Goal: Task Accomplishment & Management: Manage account settings

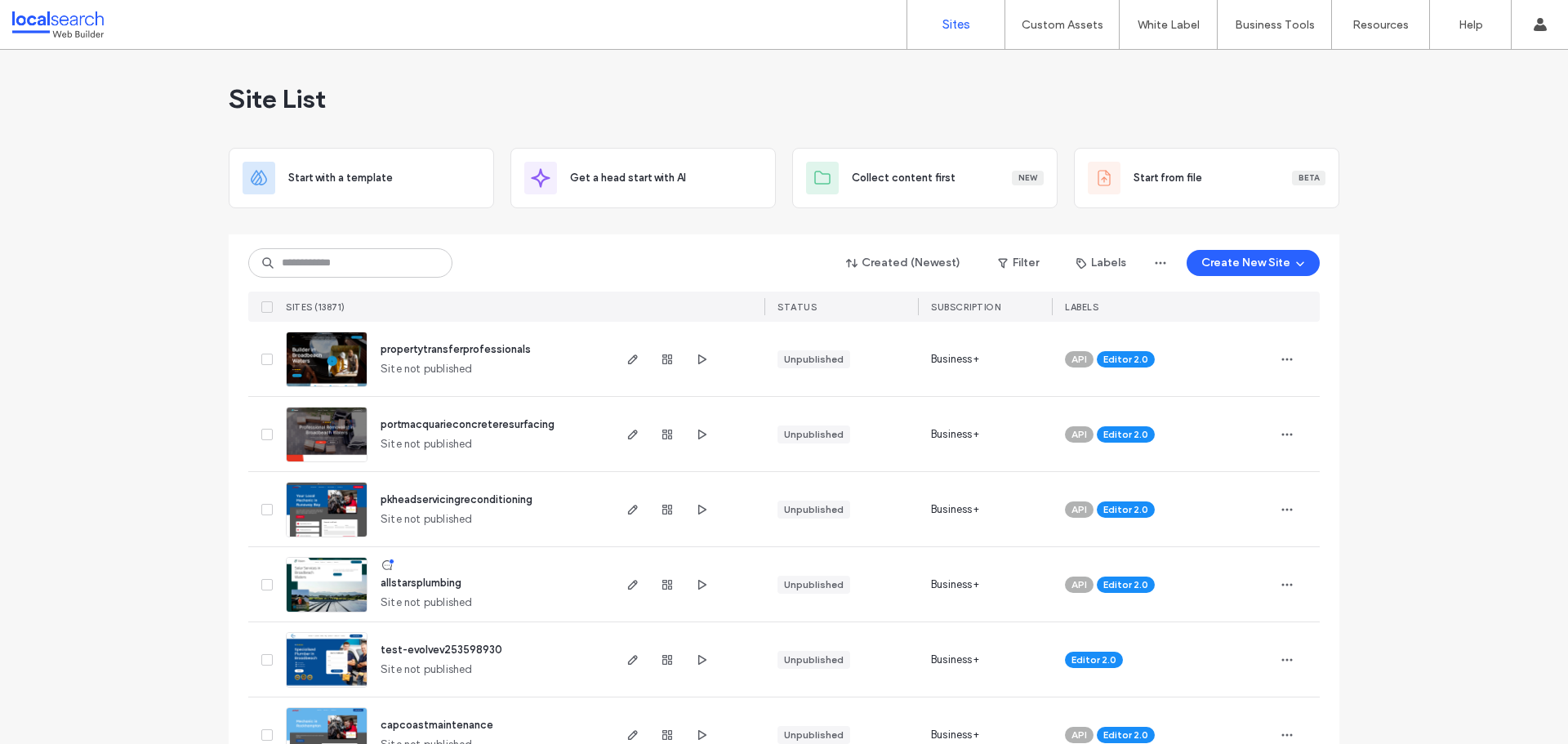
scroll to position [1225, 0]
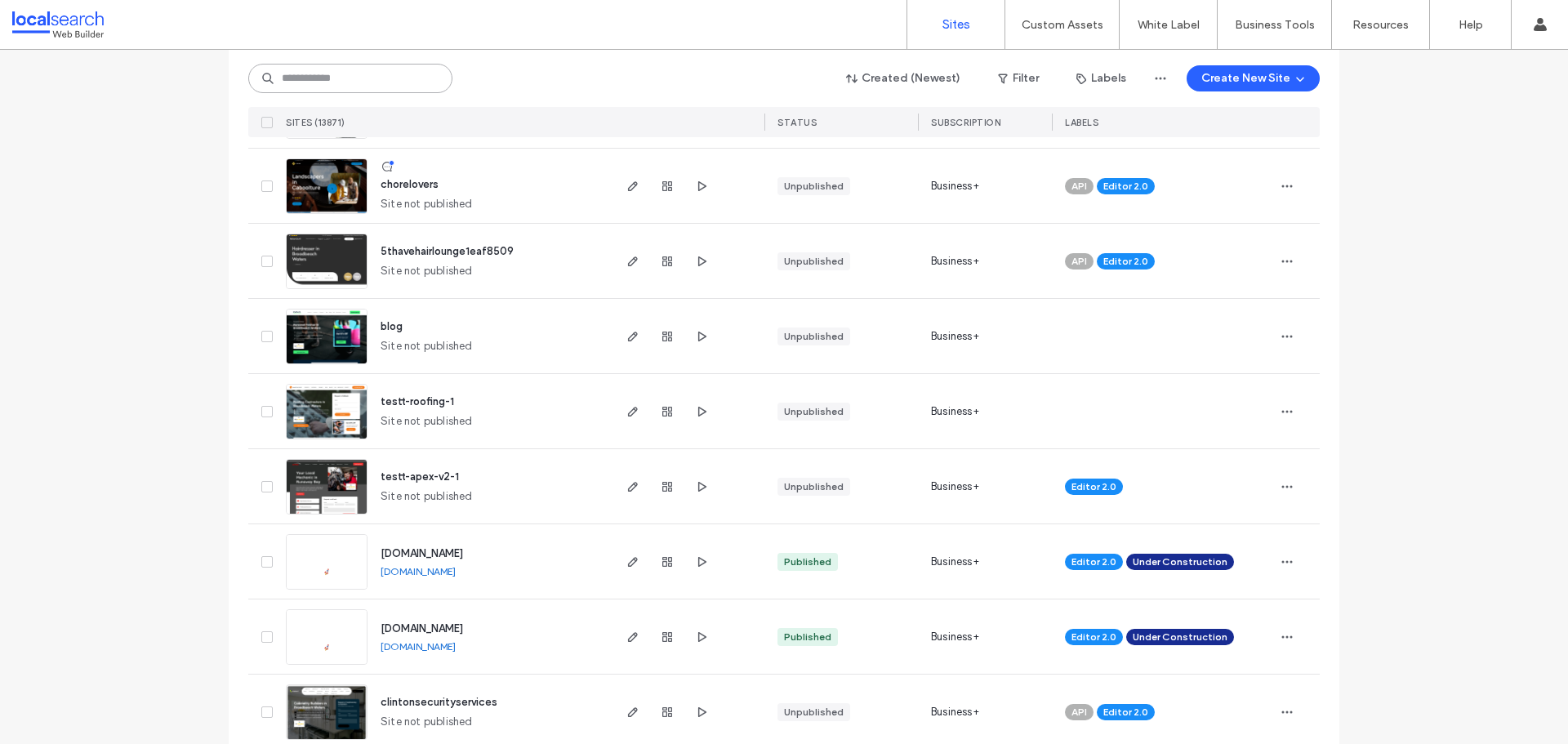
click at [344, 79] on input at bounding box center [350, 78] width 204 height 29
paste input "********"
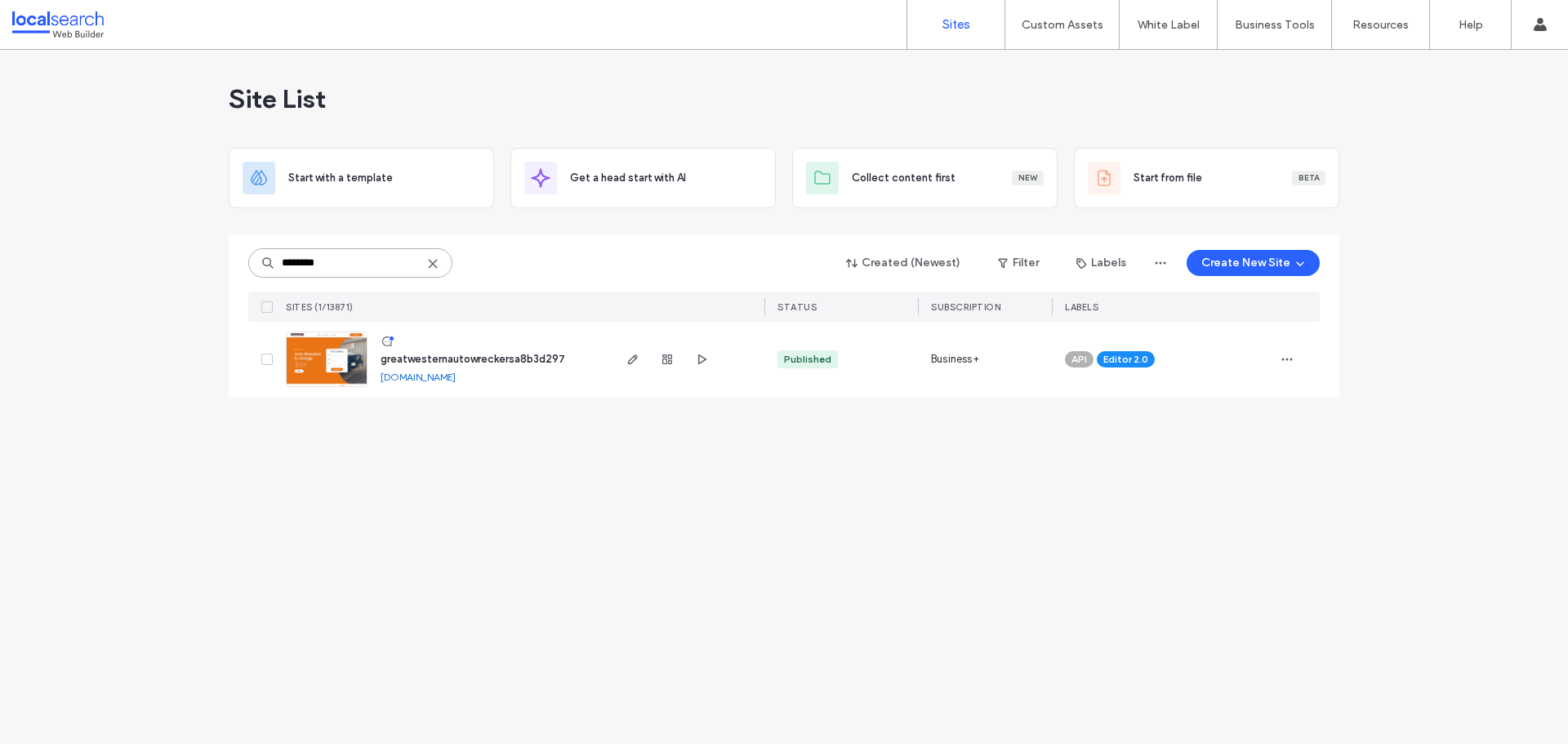
scroll to position [0, 0]
type input "********"
click at [637, 359] on icon "button" at bounding box center [633, 359] width 13 height 13
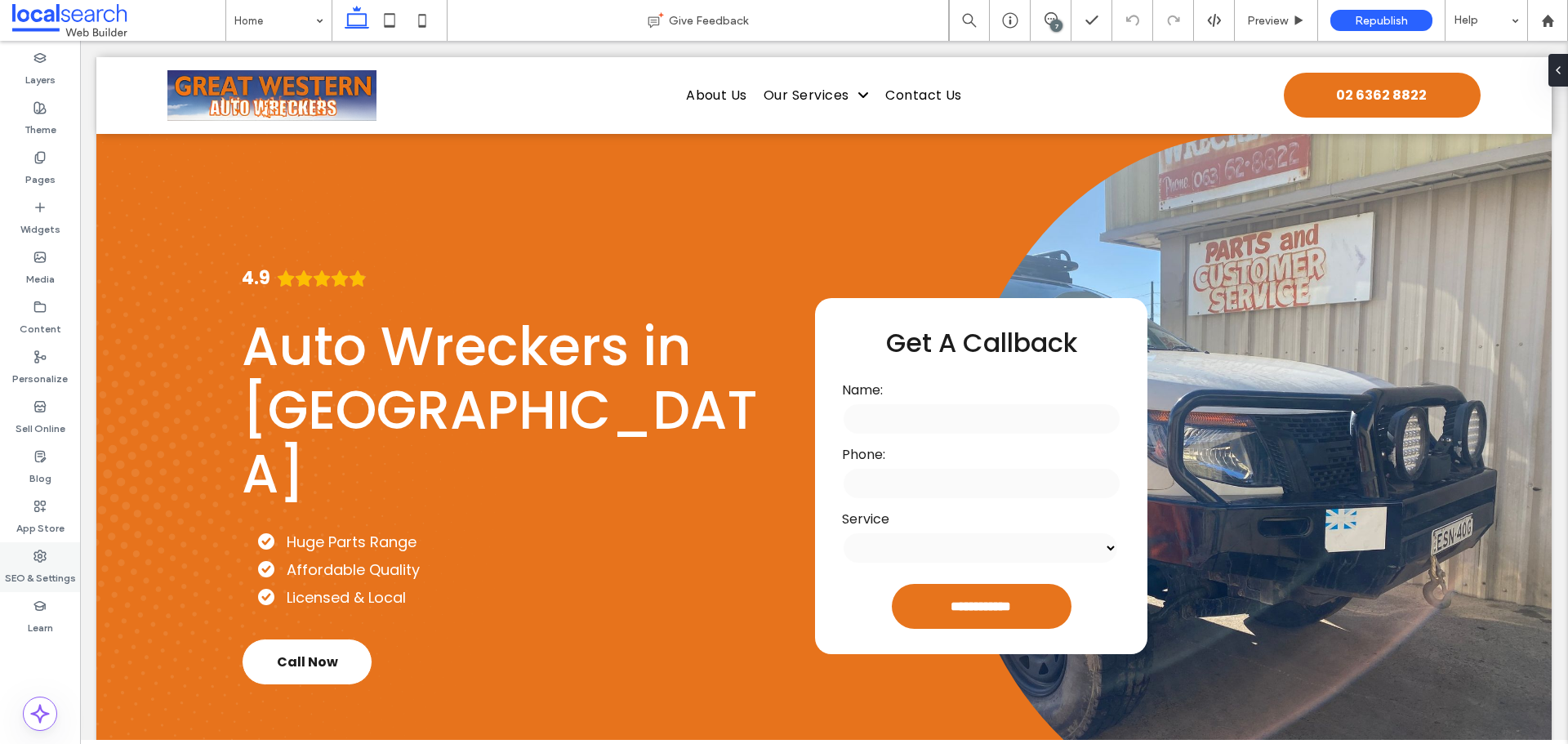
click at [57, 566] on label "SEO & Settings" at bounding box center [40, 574] width 71 height 23
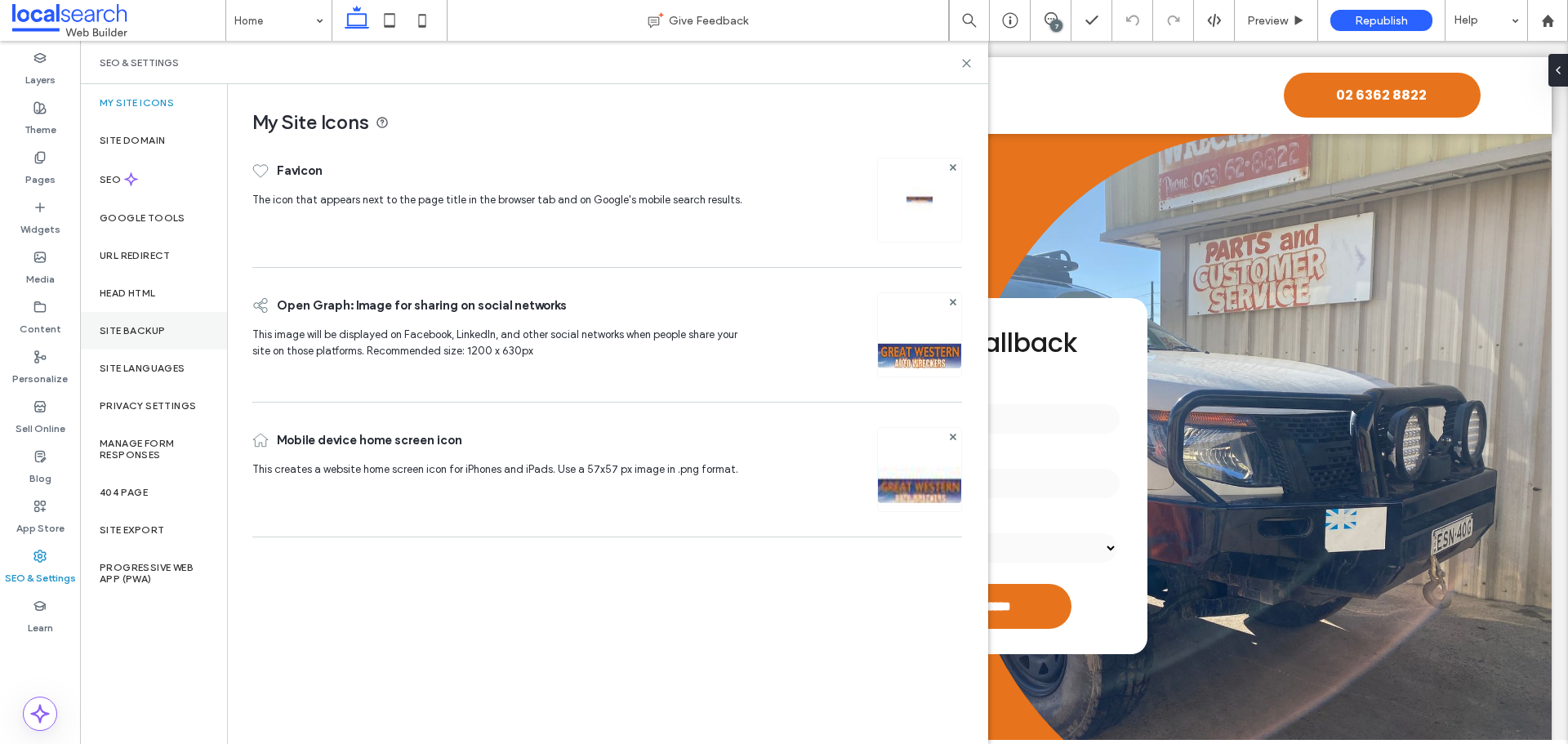
click at [95, 338] on div "Site Backup" at bounding box center [153, 331] width 147 height 38
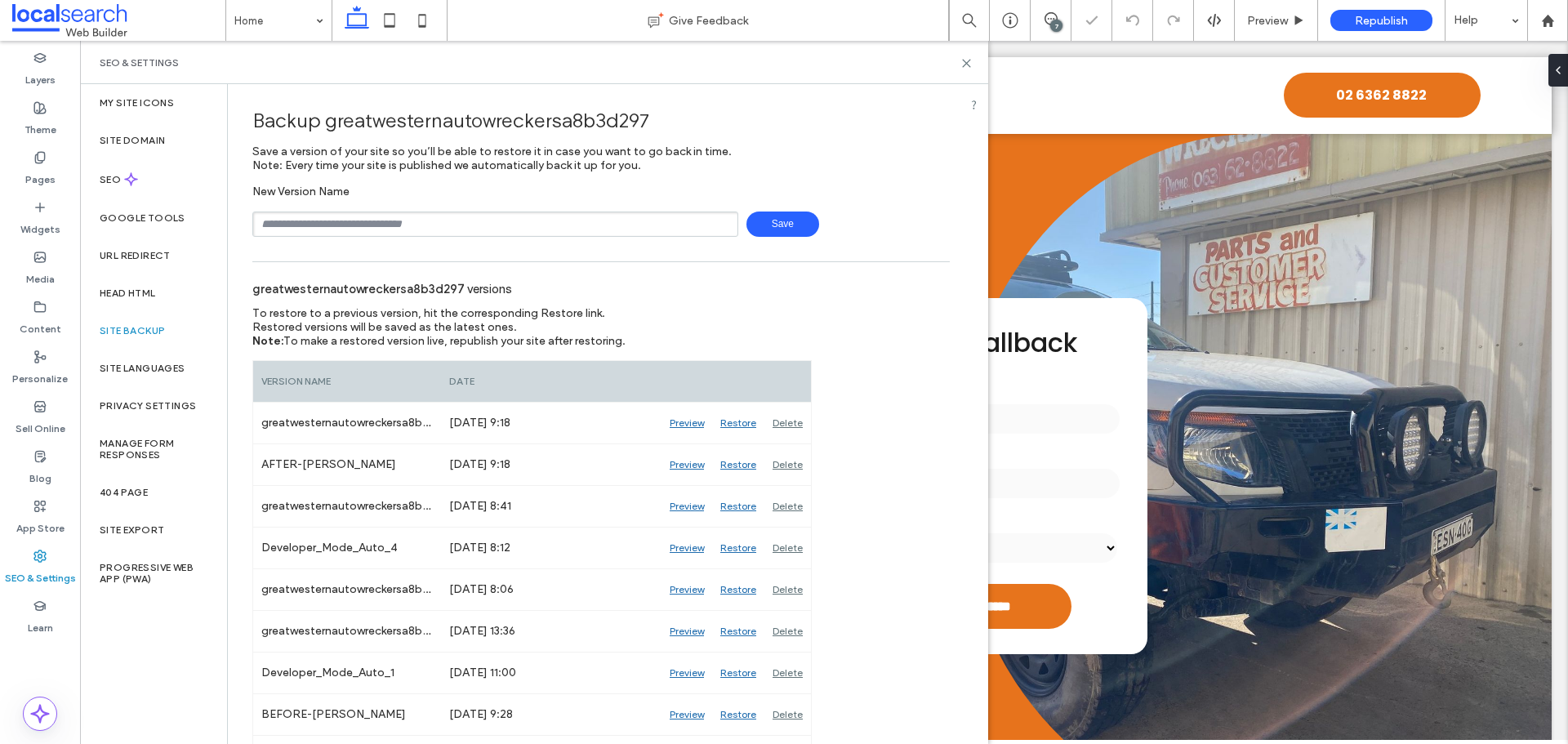
click at [479, 230] on input "text" at bounding box center [495, 224] width 486 height 26
type input "**********"
click at [758, 227] on span "Save" at bounding box center [783, 224] width 73 height 26
click at [961, 64] on icon at bounding box center [966, 63] width 12 height 12
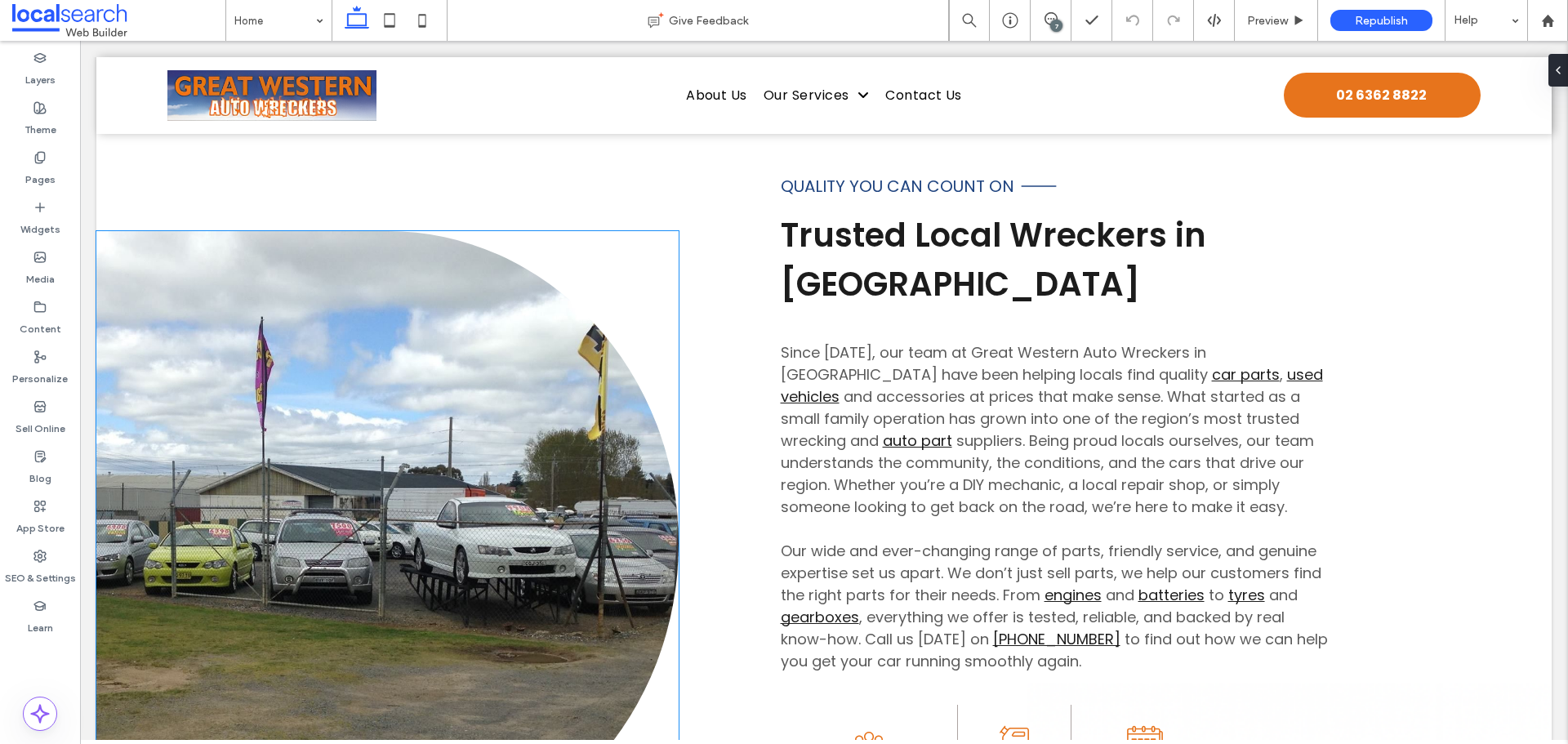
scroll to position [817, 0]
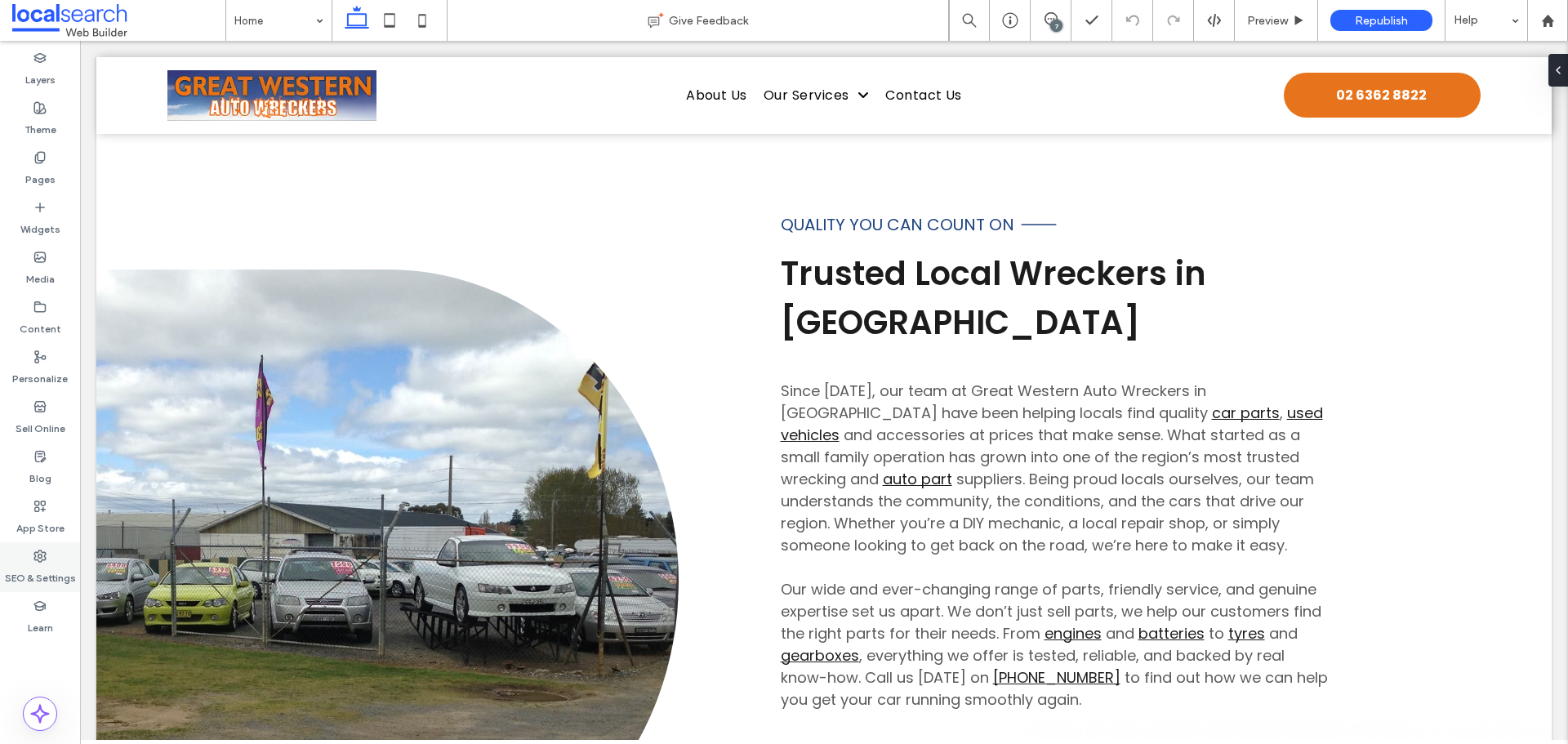
click at [26, 567] on label "SEO & Settings" at bounding box center [40, 574] width 71 height 23
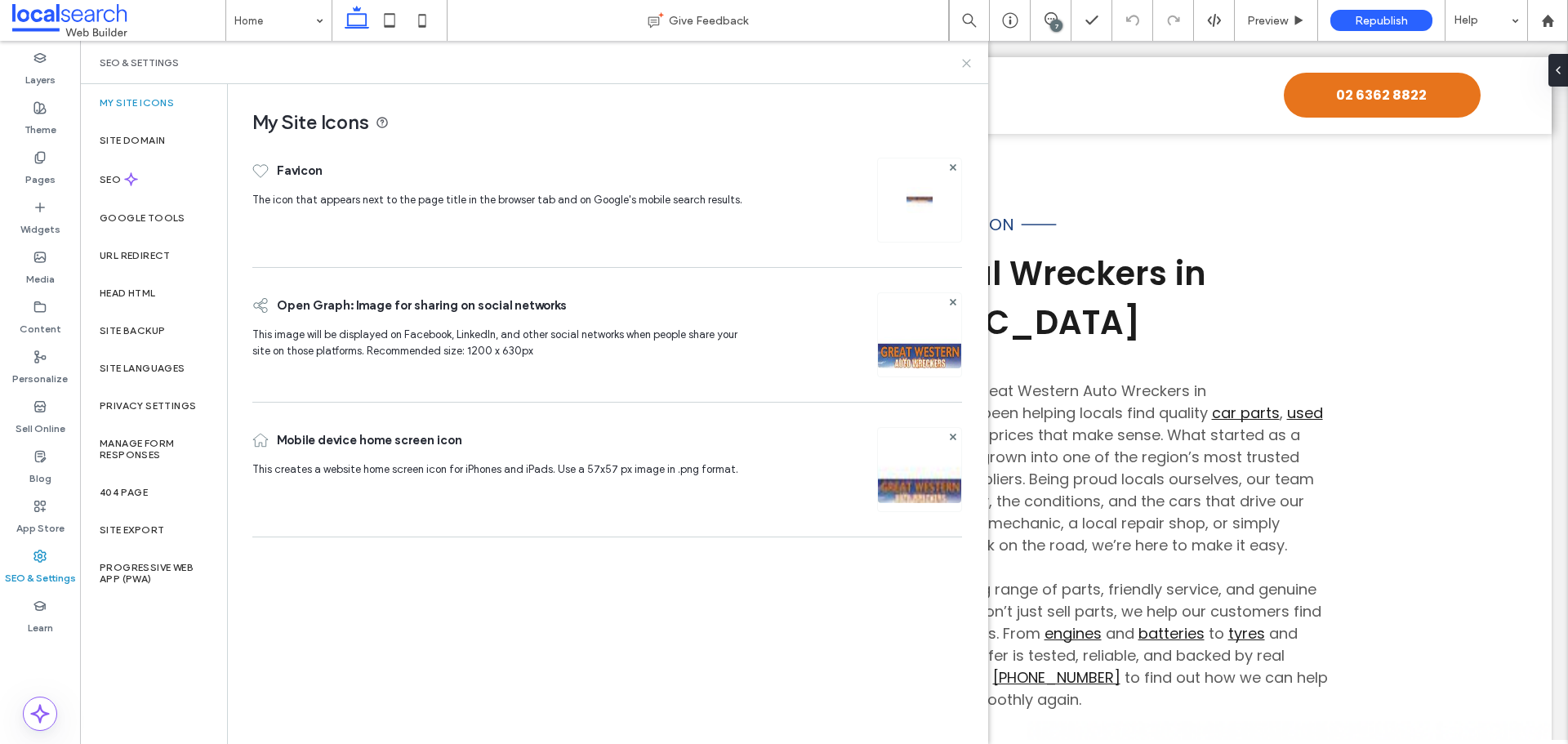
drag, startPoint x: 962, startPoint y: 63, endPoint x: 879, endPoint y: 29, distance: 89.7
click at [962, 63] on icon at bounding box center [966, 63] width 12 height 12
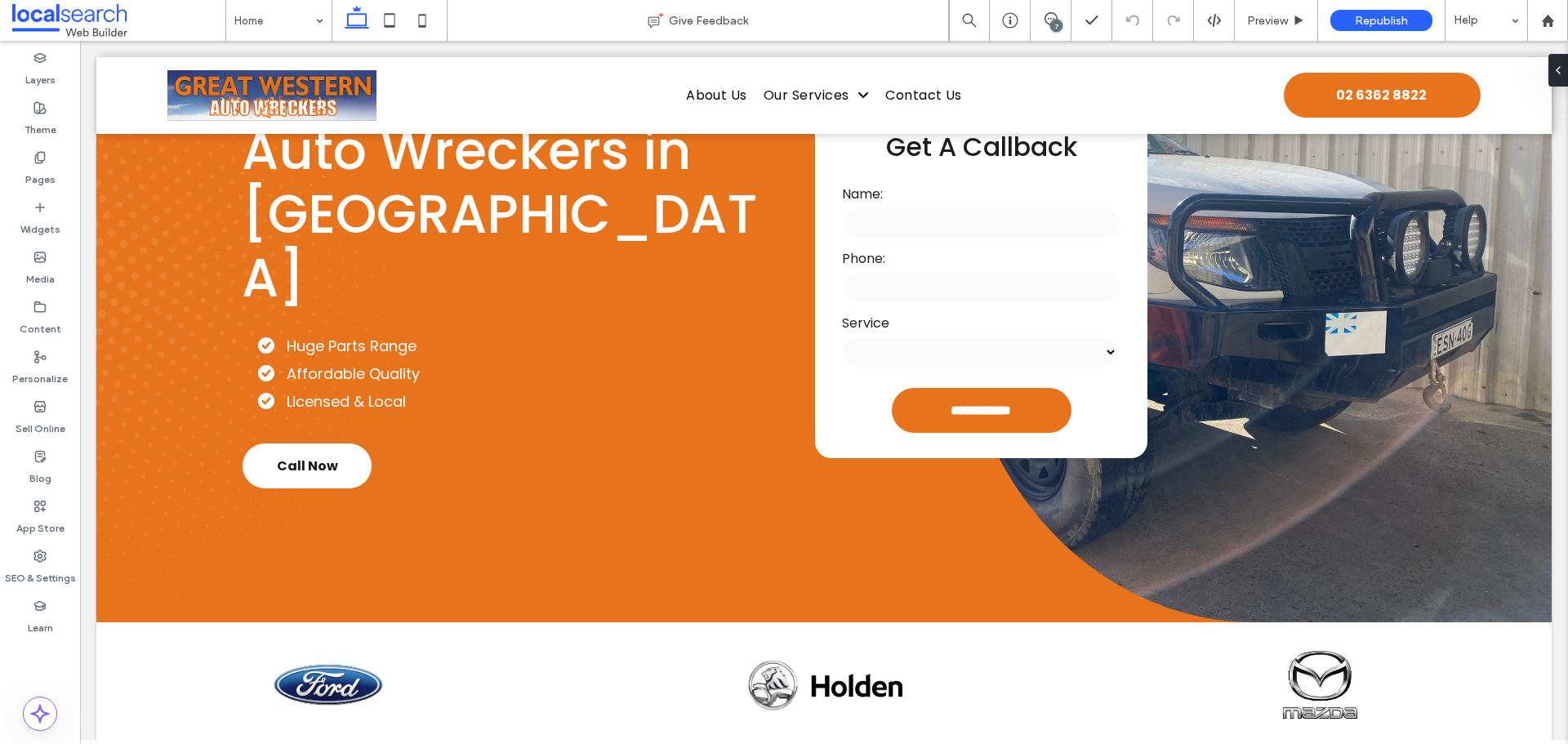
scroll to position [0, 0]
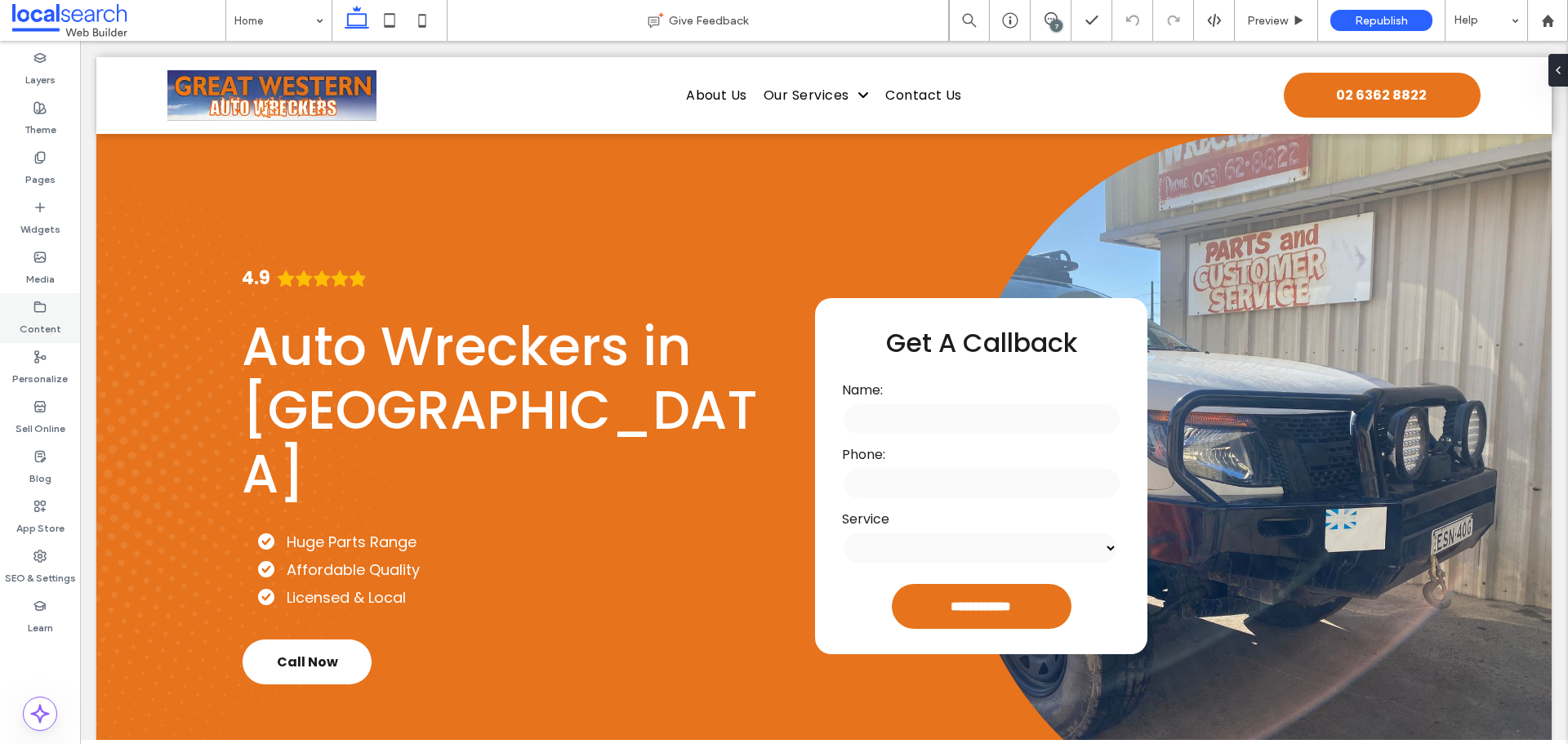
click at [40, 304] on use at bounding box center [40, 306] width 10 height 9
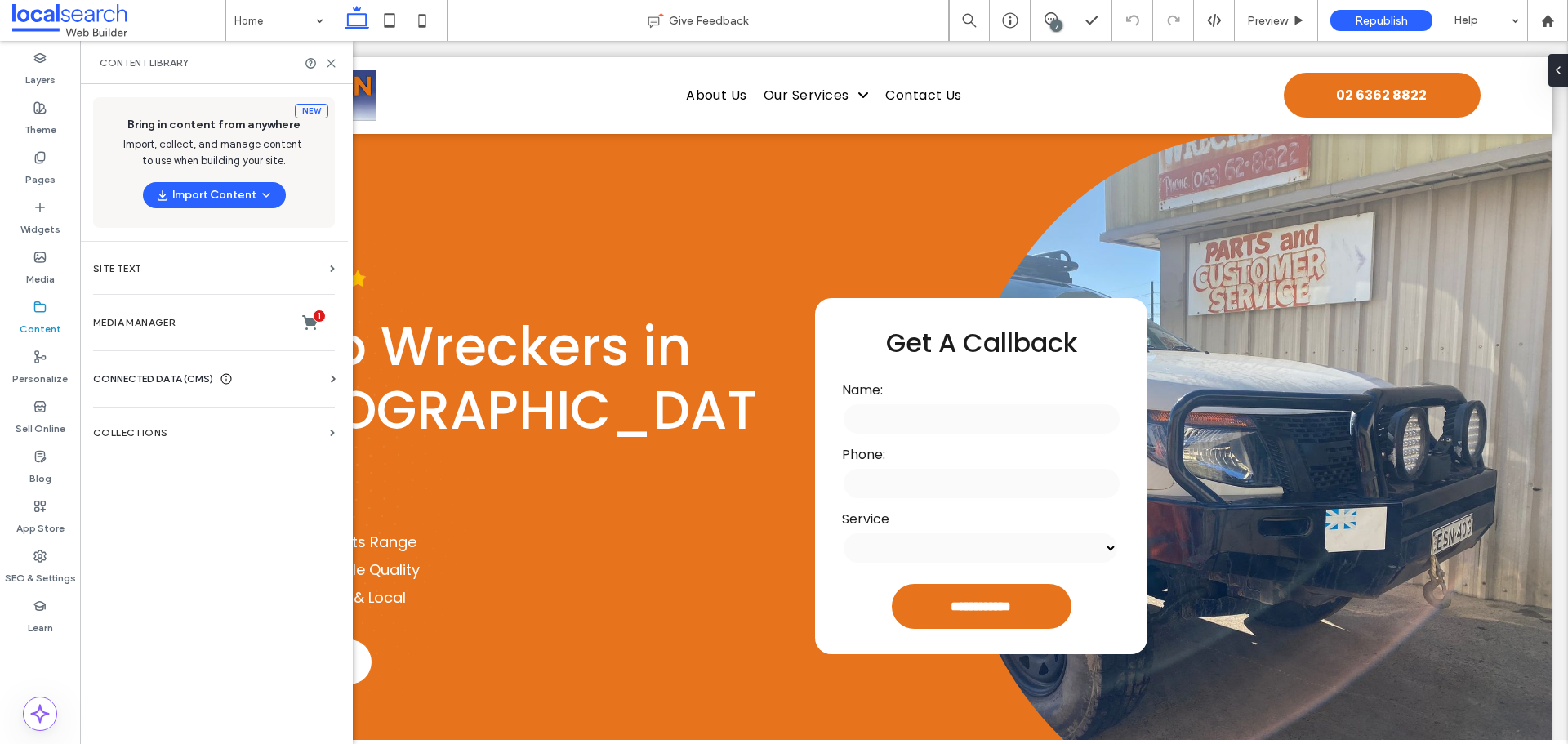
click at [276, 384] on div "CONNECTED DATA (CMS)" at bounding box center [217, 378] width 248 height 16
click at [261, 410] on section "Business Info" at bounding box center [217, 419] width 248 height 38
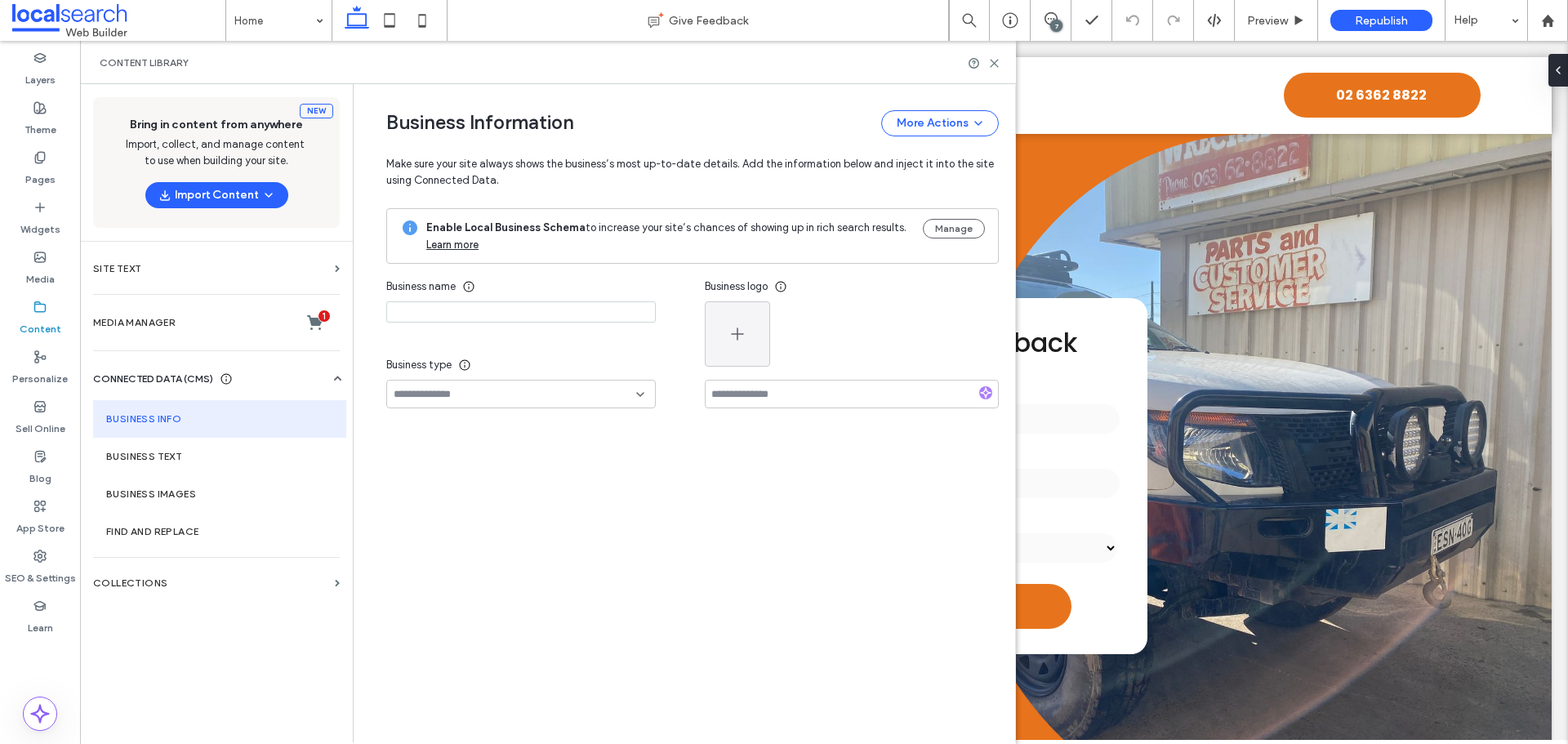
type input "**********"
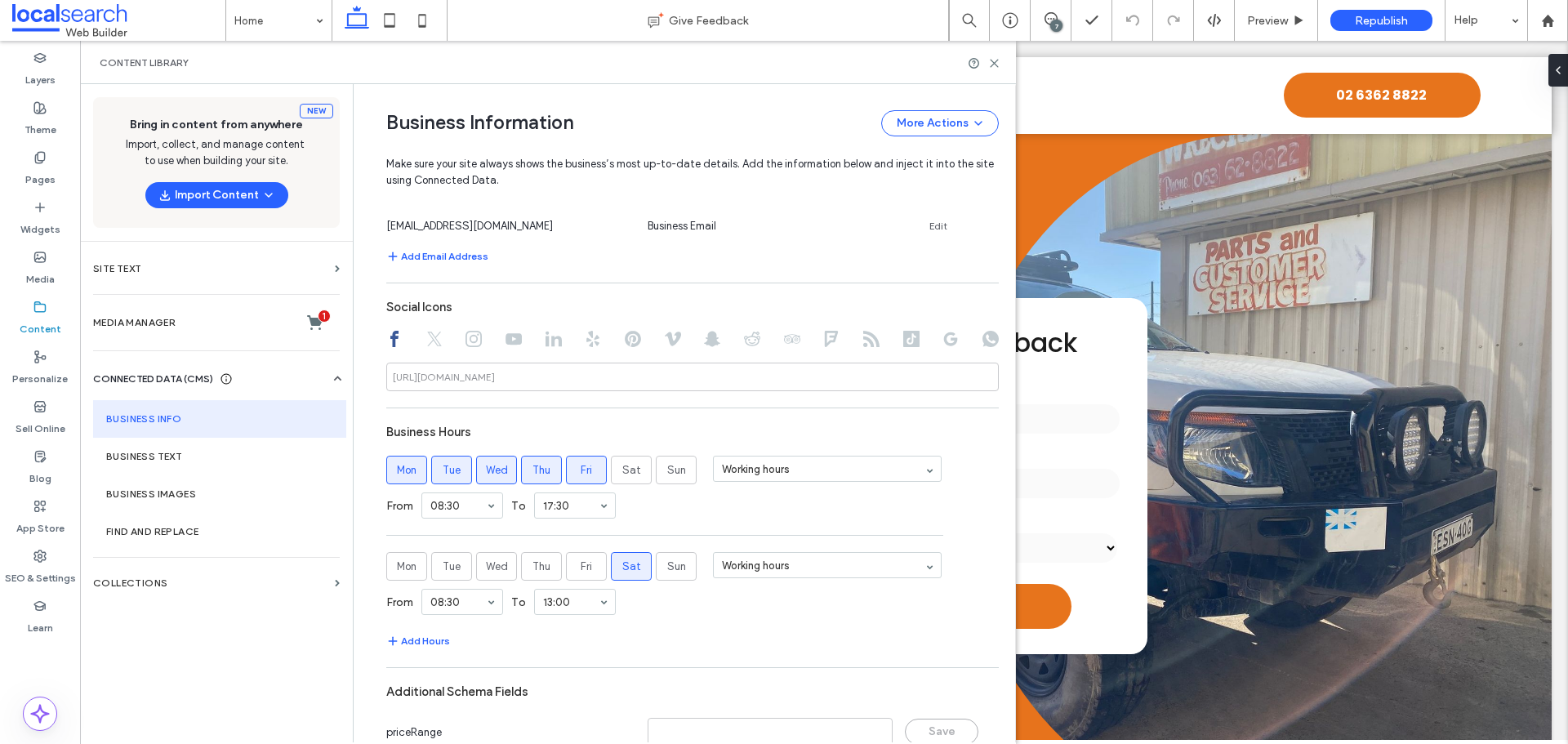
scroll to position [766, 0]
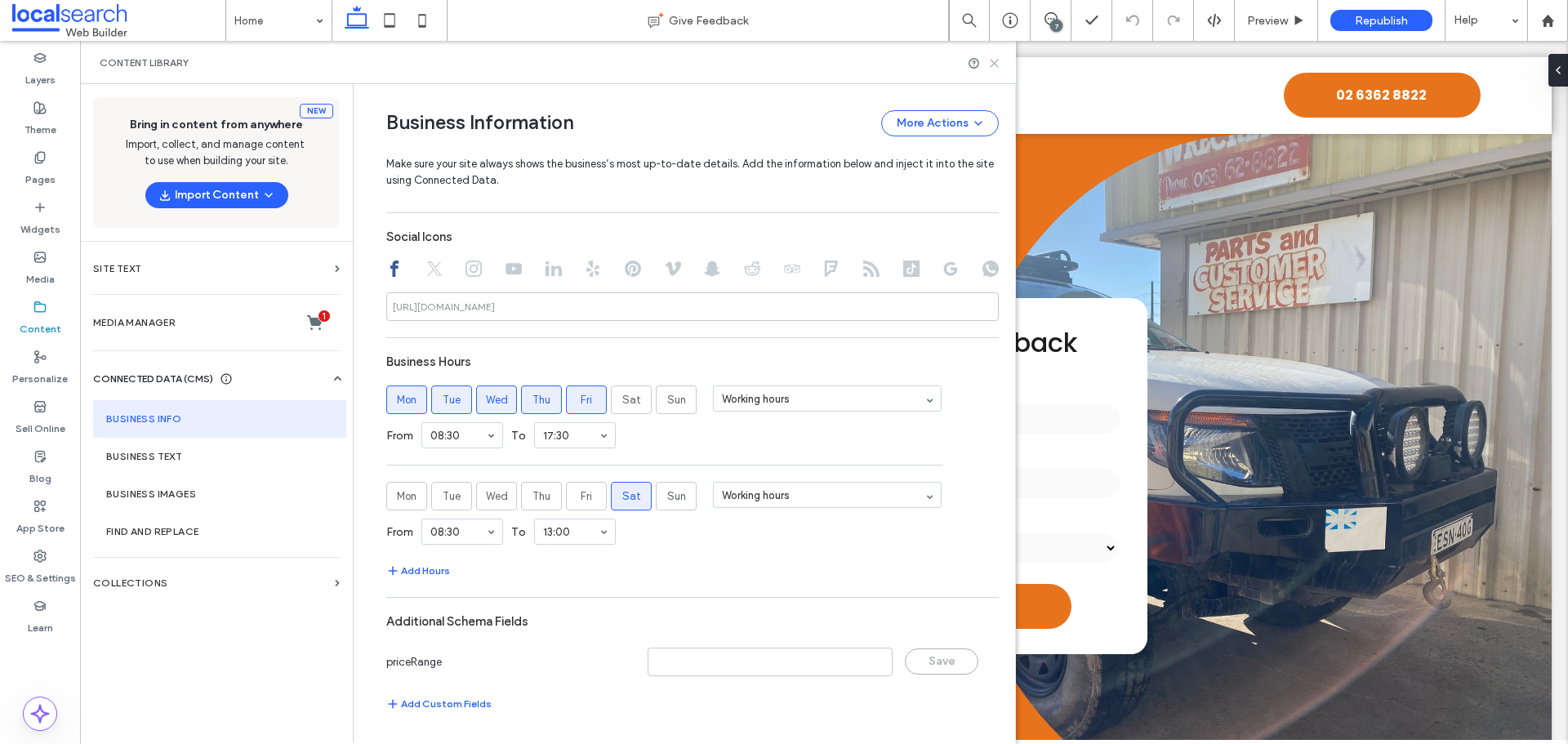
click at [1000, 63] on icon at bounding box center [994, 63] width 12 height 12
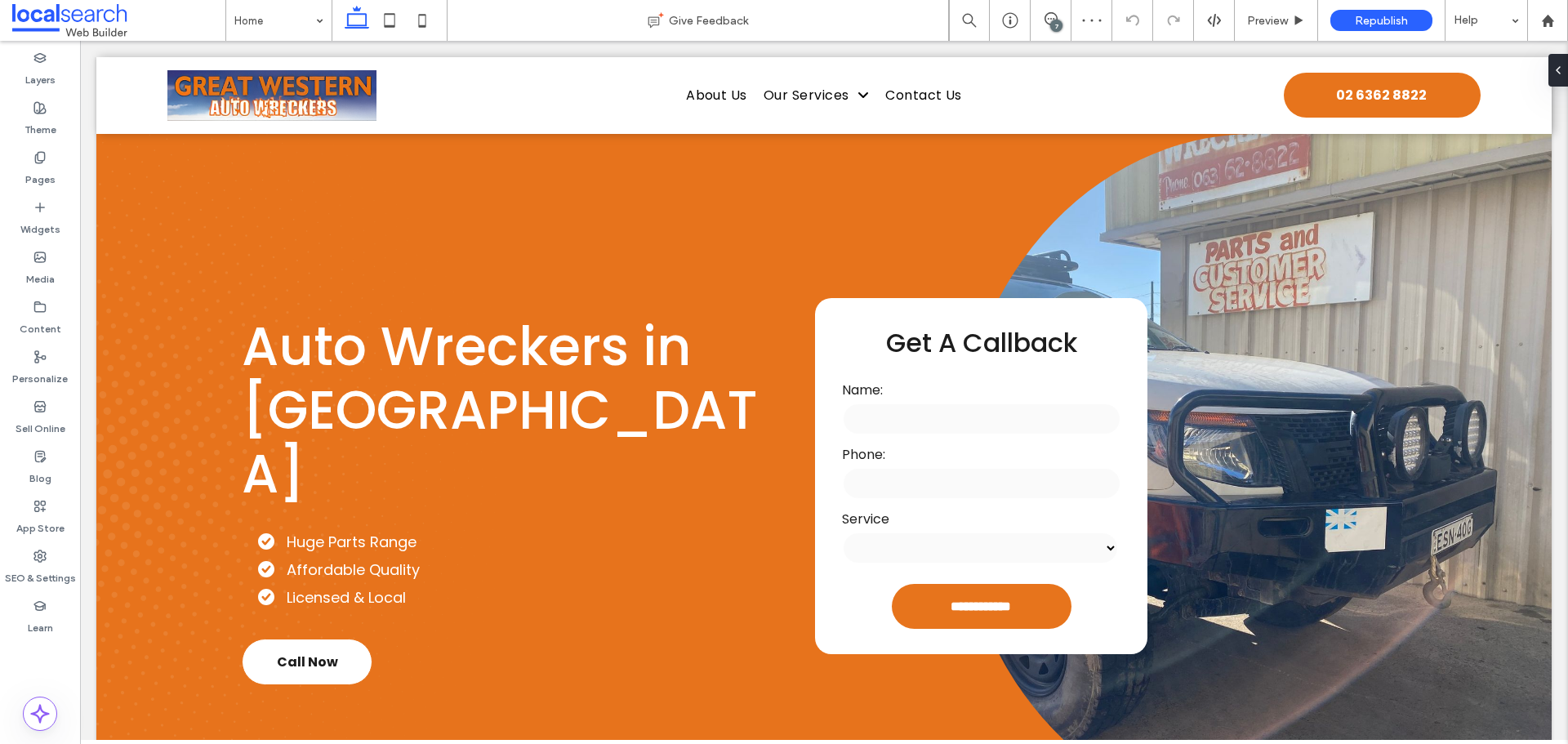
scroll to position [0, 0]
click at [44, 559] on icon at bounding box center [40, 556] width 13 height 13
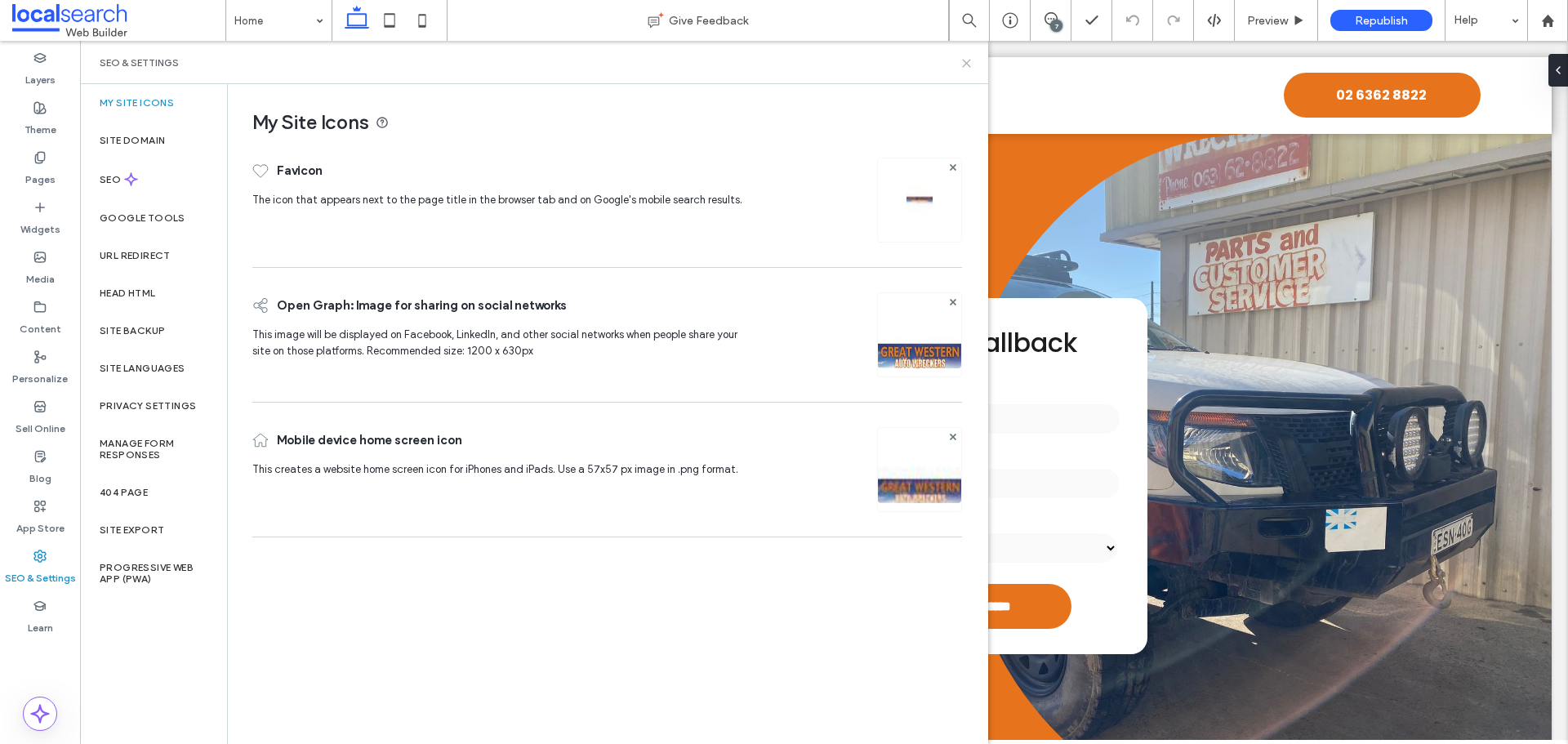
click at [967, 64] on use at bounding box center [966, 64] width 8 height 8
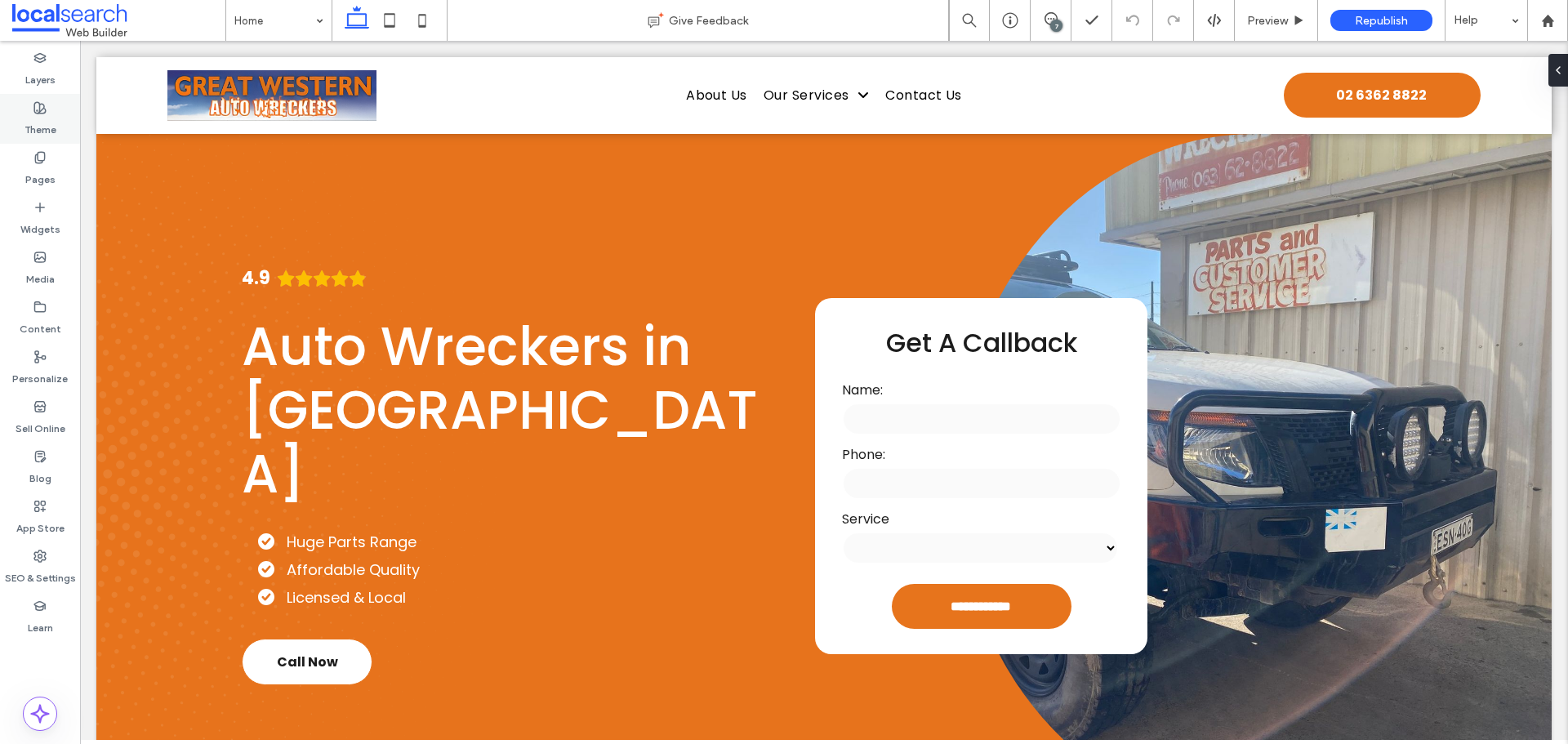
click at [39, 133] on label "Theme" at bounding box center [41, 126] width 32 height 23
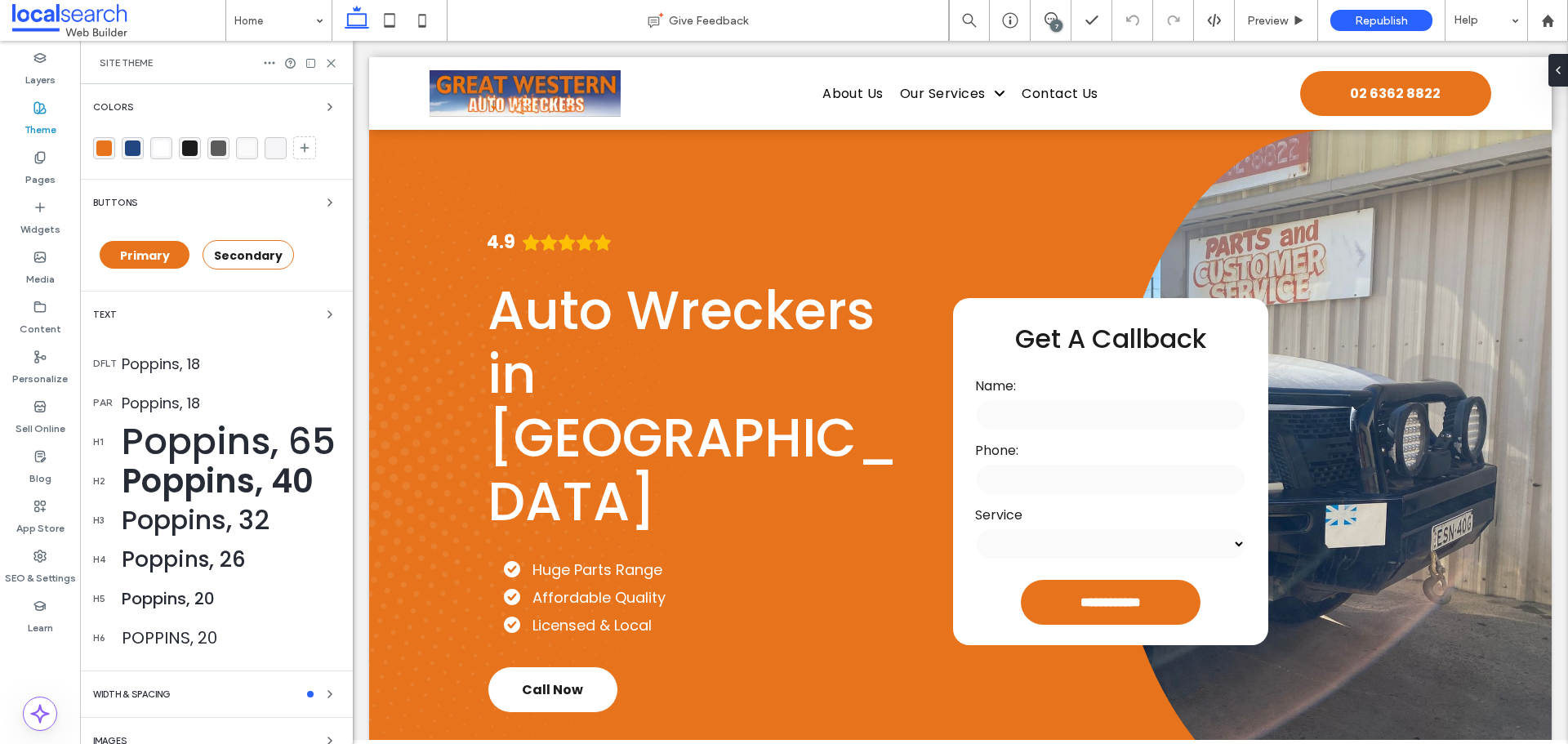
click at [105, 145] on div "rgba(231,116,28,1)" at bounding box center [104, 148] width 15 height 15
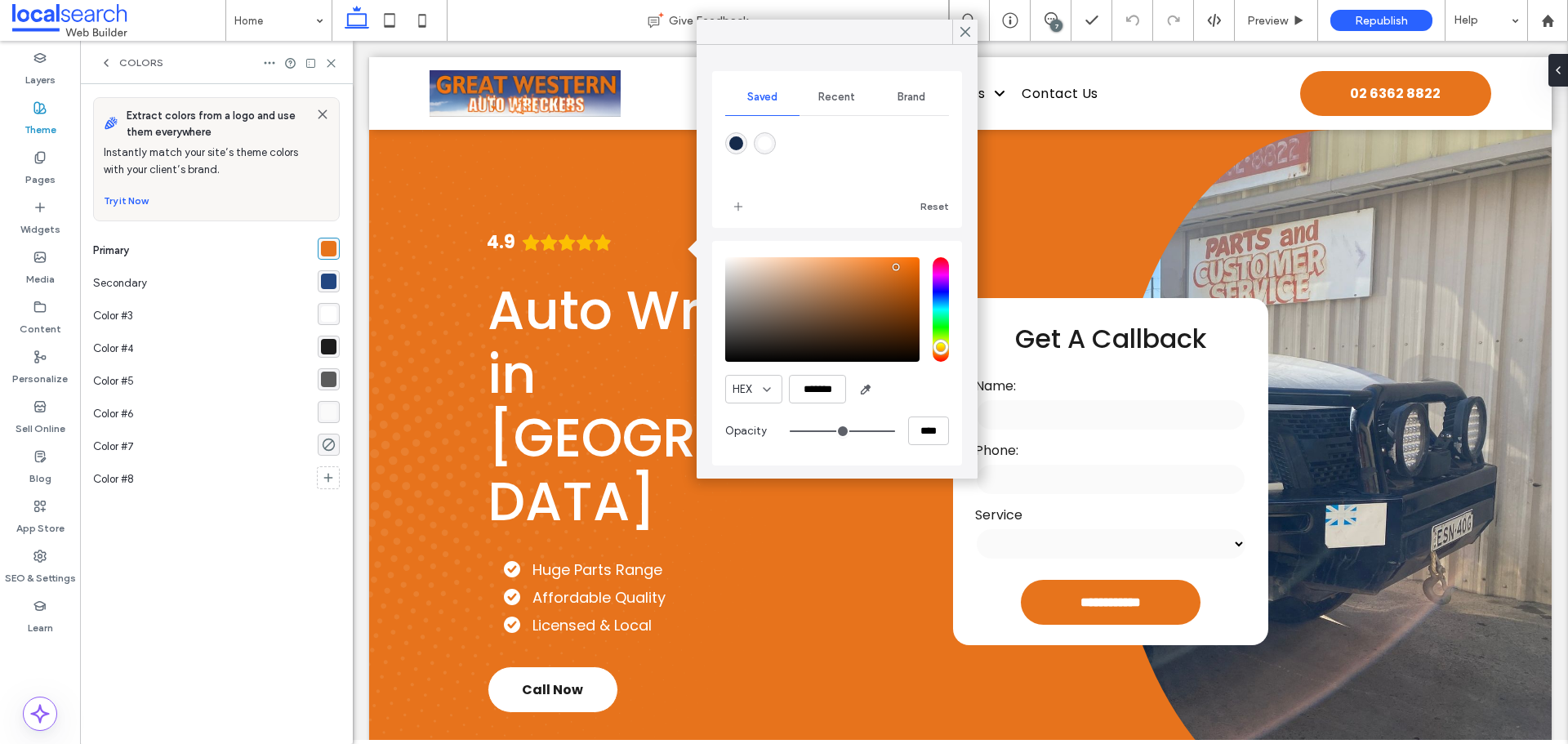
click at [171, 610] on div "Extract colors from a logo and use them everywhere Instantly match your site’s …" at bounding box center [216, 414] width 246 height 634
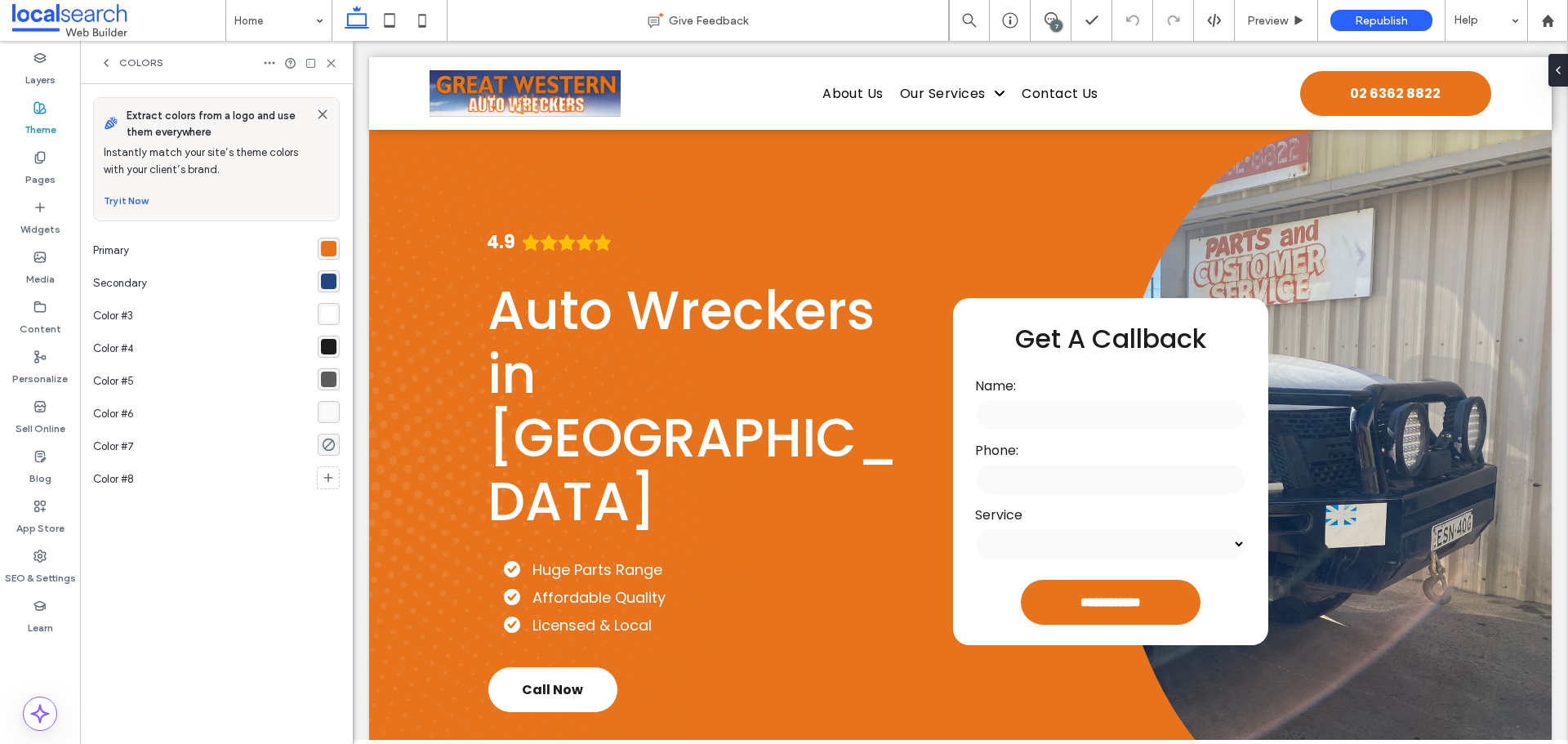
click at [328, 245] on div "rgba(231,116,28,1)" at bounding box center [329, 248] width 15 height 15
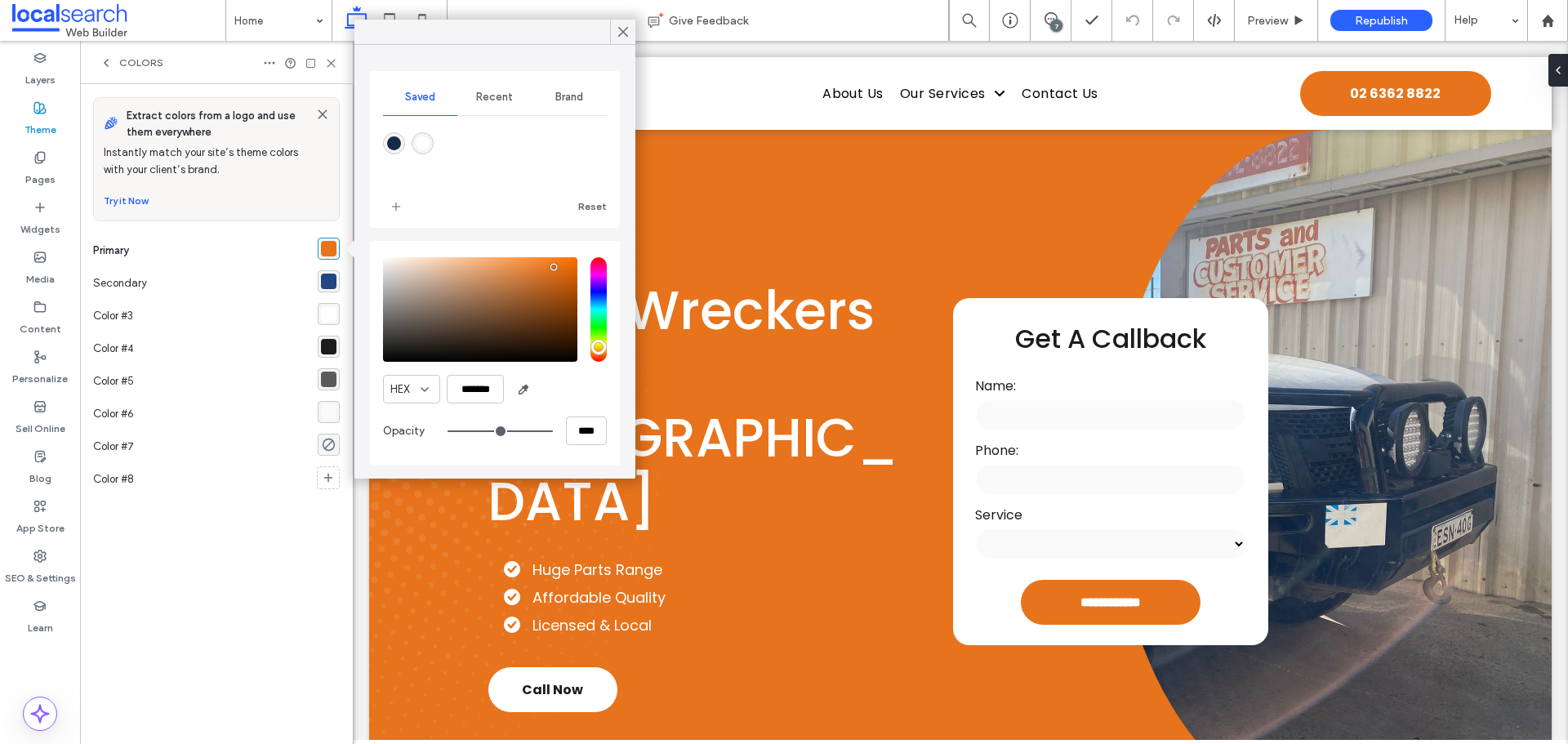
click at [335, 287] on div "rgba(34,70,129,1)" at bounding box center [329, 281] width 15 height 15
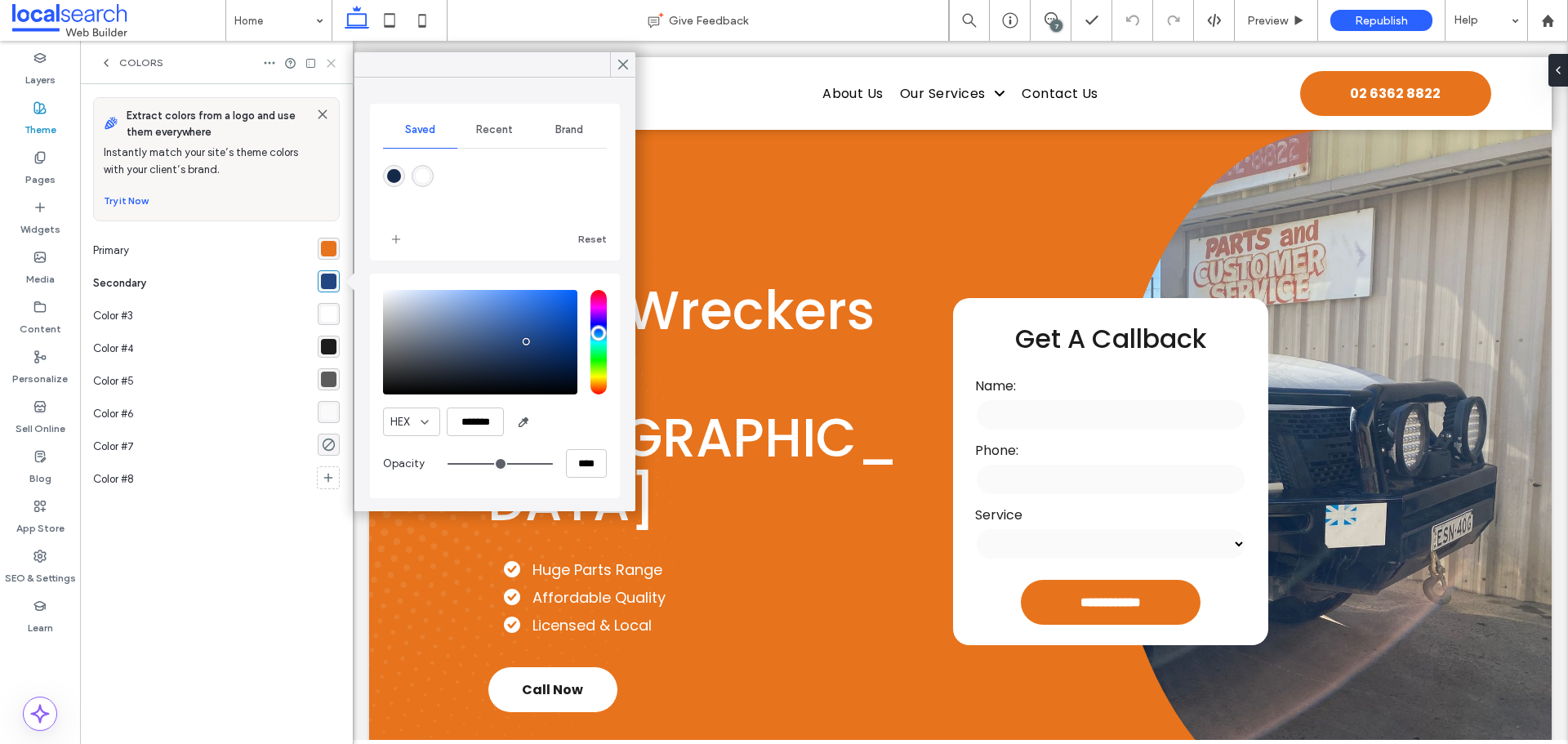
click at [326, 61] on icon at bounding box center [331, 63] width 12 height 12
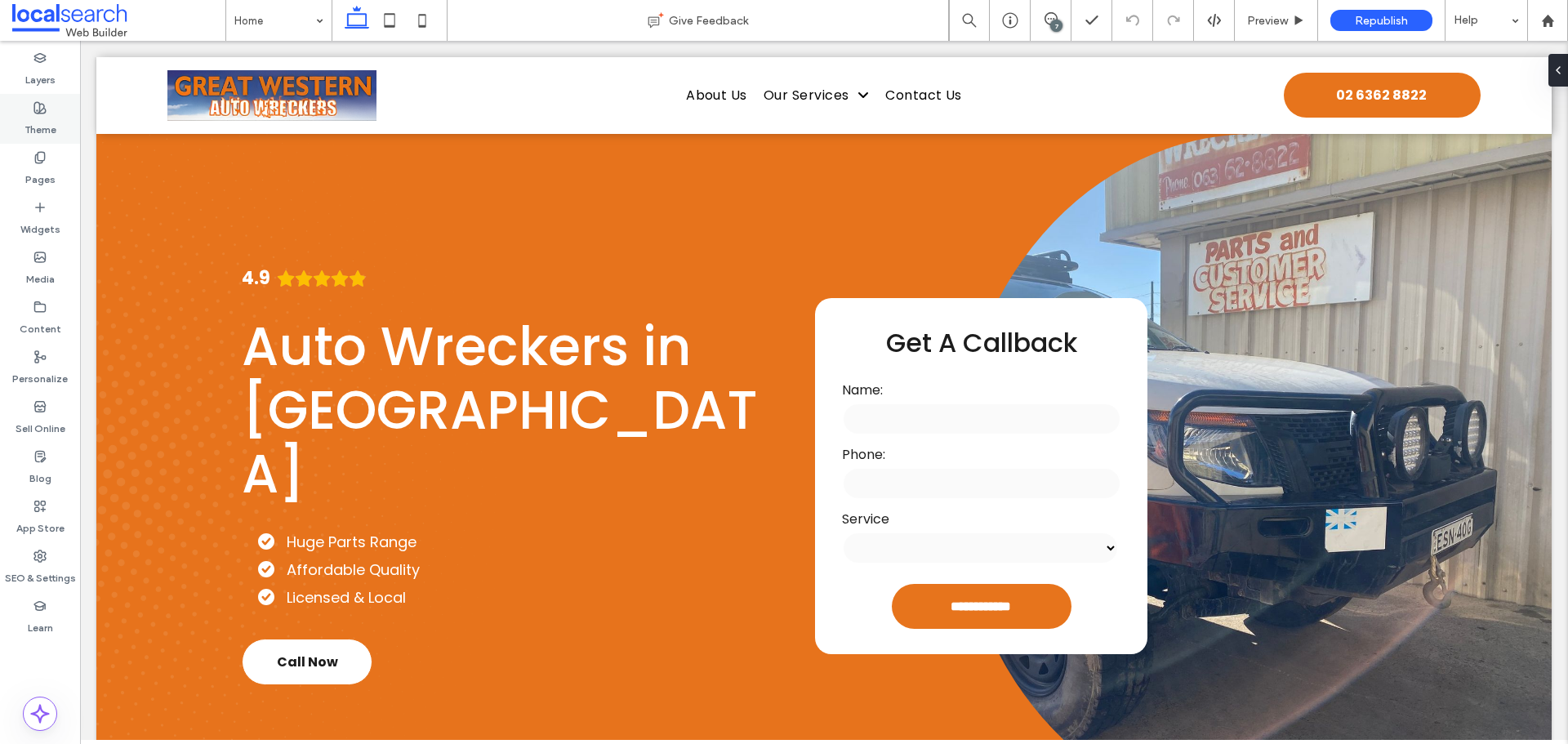
click at [44, 118] on label "Theme" at bounding box center [41, 126] width 32 height 23
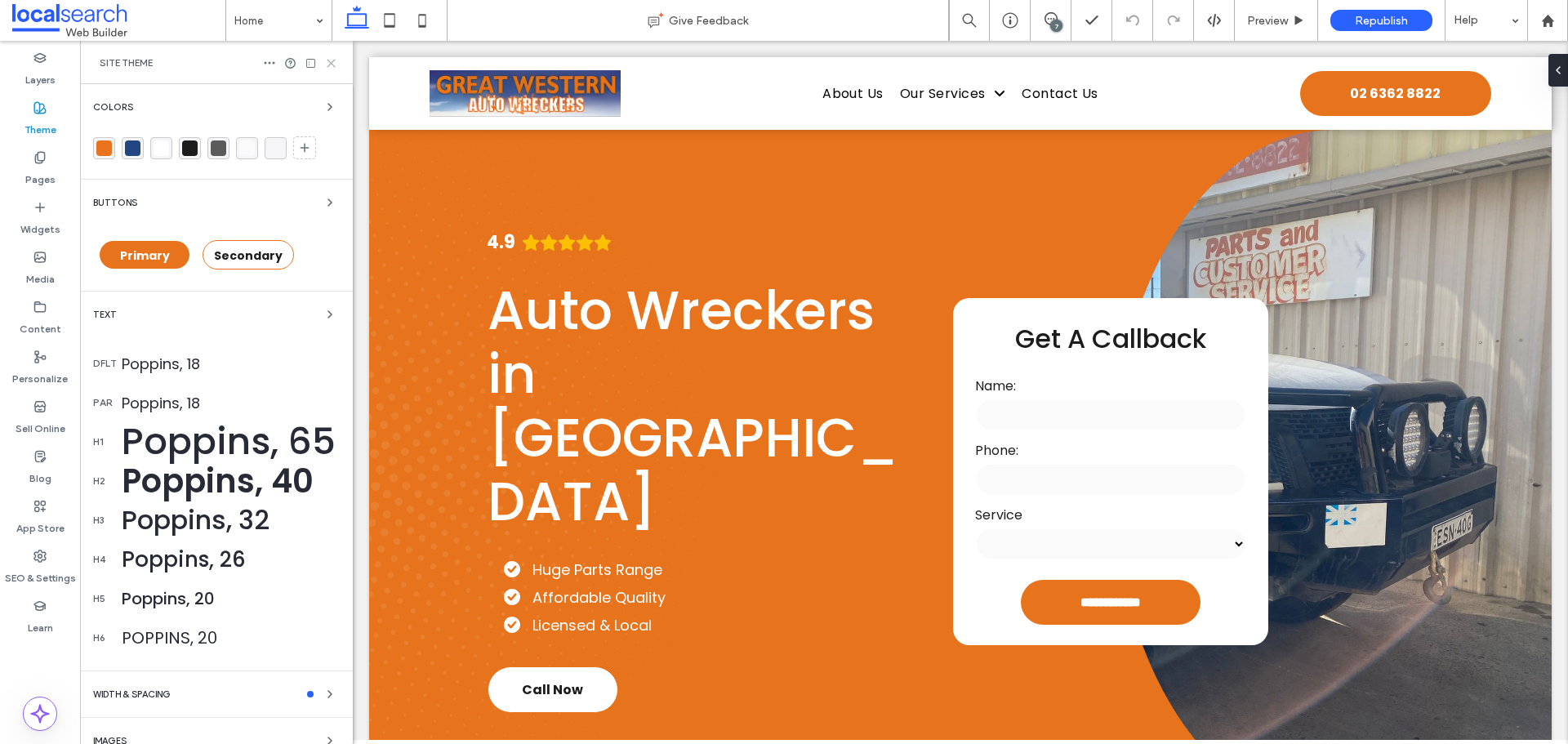
click at [332, 63] on use at bounding box center [332, 64] width 8 height 8
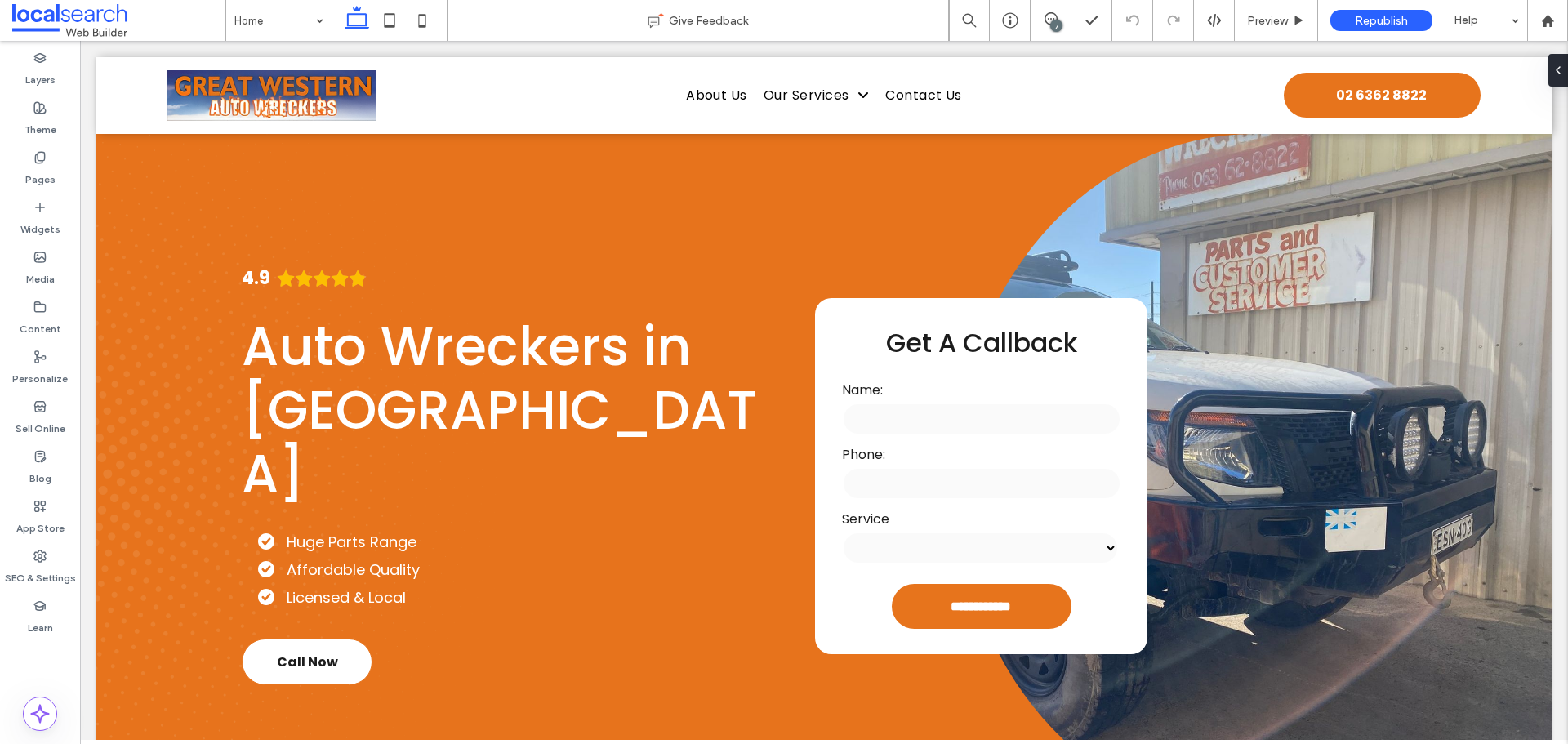
drag, startPoint x: 30, startPoint y: 161, endPoint x: 889, endPoint y: 742, distance: 1037.0
click at [30, 161] on div "Pages" at bounding box center [40, 169] width 80 height 50
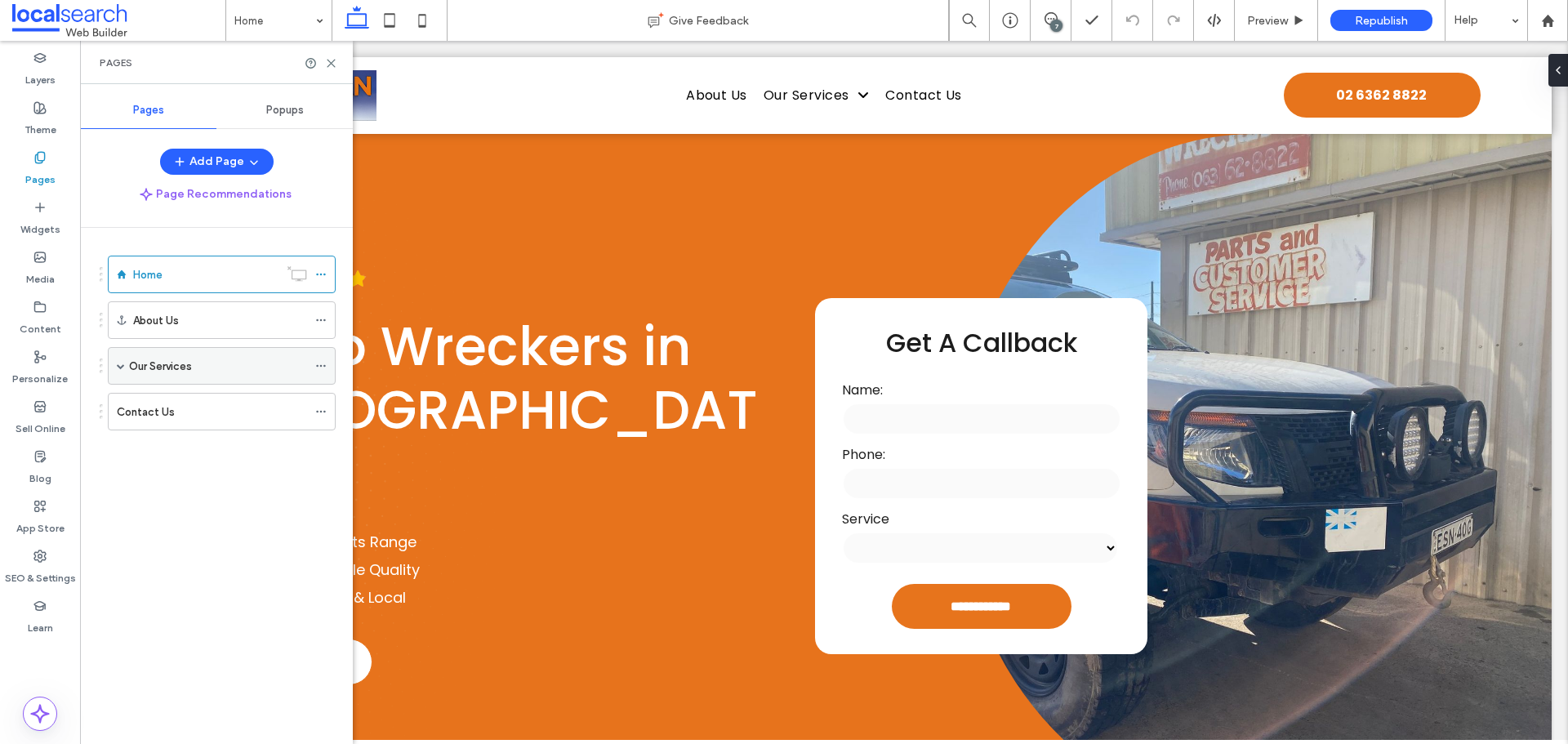
click at [121, 367] on span at bounding box center [120, 366] width 9 height 9
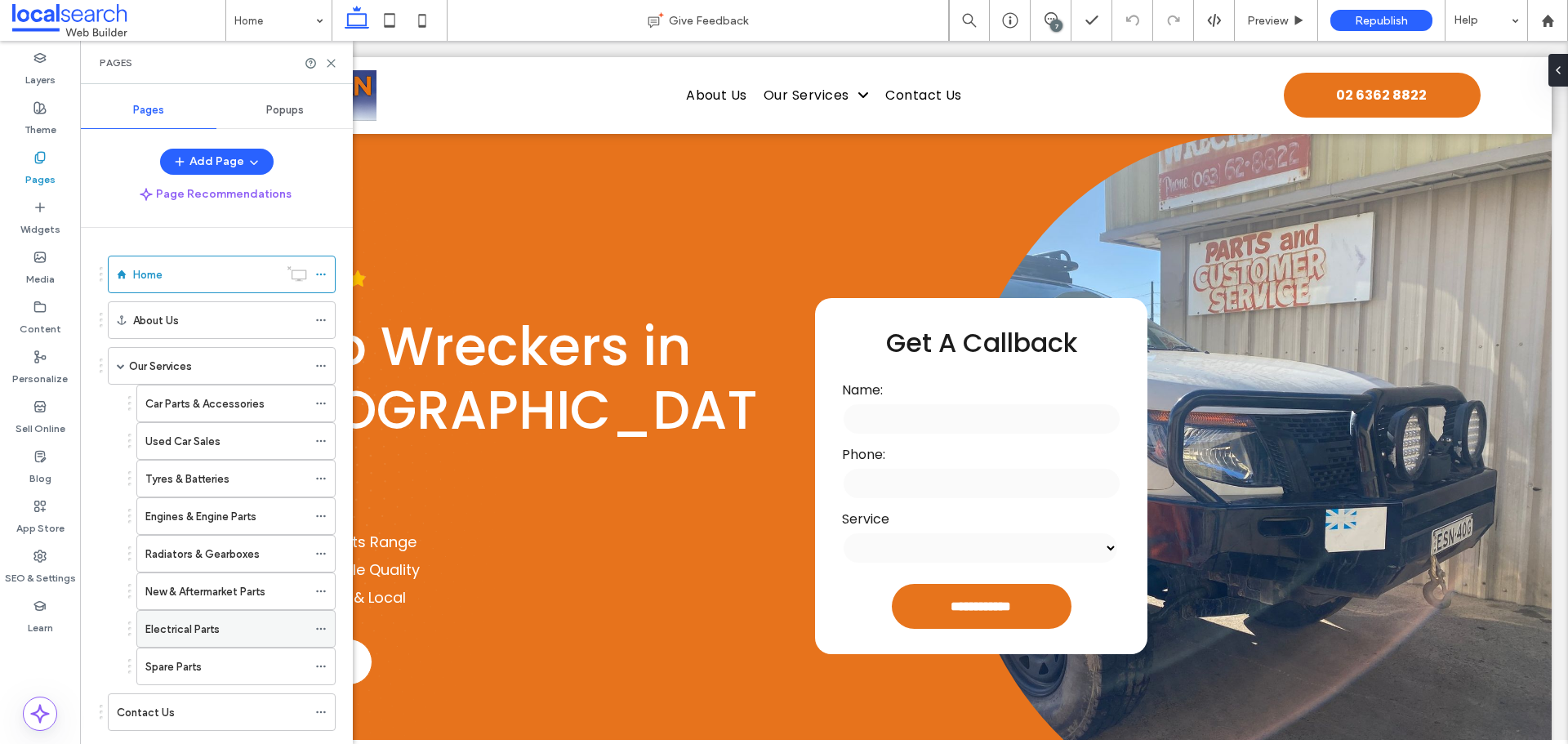
scroll to position [36, 0]
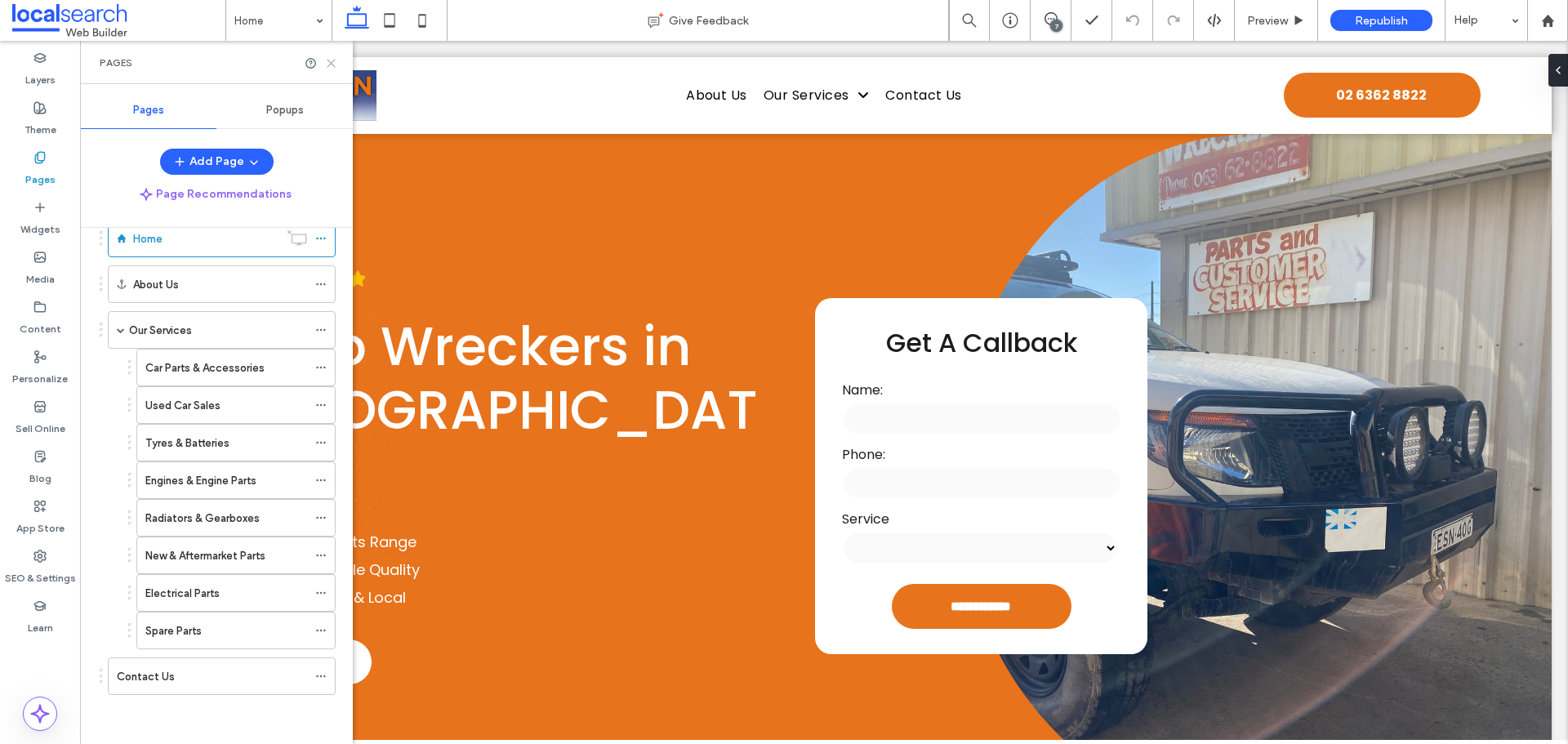
click at [331, 64] on icon at bounding box center [331, 63] width 12 height 12
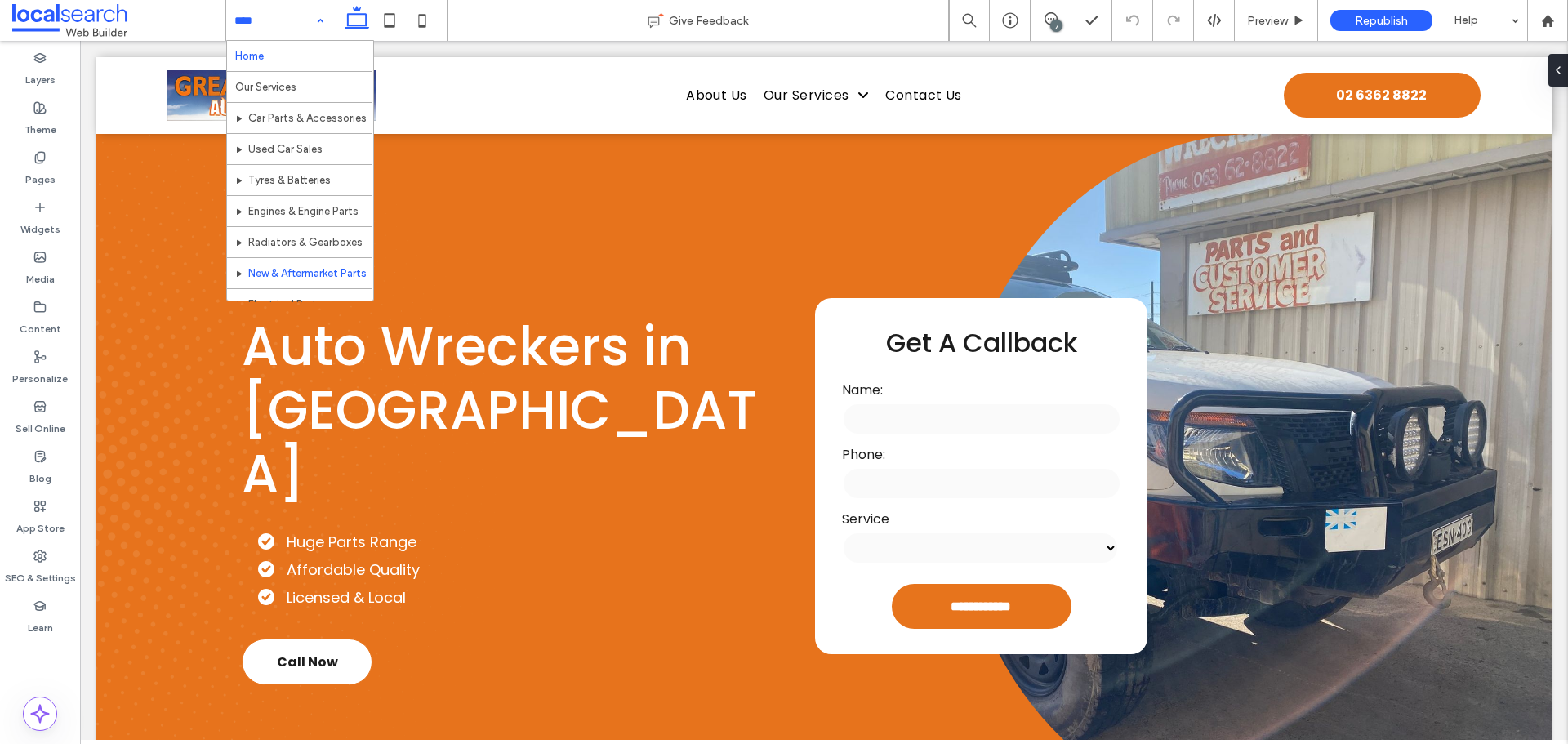
scroll to position [80, 0]
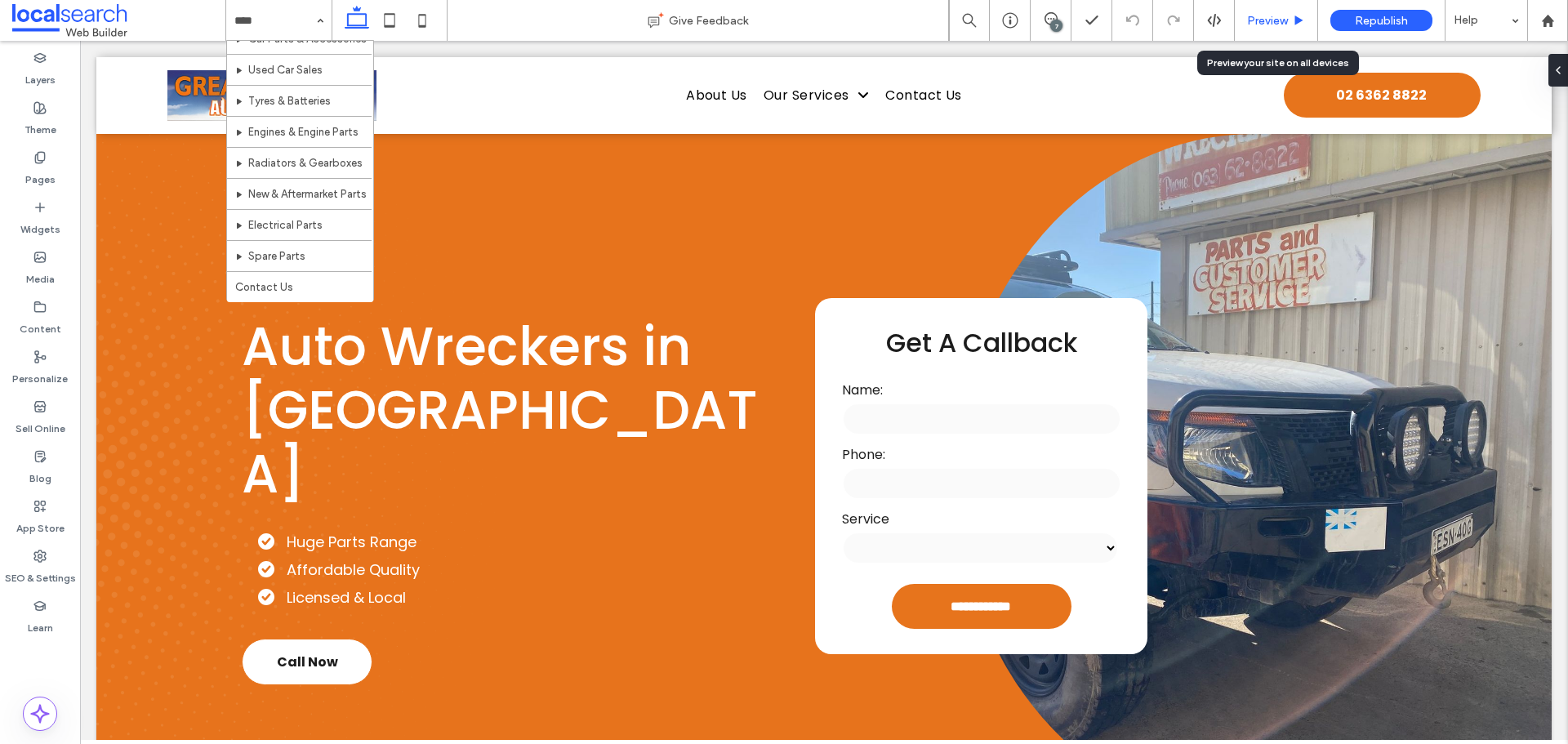
click at [1266, 15] on span "Preview" at bounding box center [1267, 21] width 41 height 14
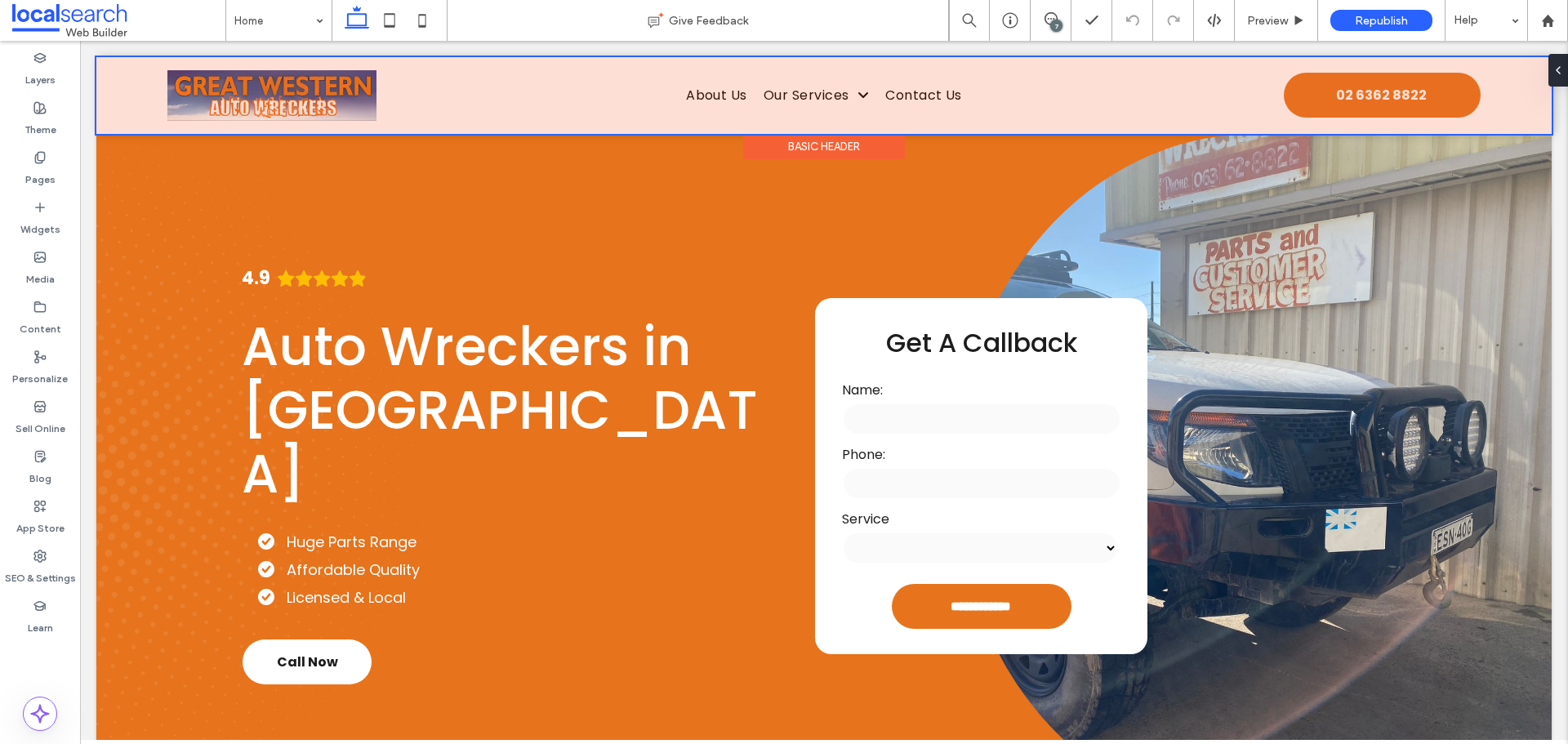
click at [1332, 96] on div at bounding box center [824, 95] width 1455 height 77
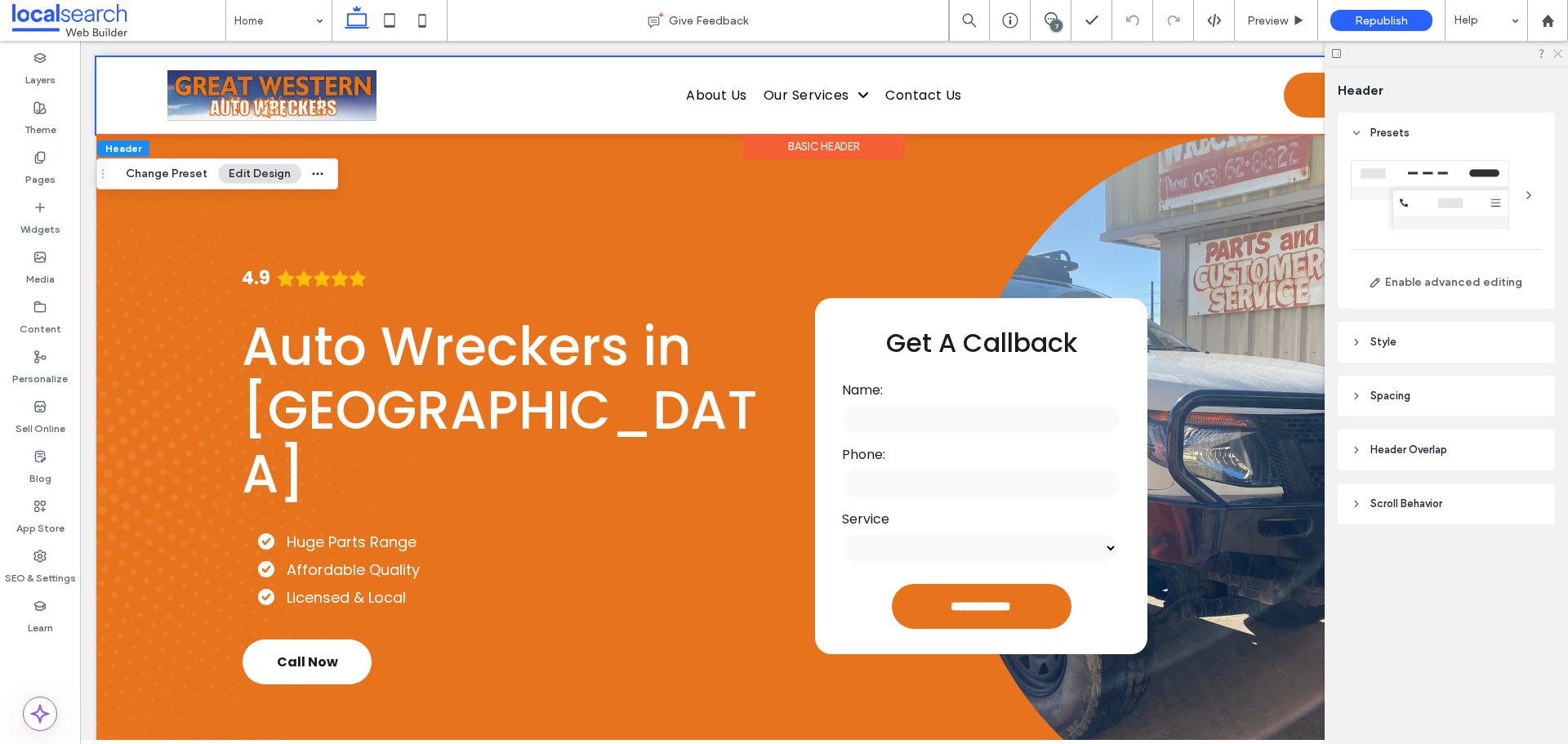
click at [1561, 56] on icon at bounding box center [1557, 52] width 10 height 10
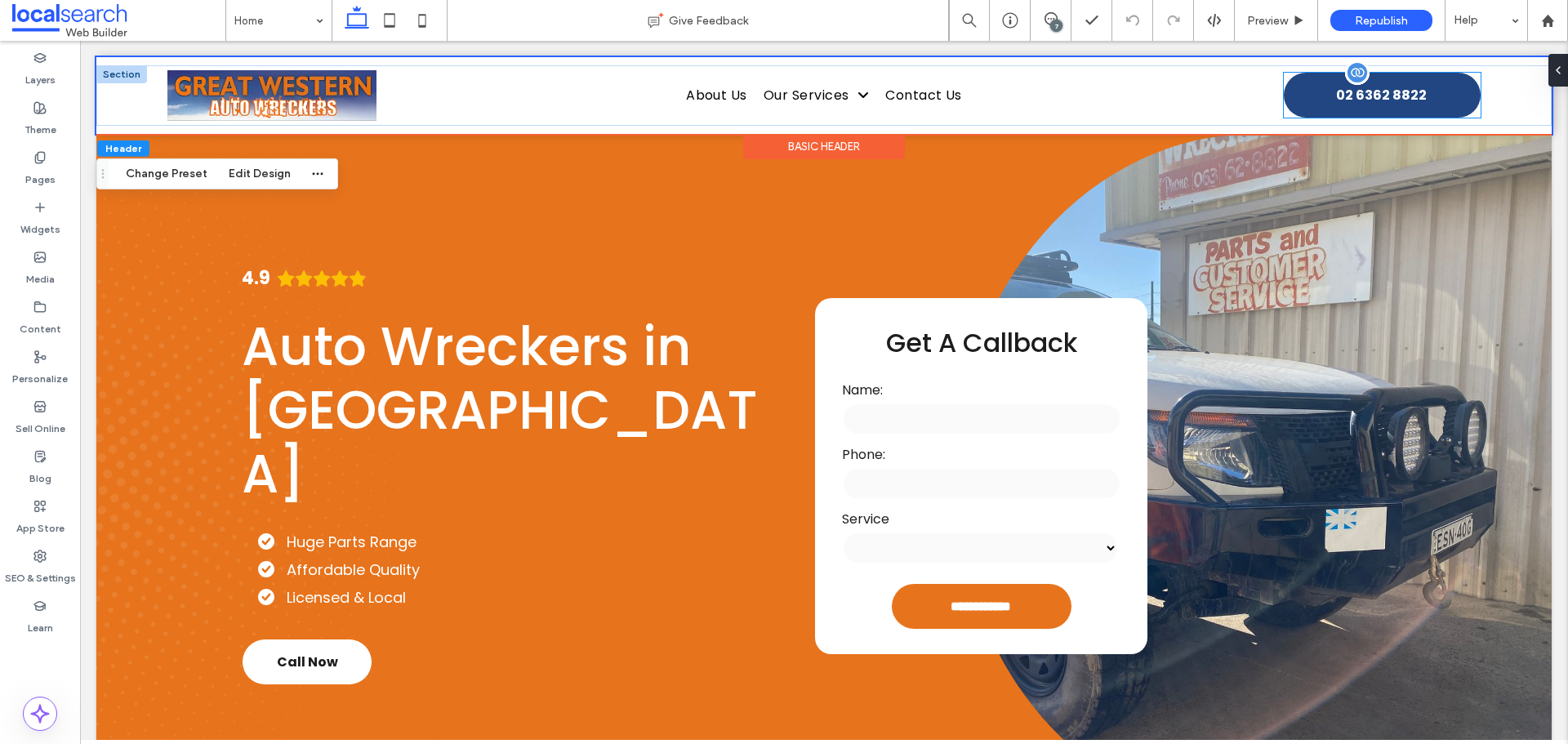
click at [1316, 88] on link "02 6362 8822" at bounding box center [1382, 95] width 197 height 45
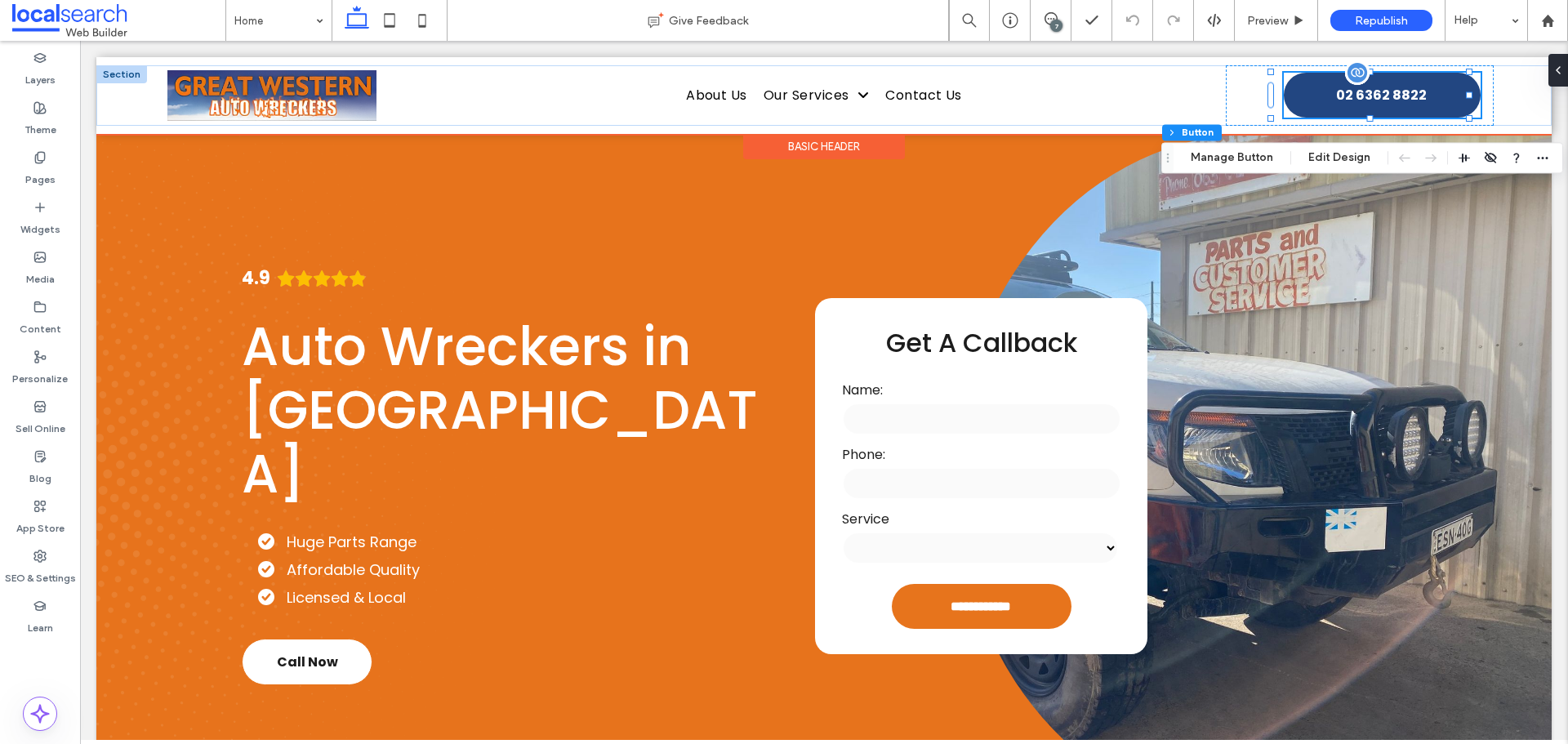
click at [1316, 94] on link "02 6362 8822" at bounding box center [1382, 95] width 197 height 45
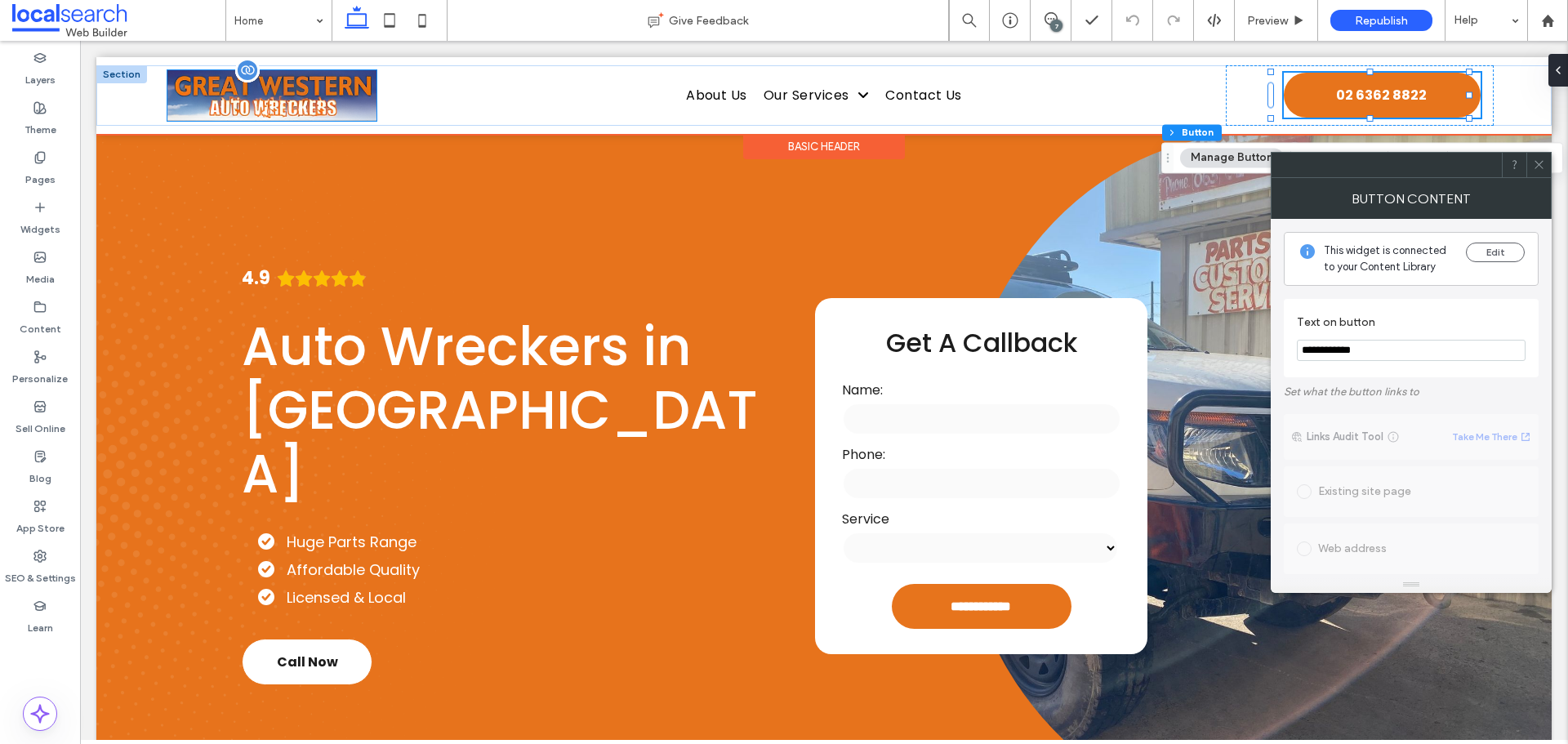
click at [327, 98] on img at bounding box center [272, 95] width 209 height 50
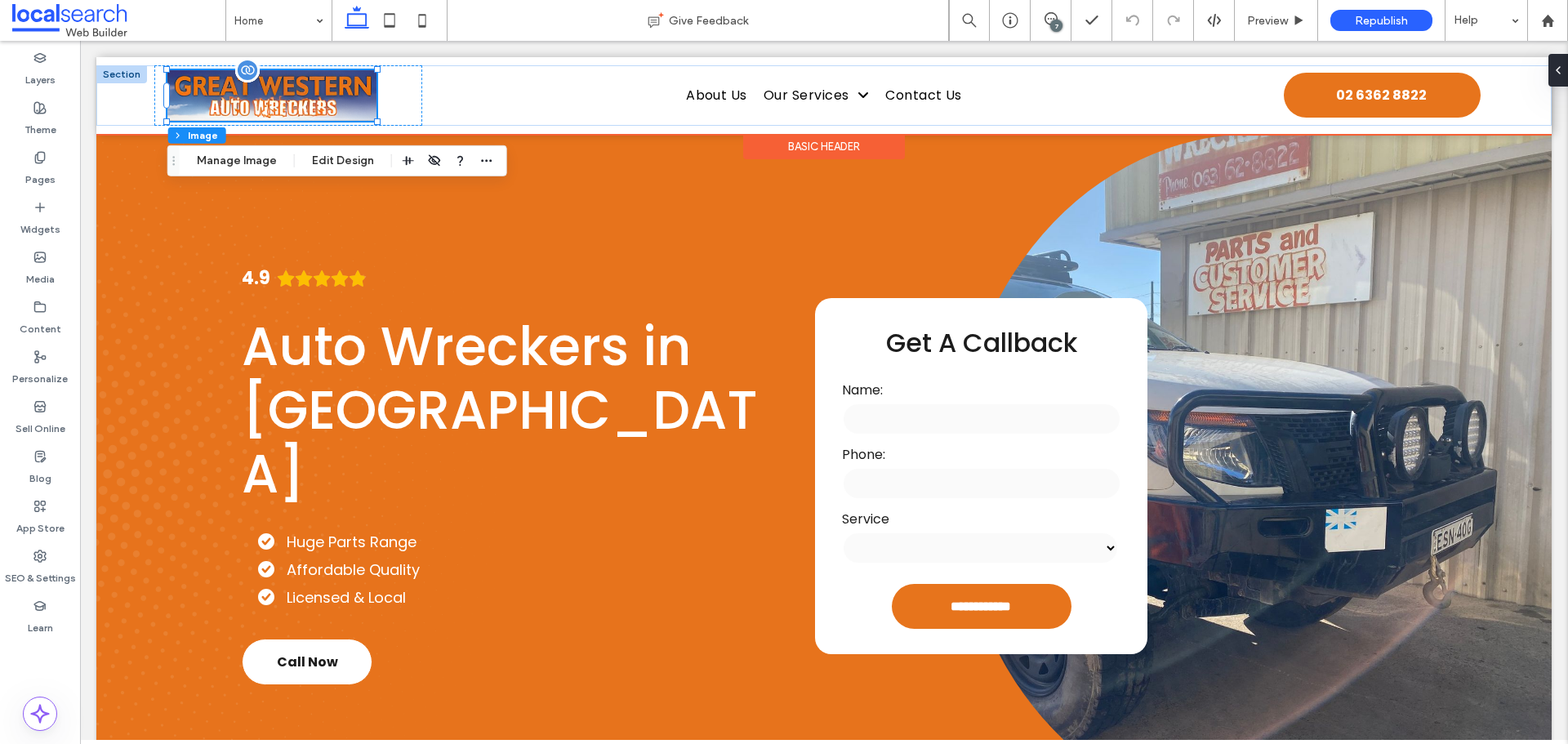
click at [327, 98] on img at bounding box center [272, 95] width 209 height 50
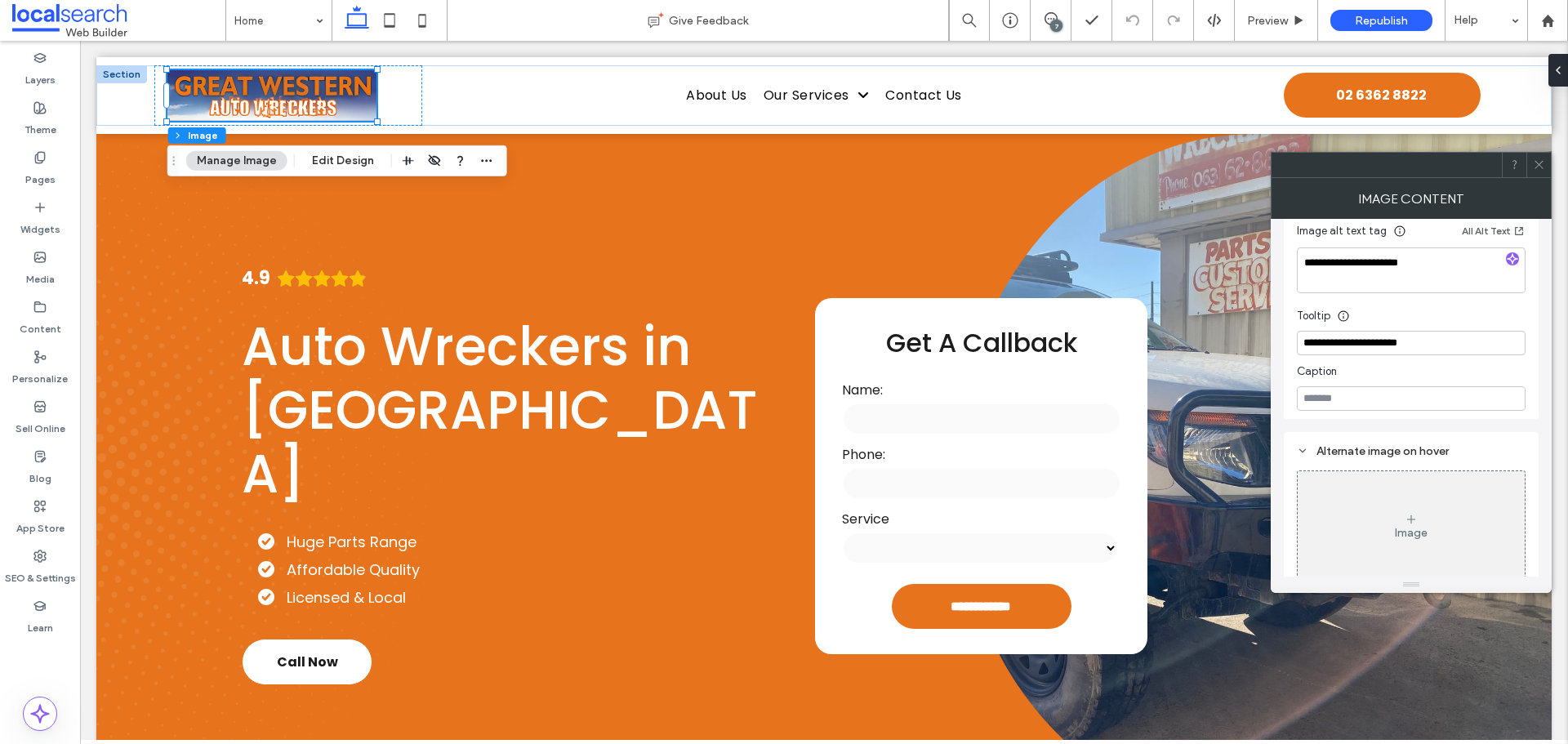
scroll to position [553, 0]
click at [1534, 163] on icon at bounding box center [1539, 164] width 12 height 12
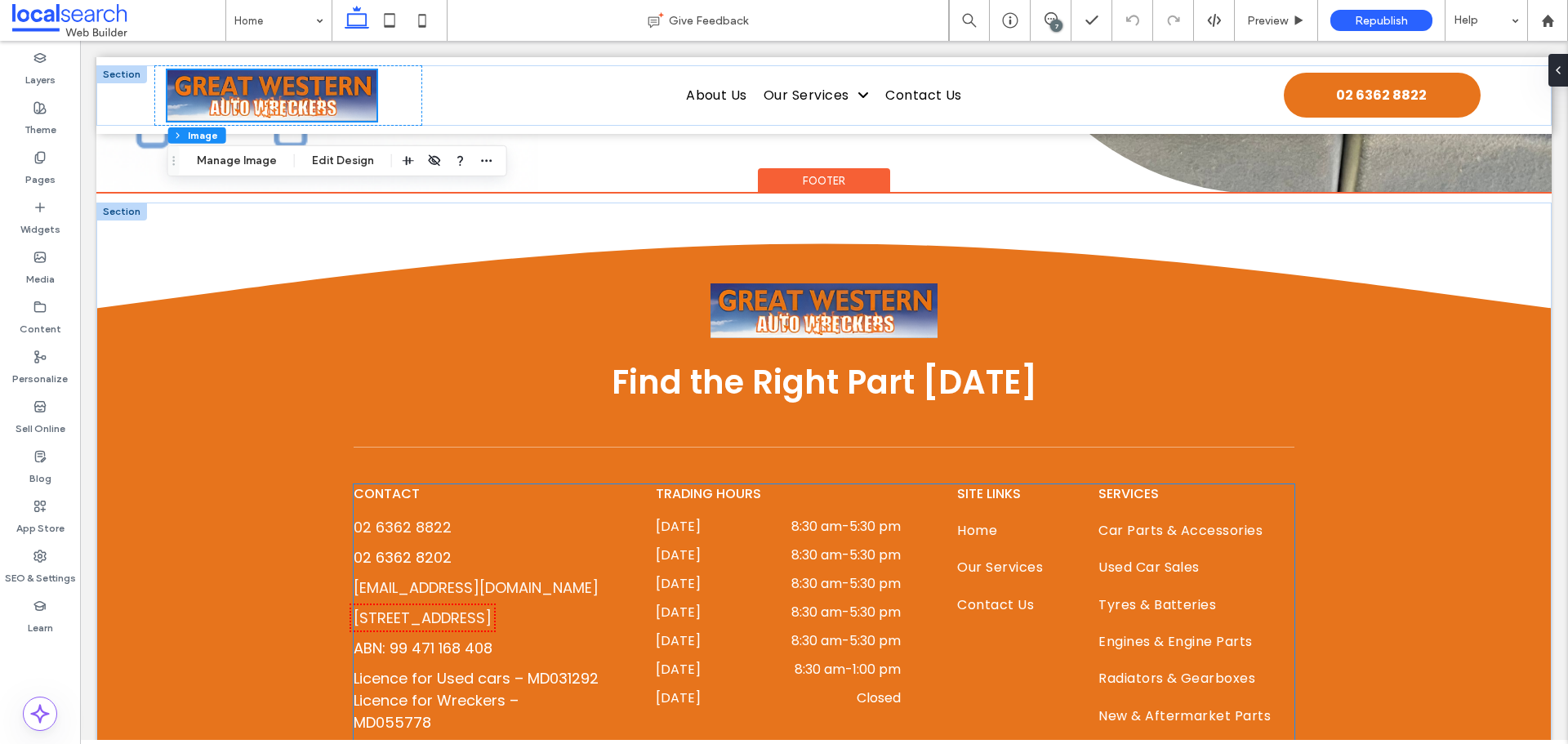
scroll to position [4735, 0]
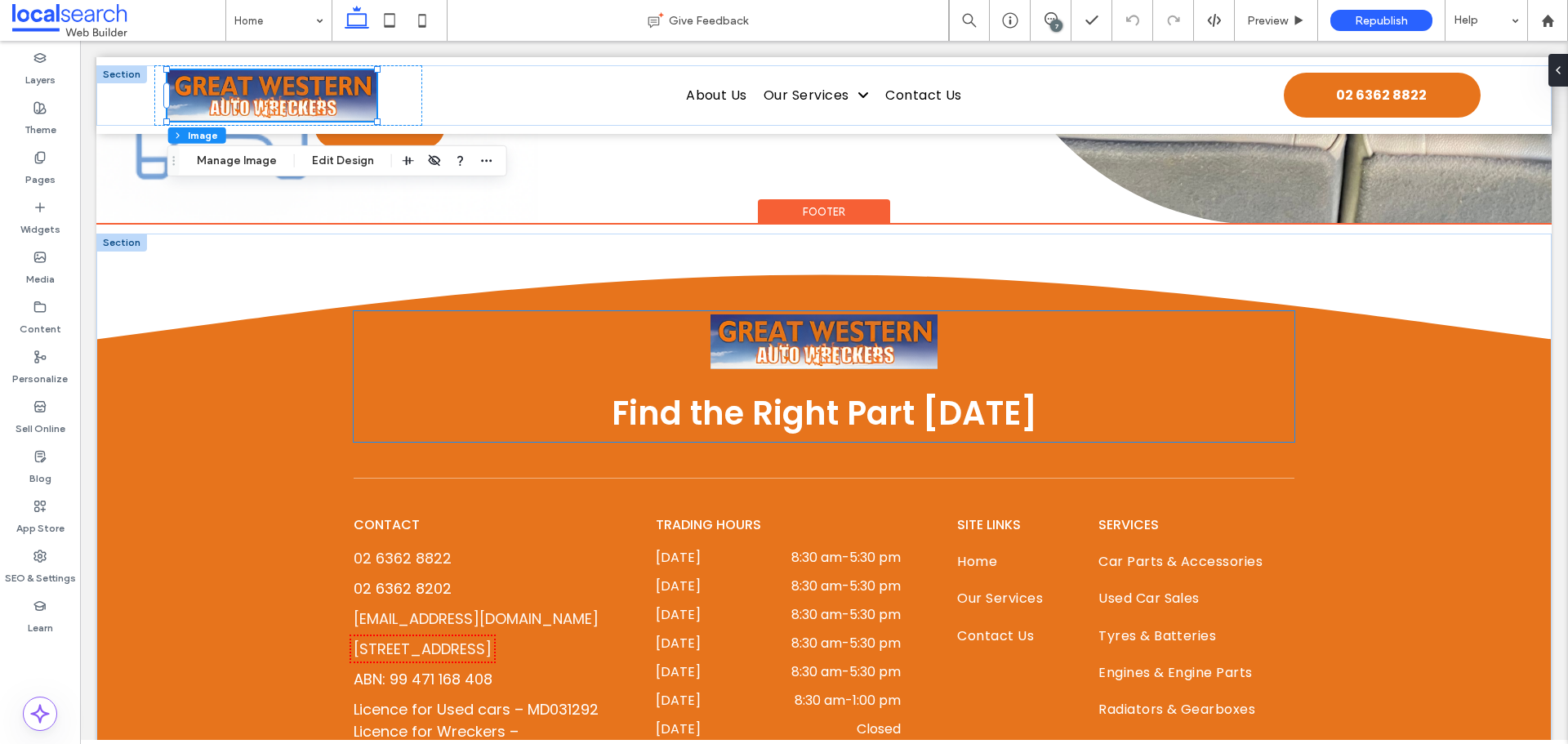
click at [852, 321] on img at bounding box center [824, 342] width 227 height 55
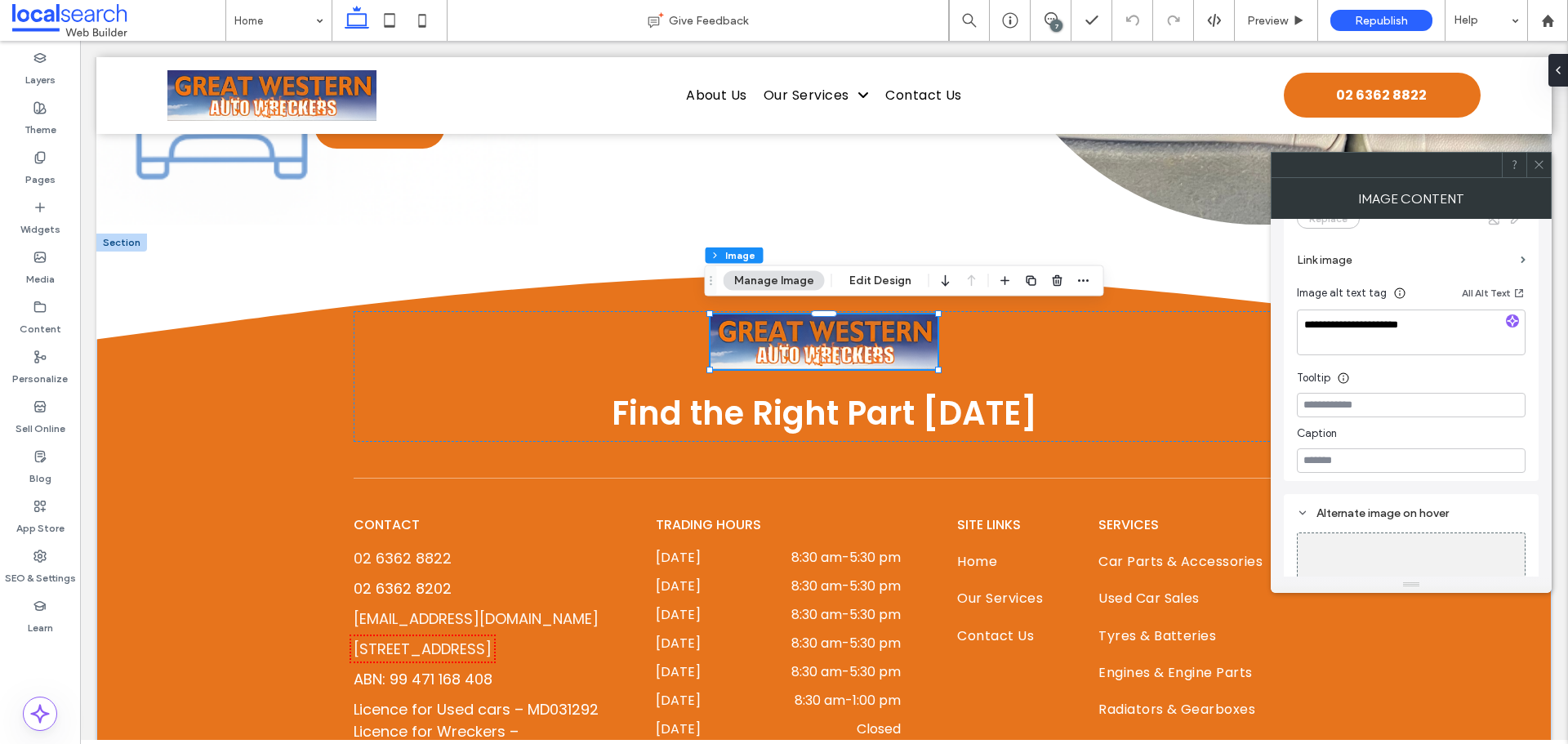
scroll to position [460, 0]
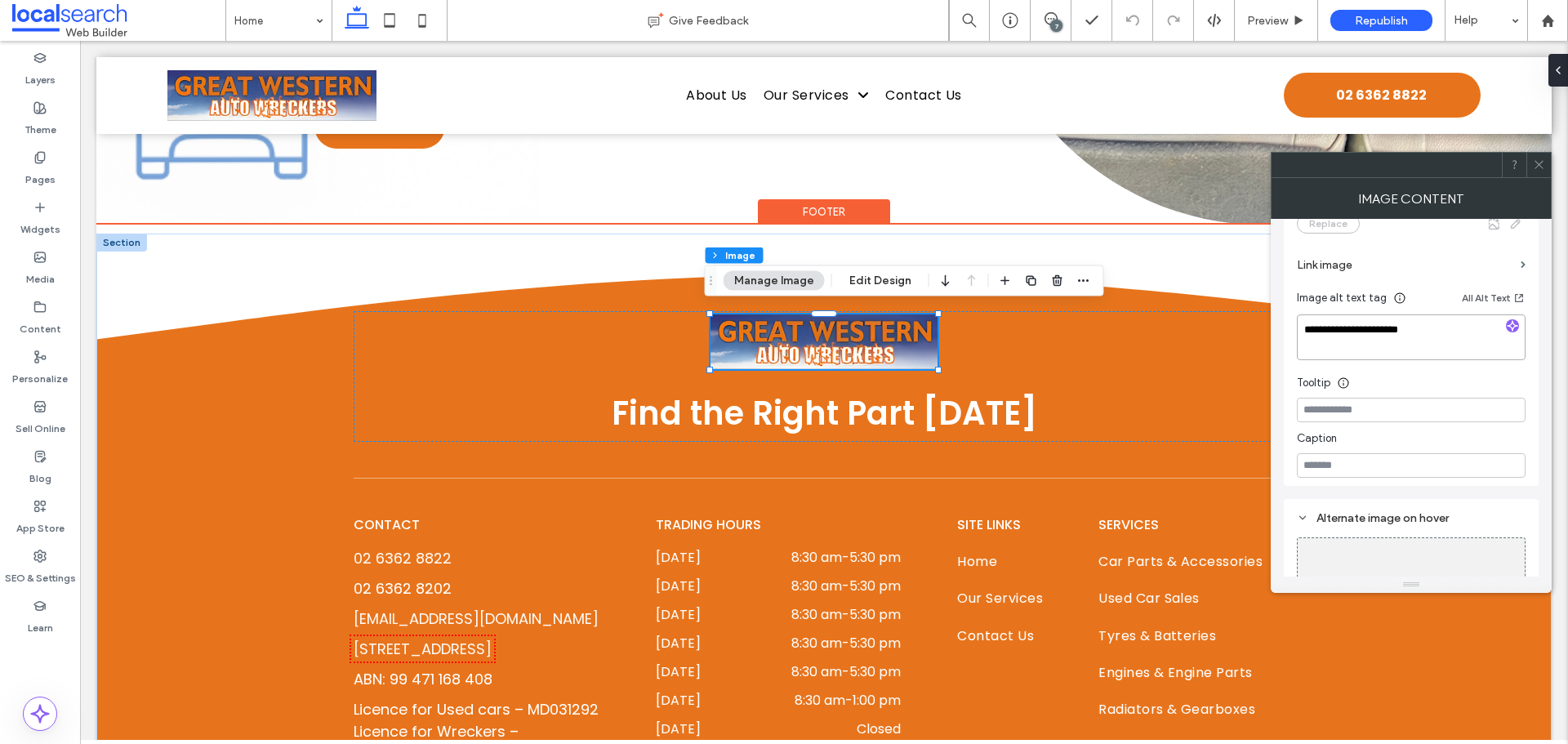
drag, startPoint x: 1543, startPoint y: 376, endPoint x: 1254, endPoint y: 336, distance: 291.8
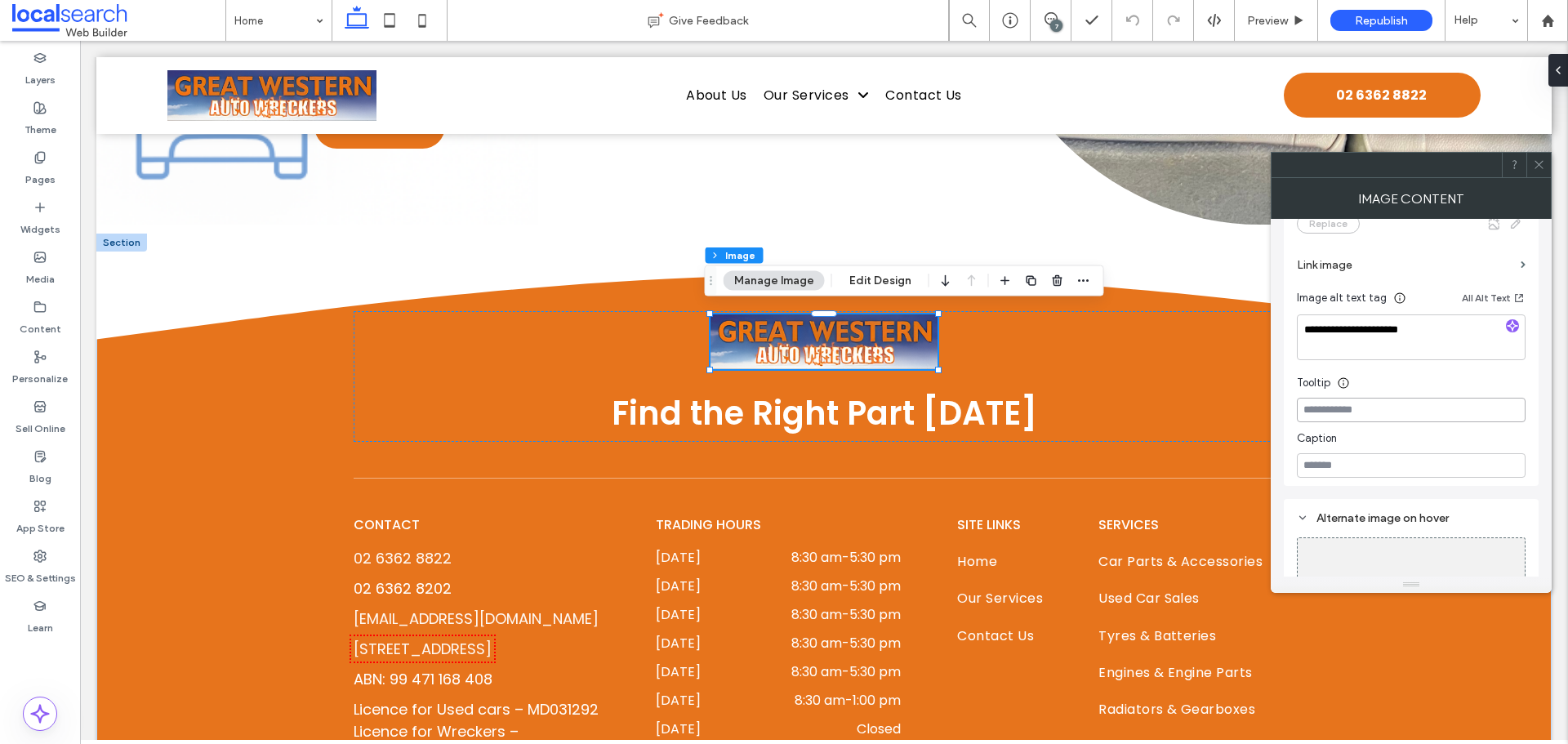
click at [1381, 406] on input at bounding box center [1411, 410] width 228 height 25
paste input "**********"
type input "**********"
click at [1551, 170] on div at bounding box center [1411, 165] width 281 height 27
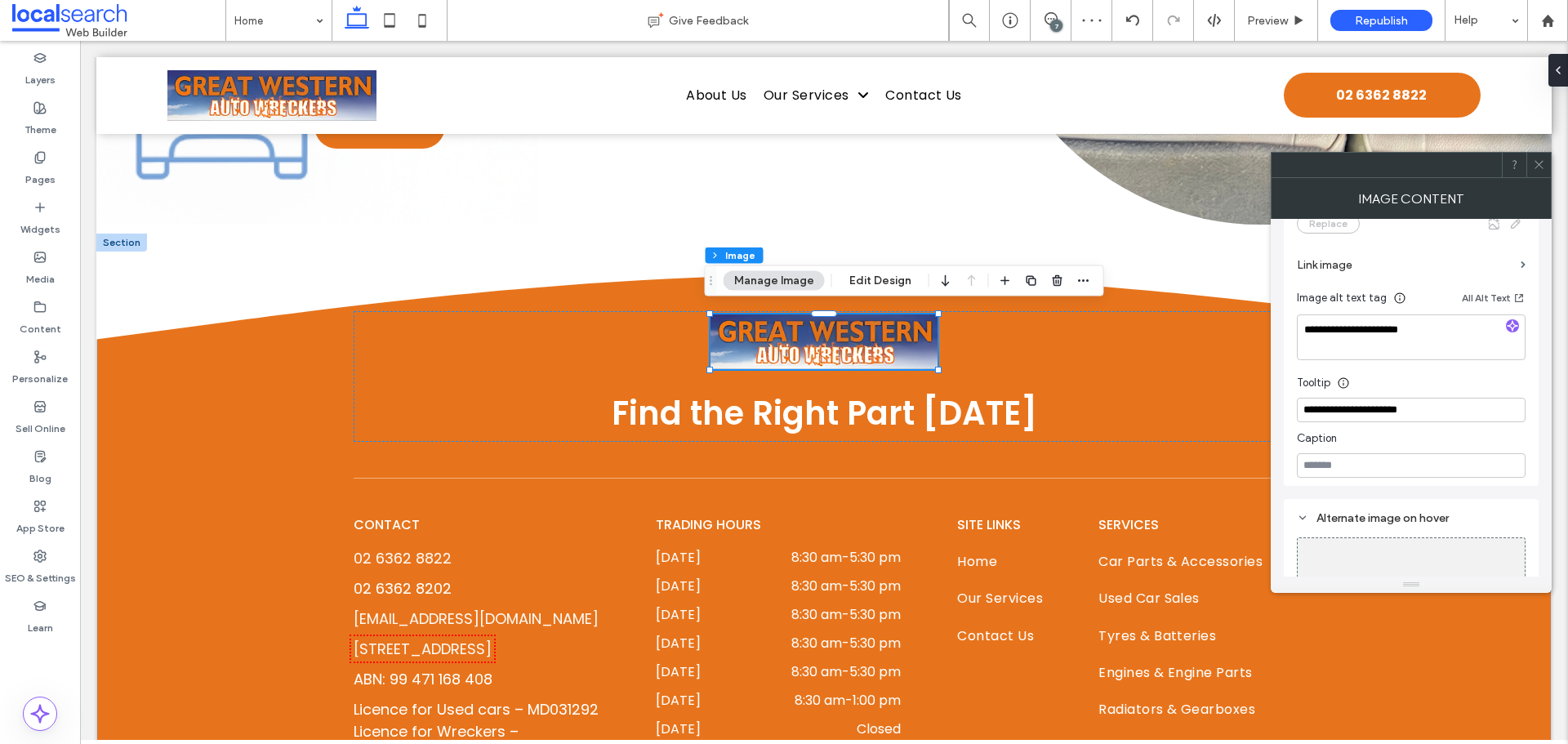
click at [1541, 161] on icon at bounding box center [1539, 164] width 12 height 12
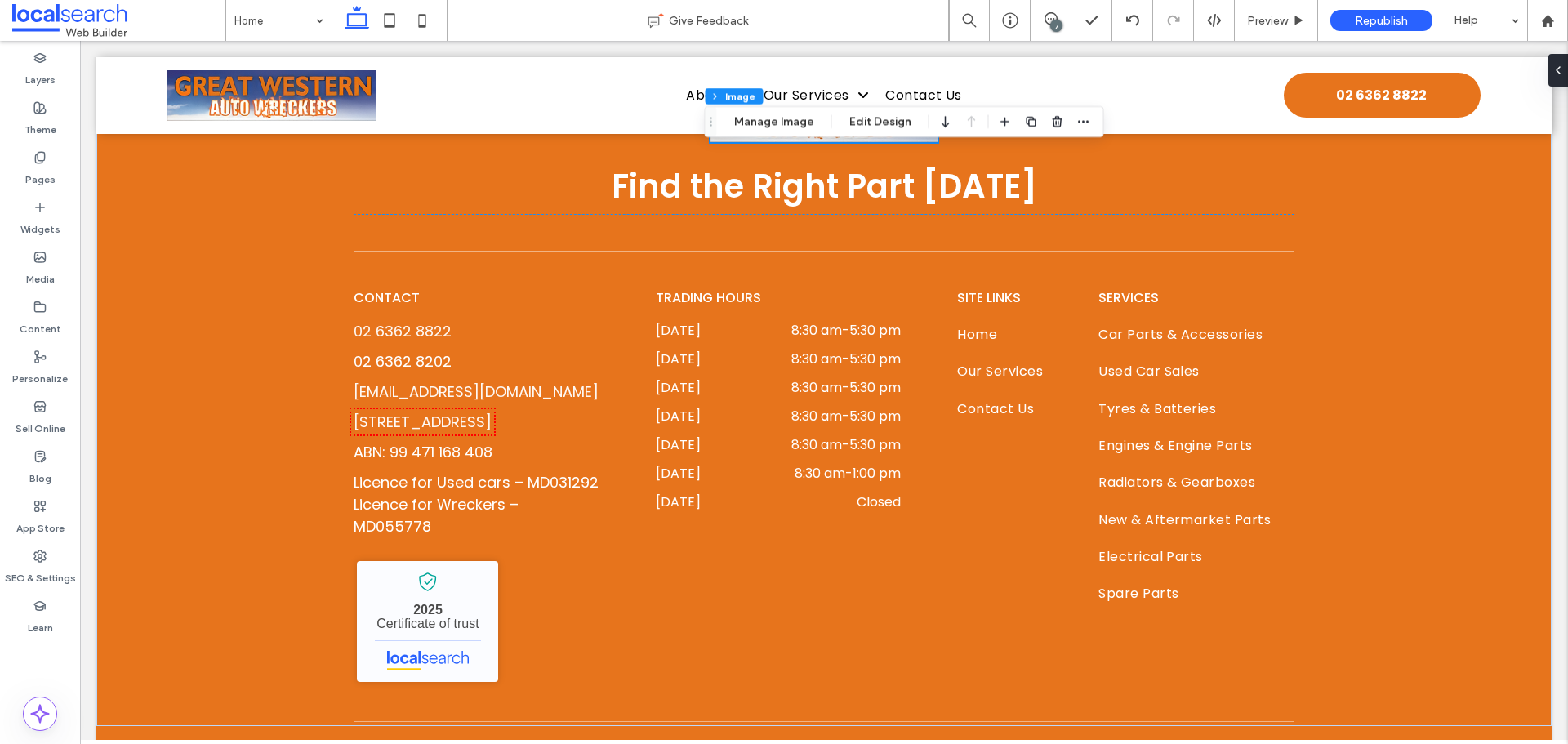
scroll to position [5062, 0]
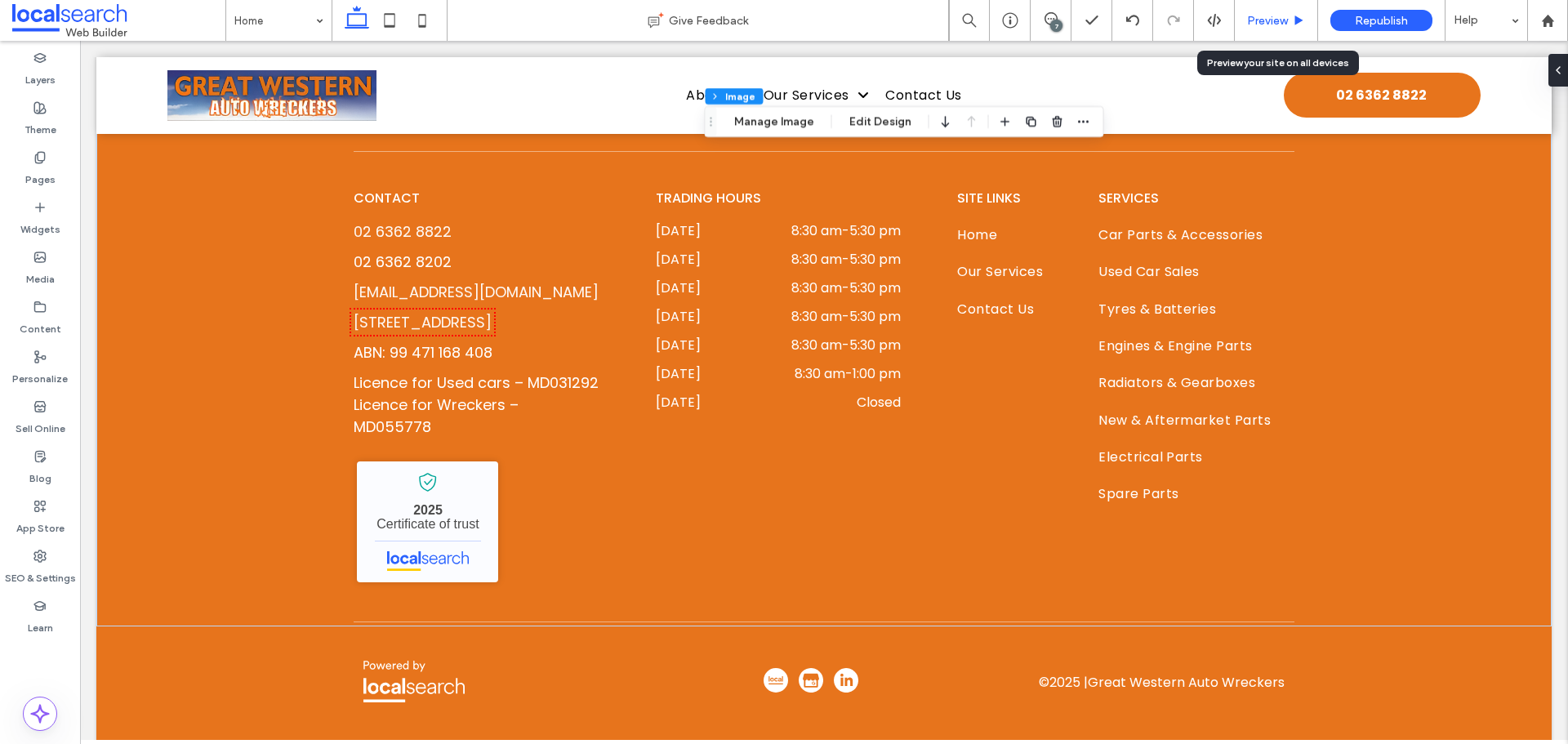
click at [1263, 27] on span "Preview" at bounding box center [1267, 21] width 41 height 14
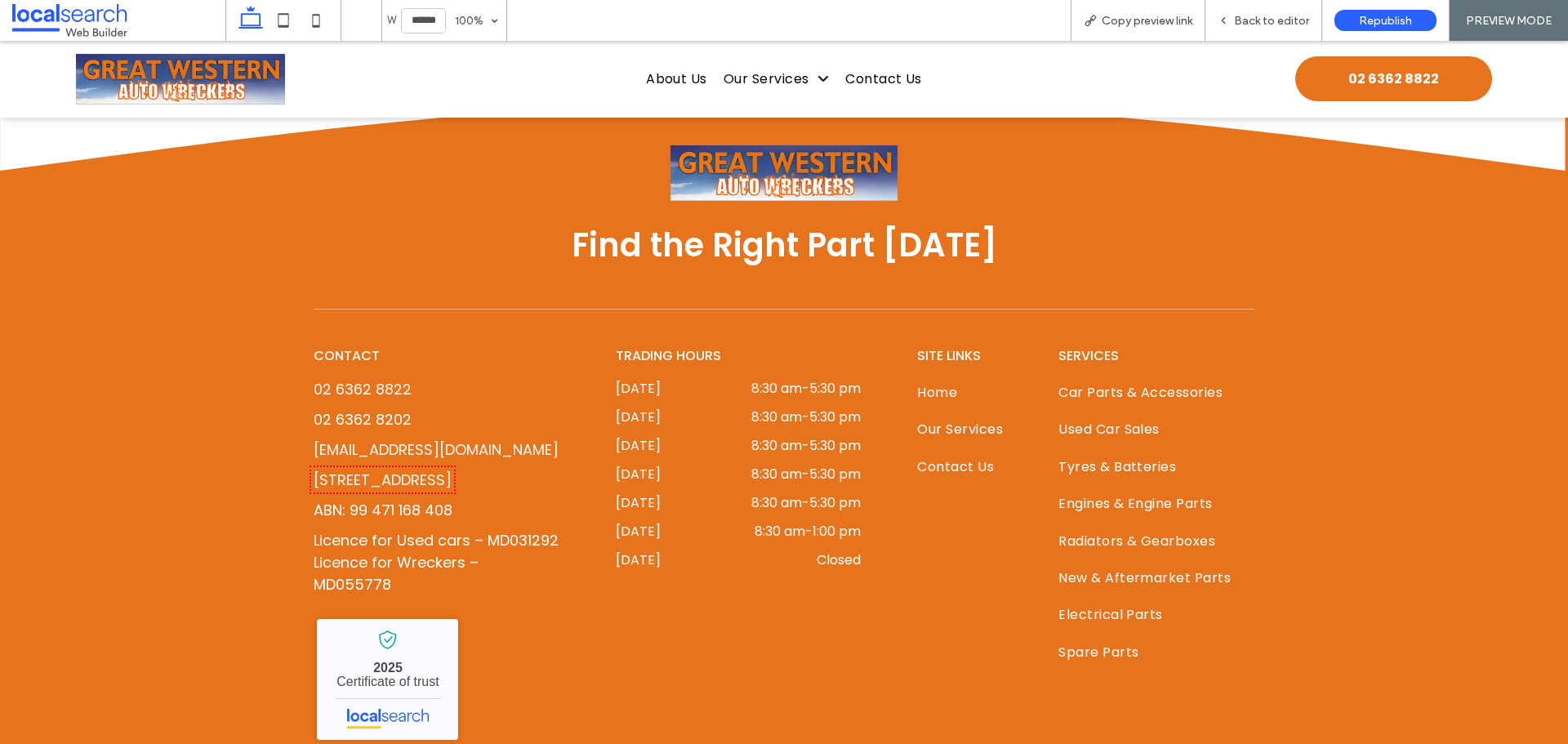
scroll to position [4795, 0]
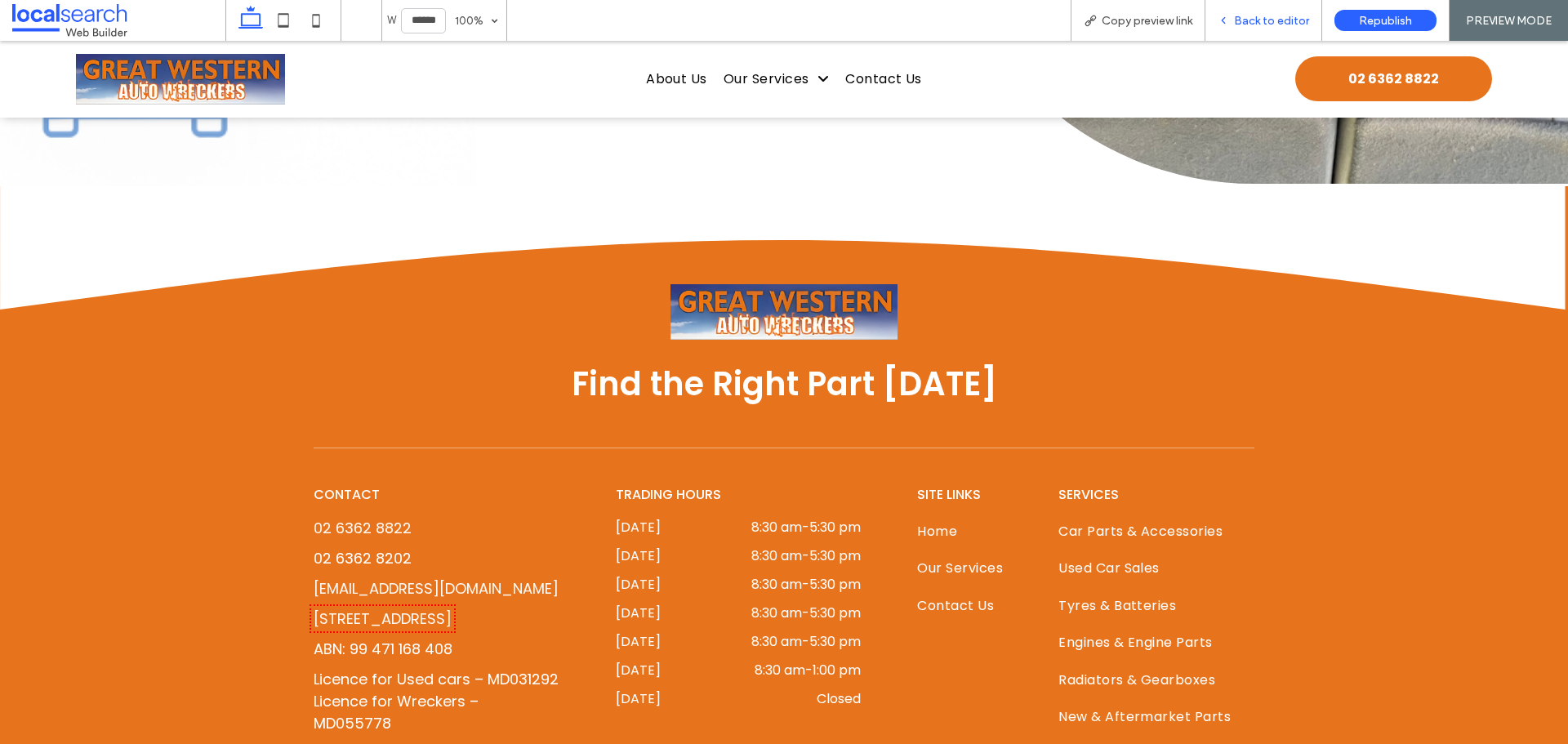
click at [1263, 20] on span "Back to editor" at bounding box center [1271, 21] width 75 height 14
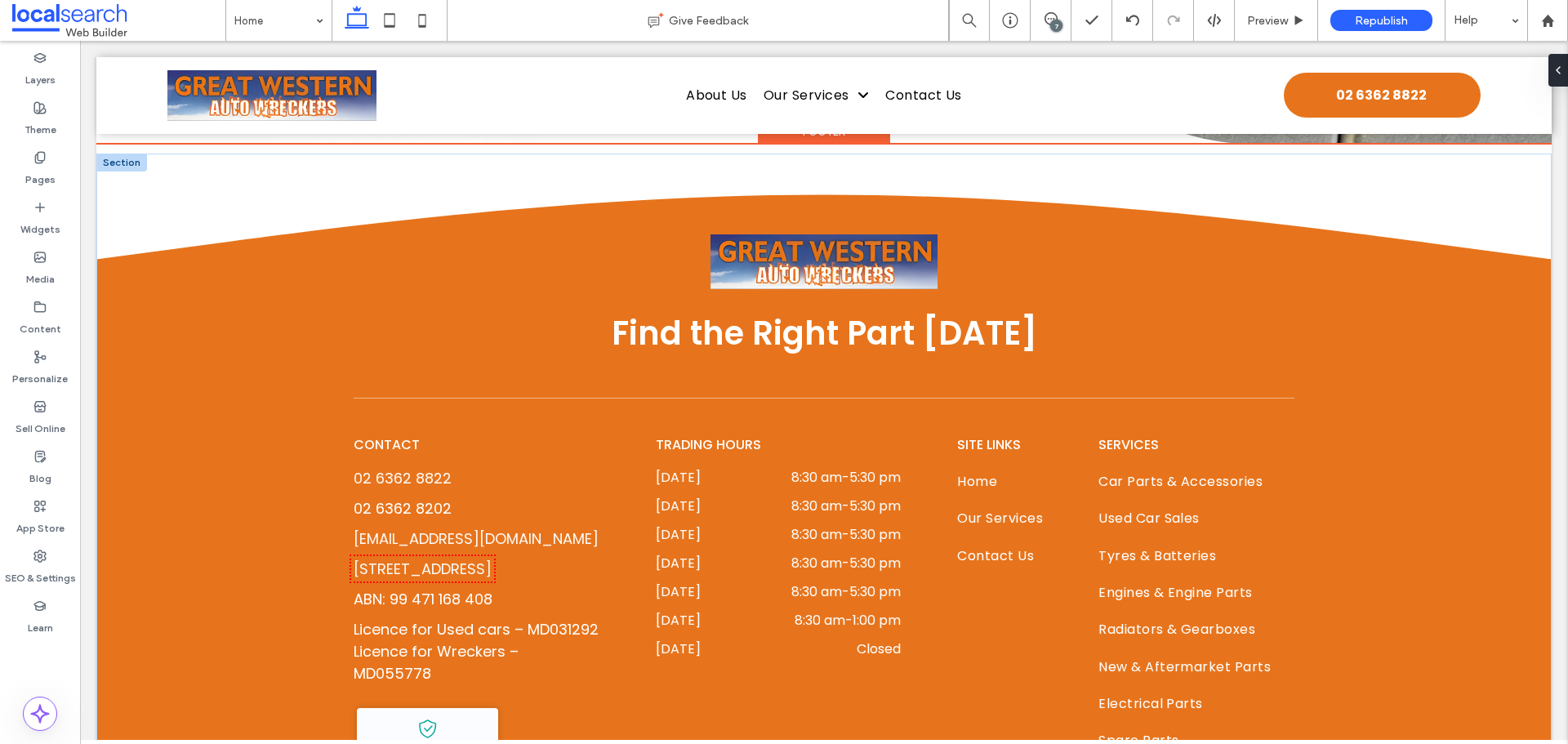
click at [848, 241] on img at bounding box center [824, 262] width 227 height 55
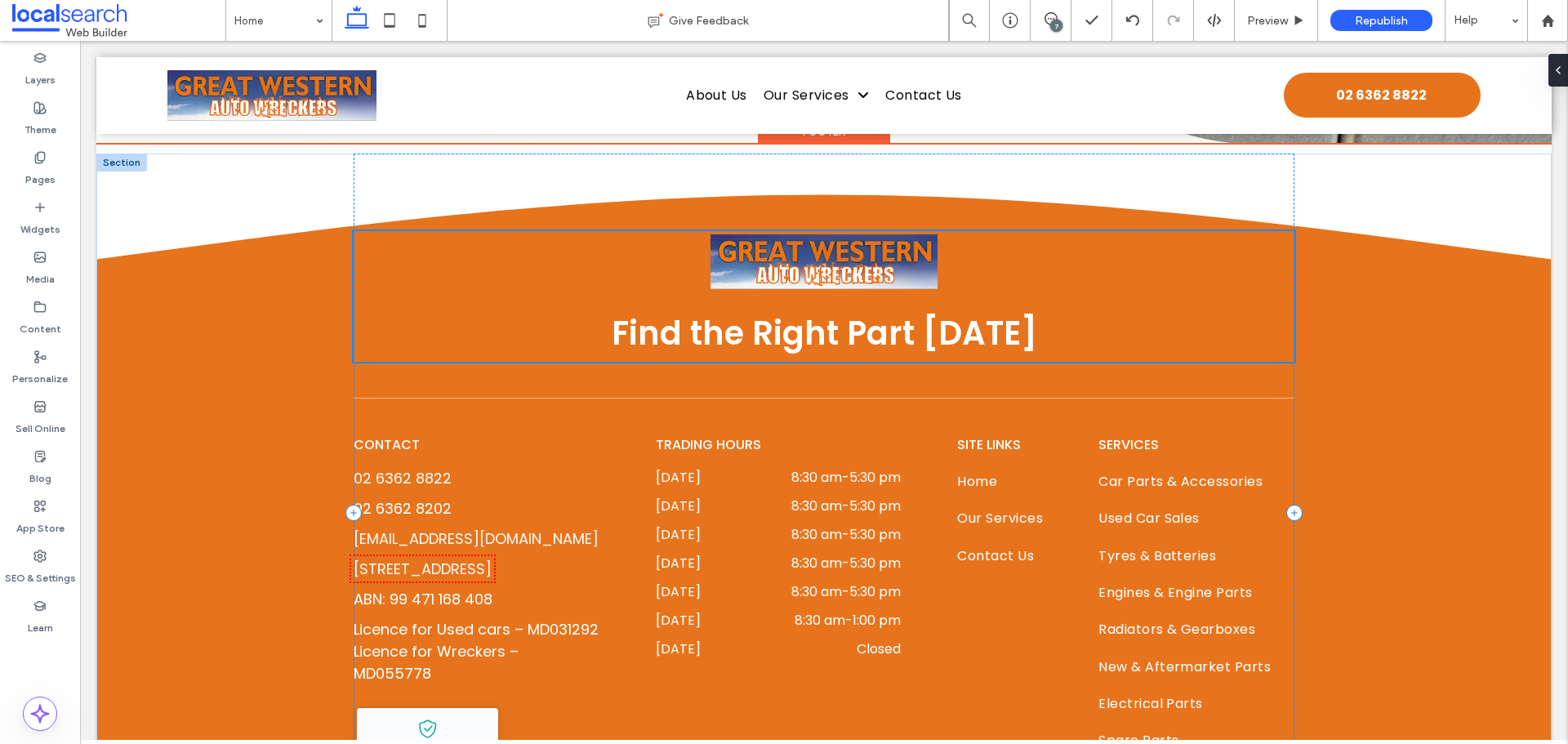
click at [848, 241] on img at bounding box center [824, 262] width 227 height 55
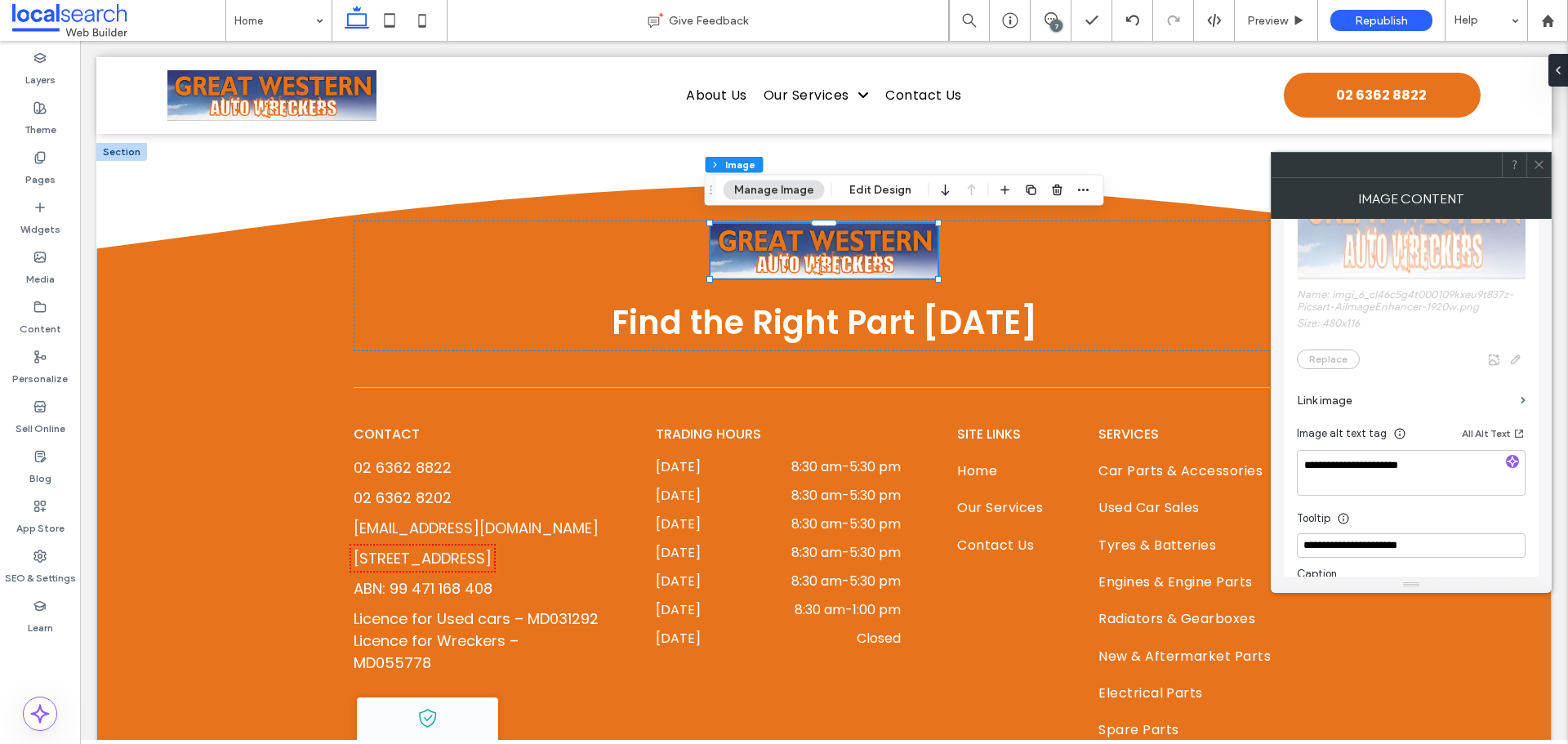
scroll to position [327, 0]
click at [1477, 394] on label "Link image" at bounding box center [1405, 398] width 217 height 30
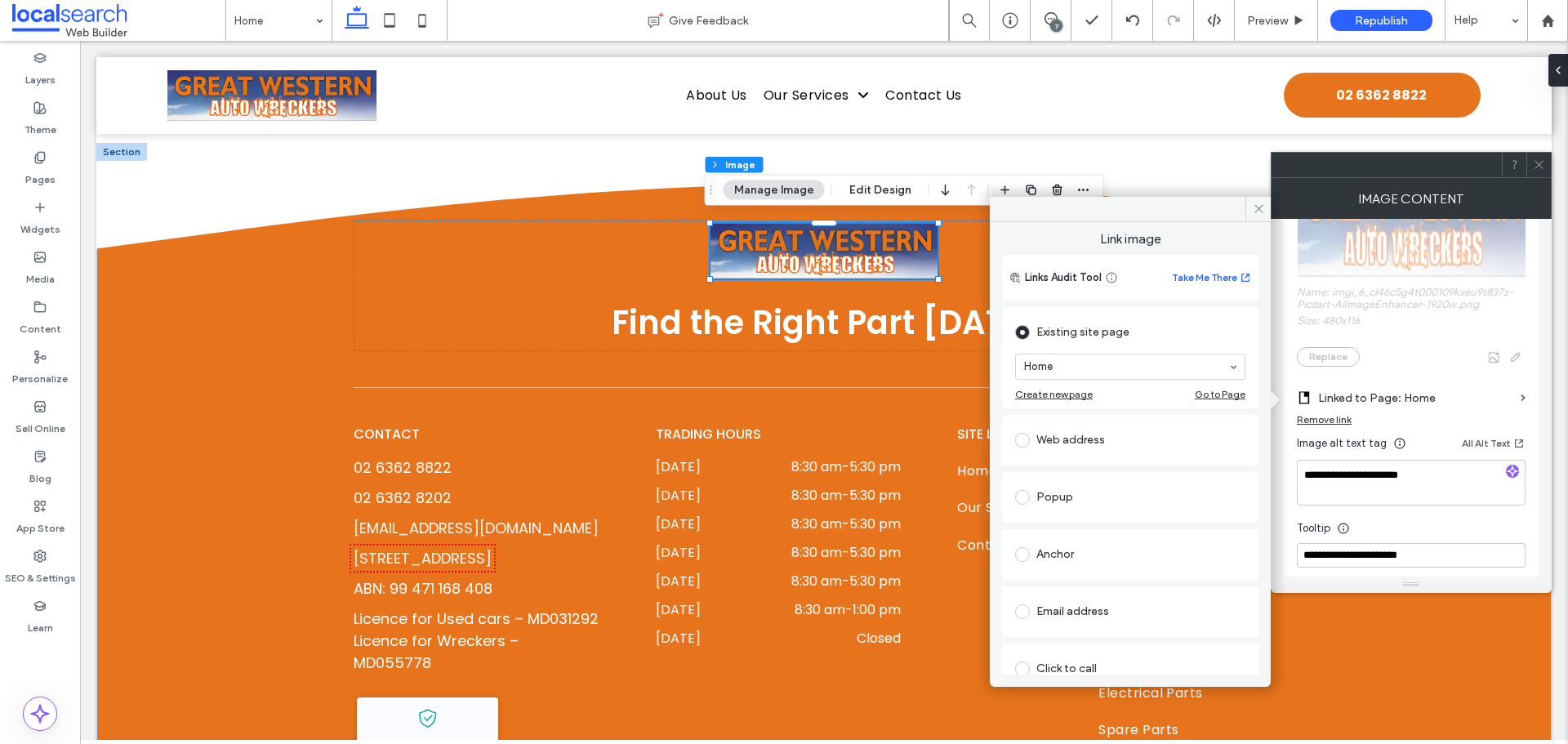
click at [1541, 165] on icon at bounding box center [1539, 164] width 12 height 12
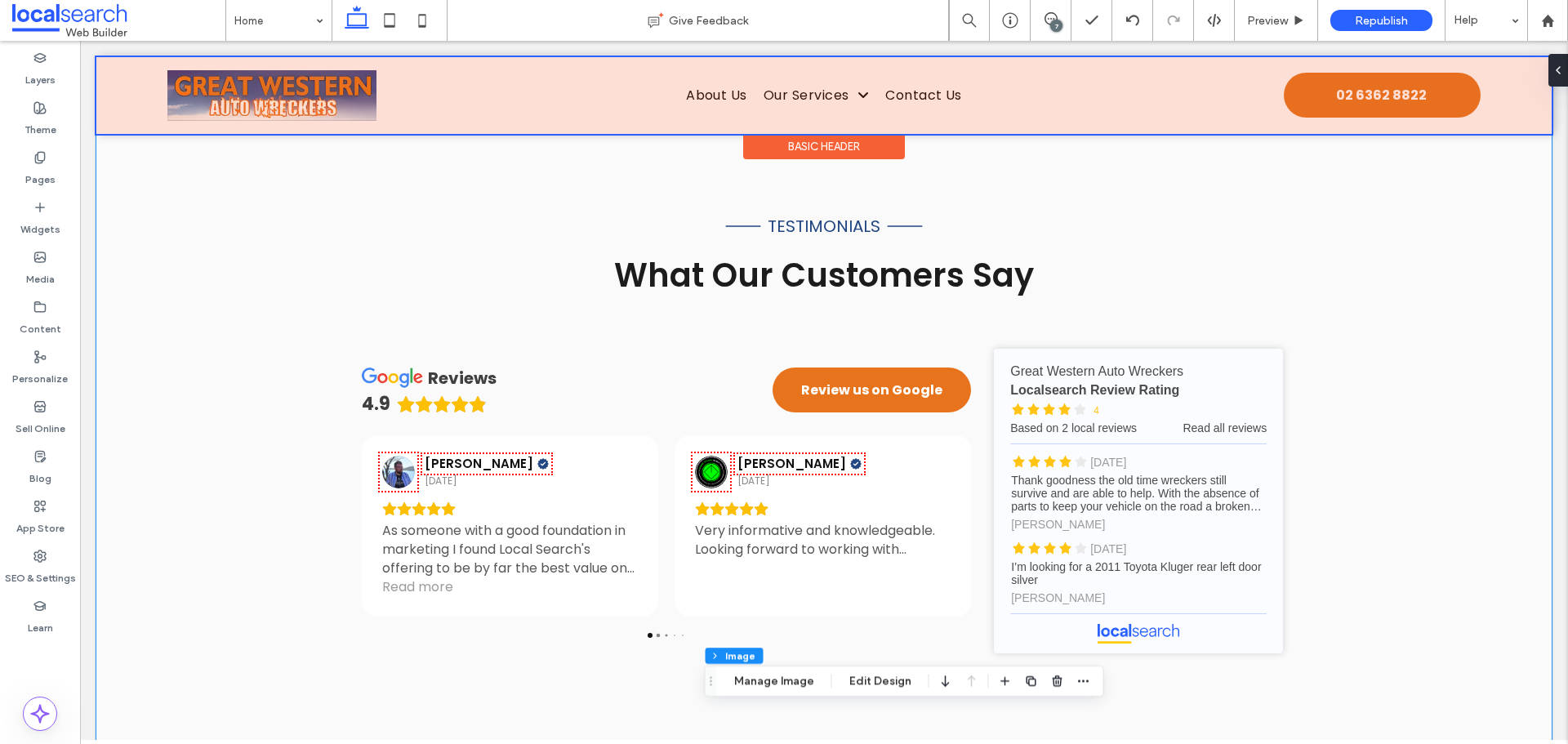
scroll to position [3591, 0]
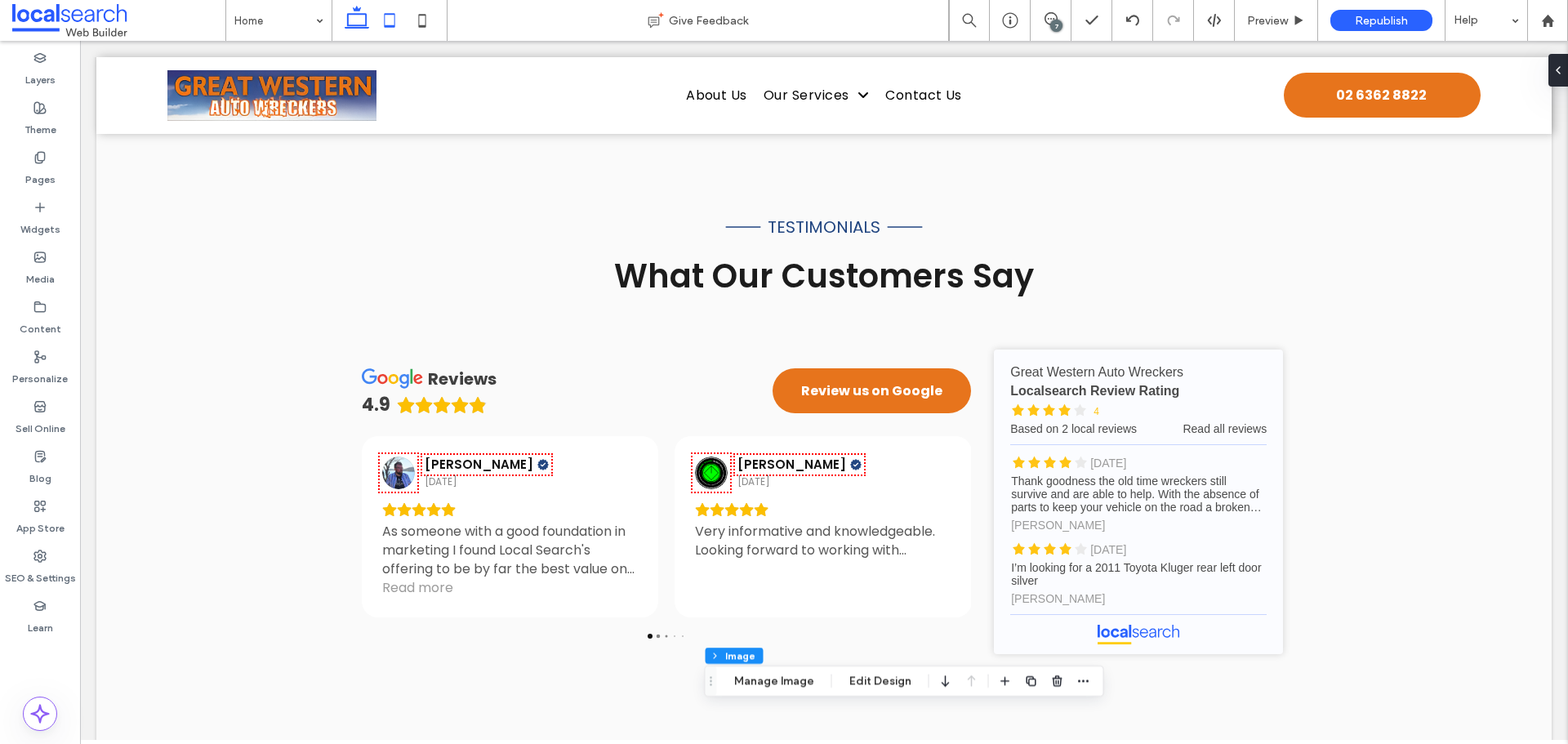
click at [393, 23] on icon at bounding box center [389, 20] width 32 height 32
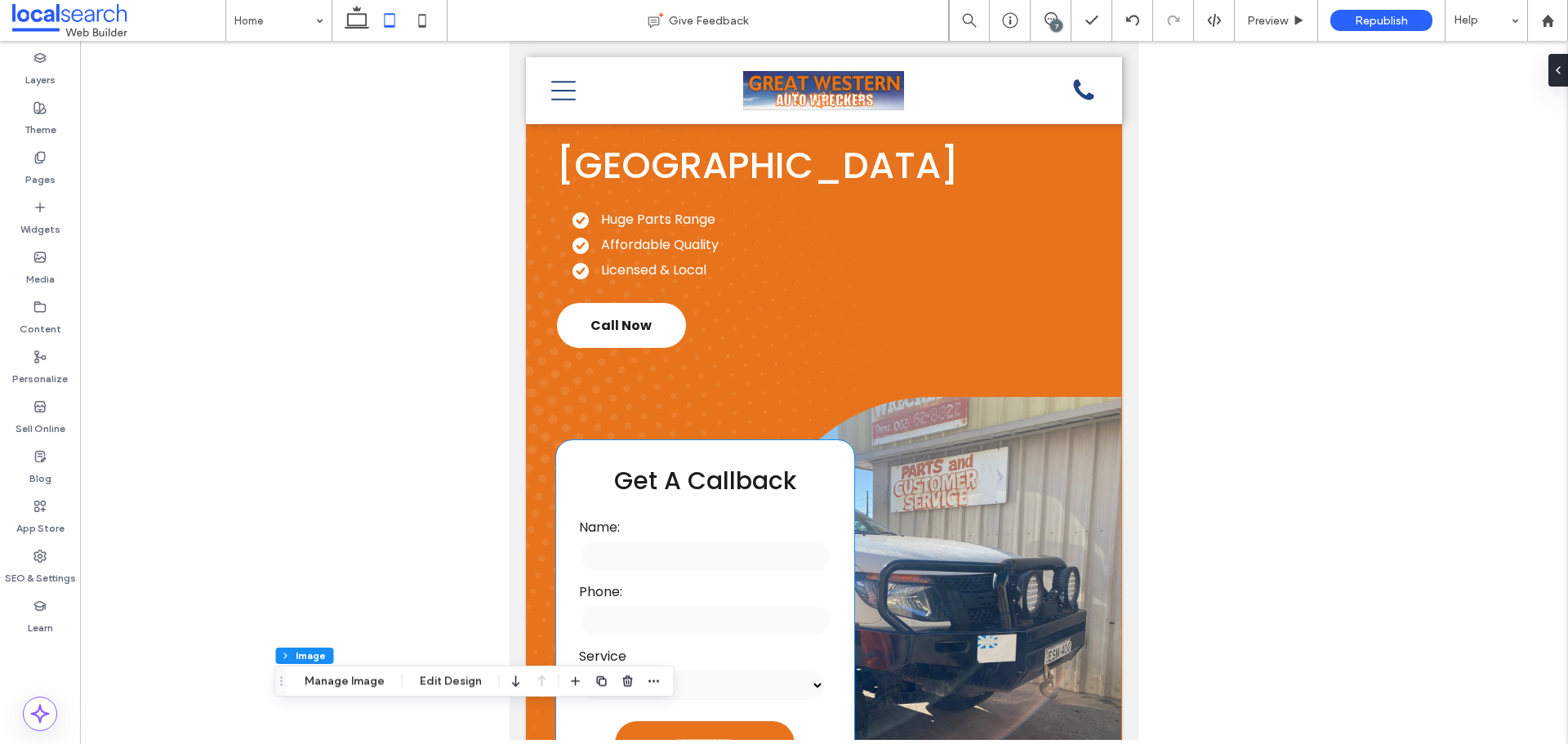
scroll to position [63, 0]
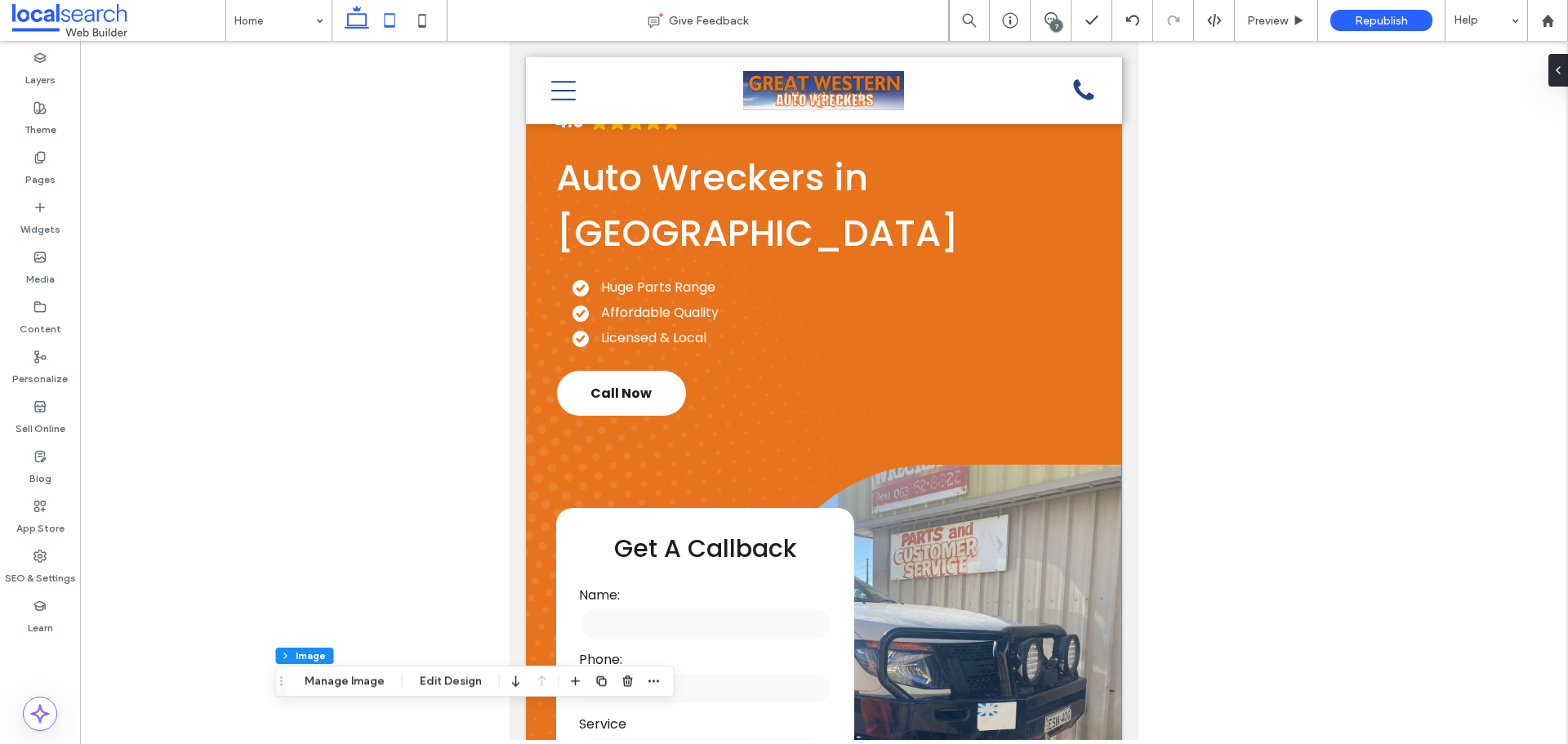
click at [357, 25] on icon at bounding box center [356, 20] width 32 height 32
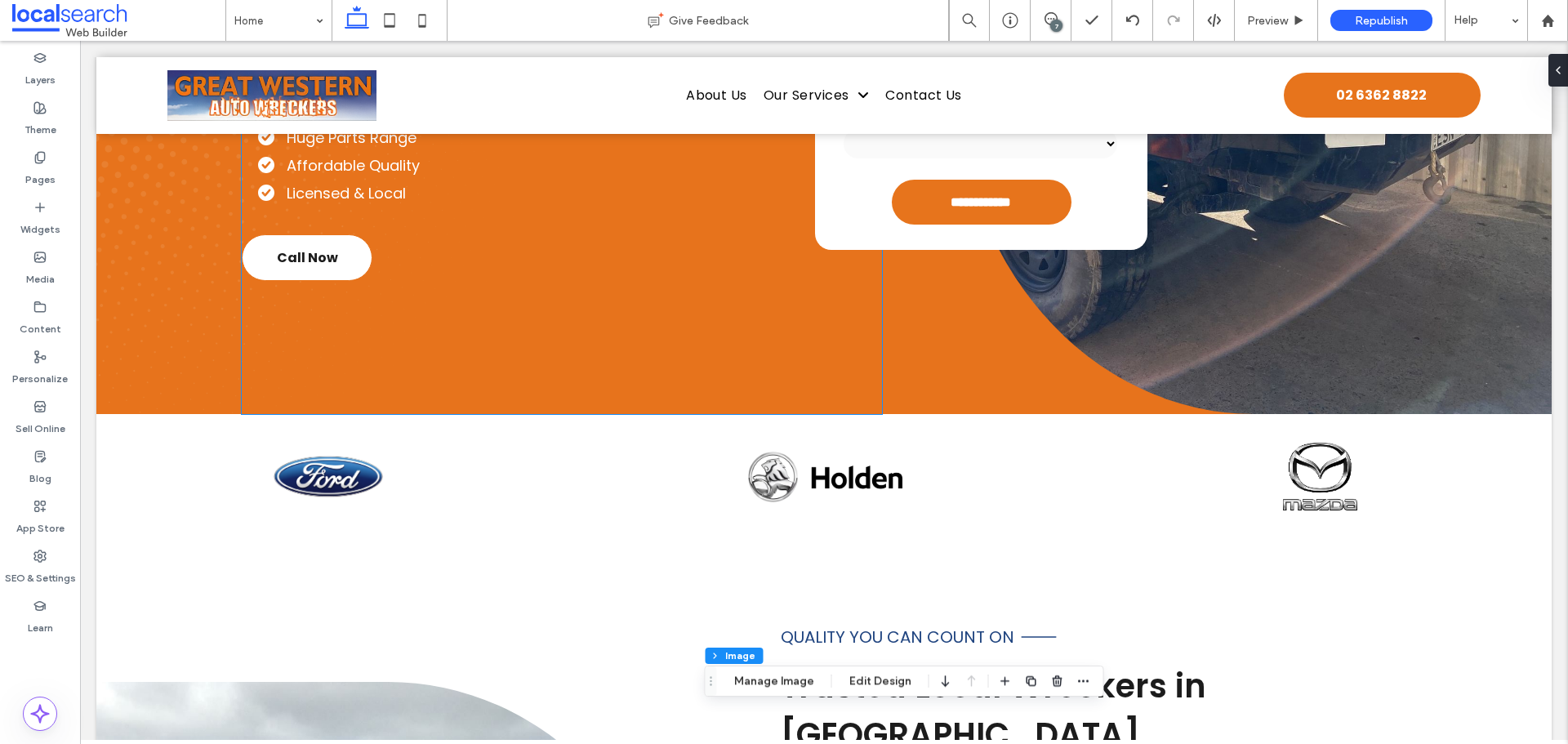
scroll to position [245, 0]
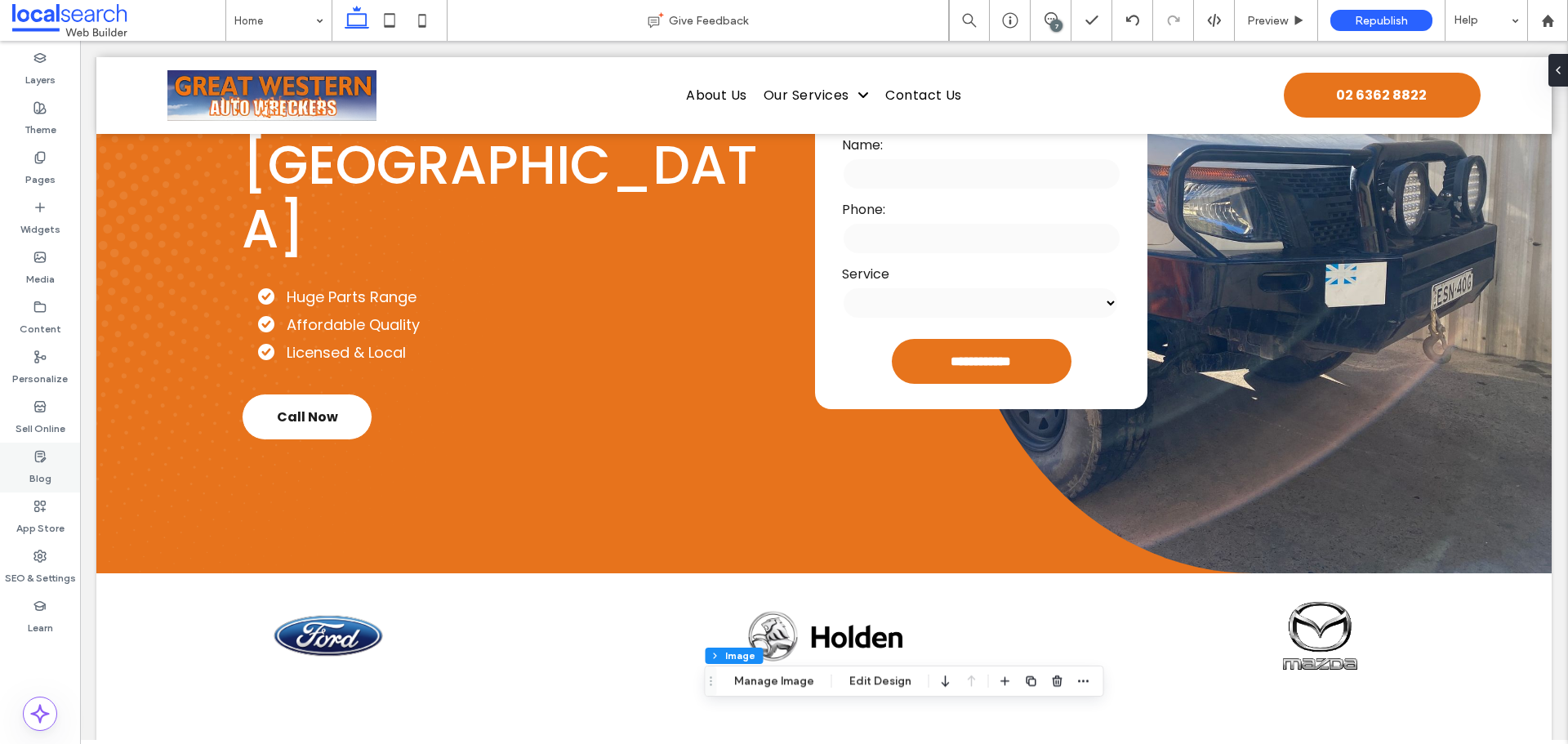
click at [50, 470] on div "Blog" at bounding box center [40, 467] width 80 height 50
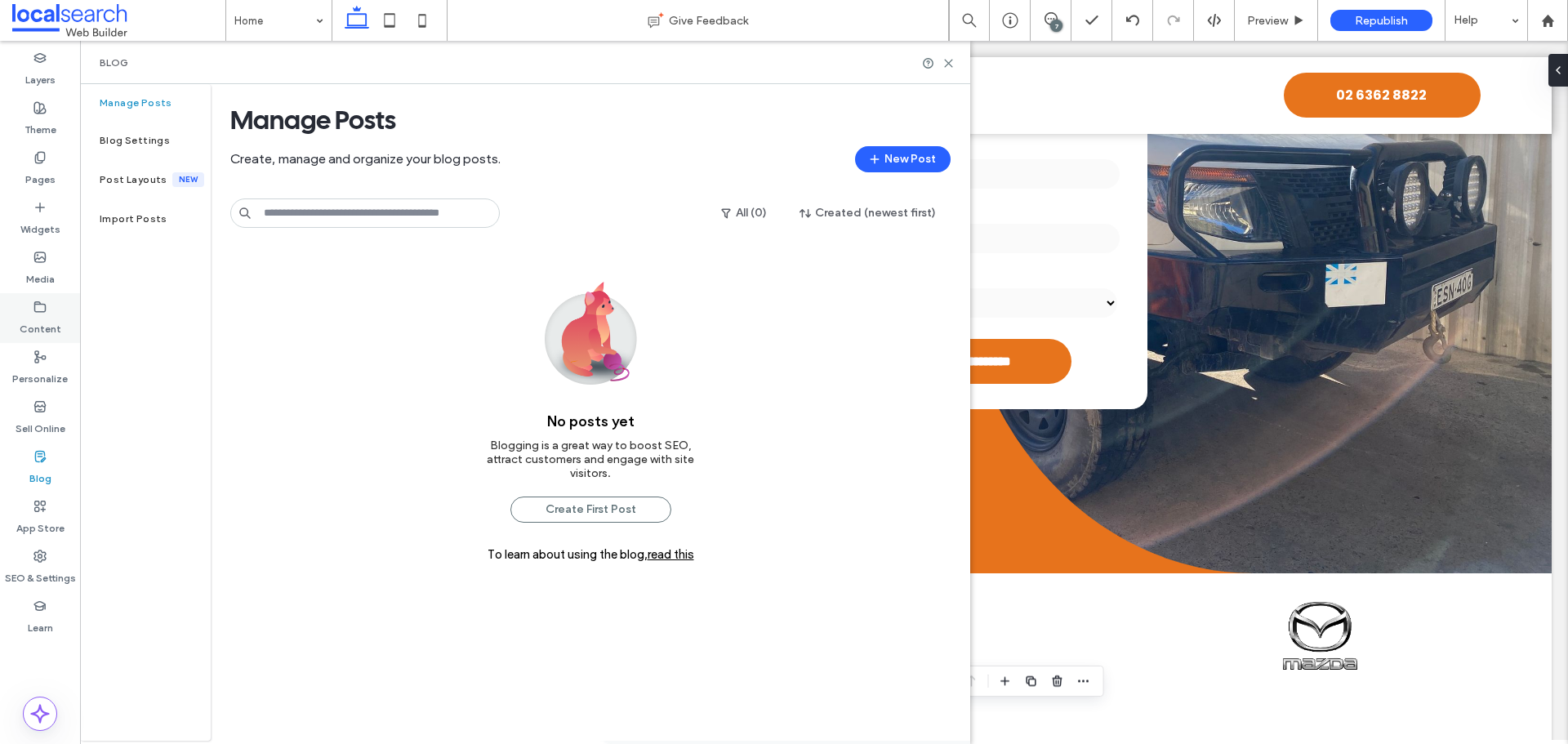
drag, startPoint x: 31, startPoint y: 325, endPoint x: 72, endPoint y: 335, distance: 42.2
click at [31, 325] on label "Content" at bounding box center [41, 325] width 42 height 23
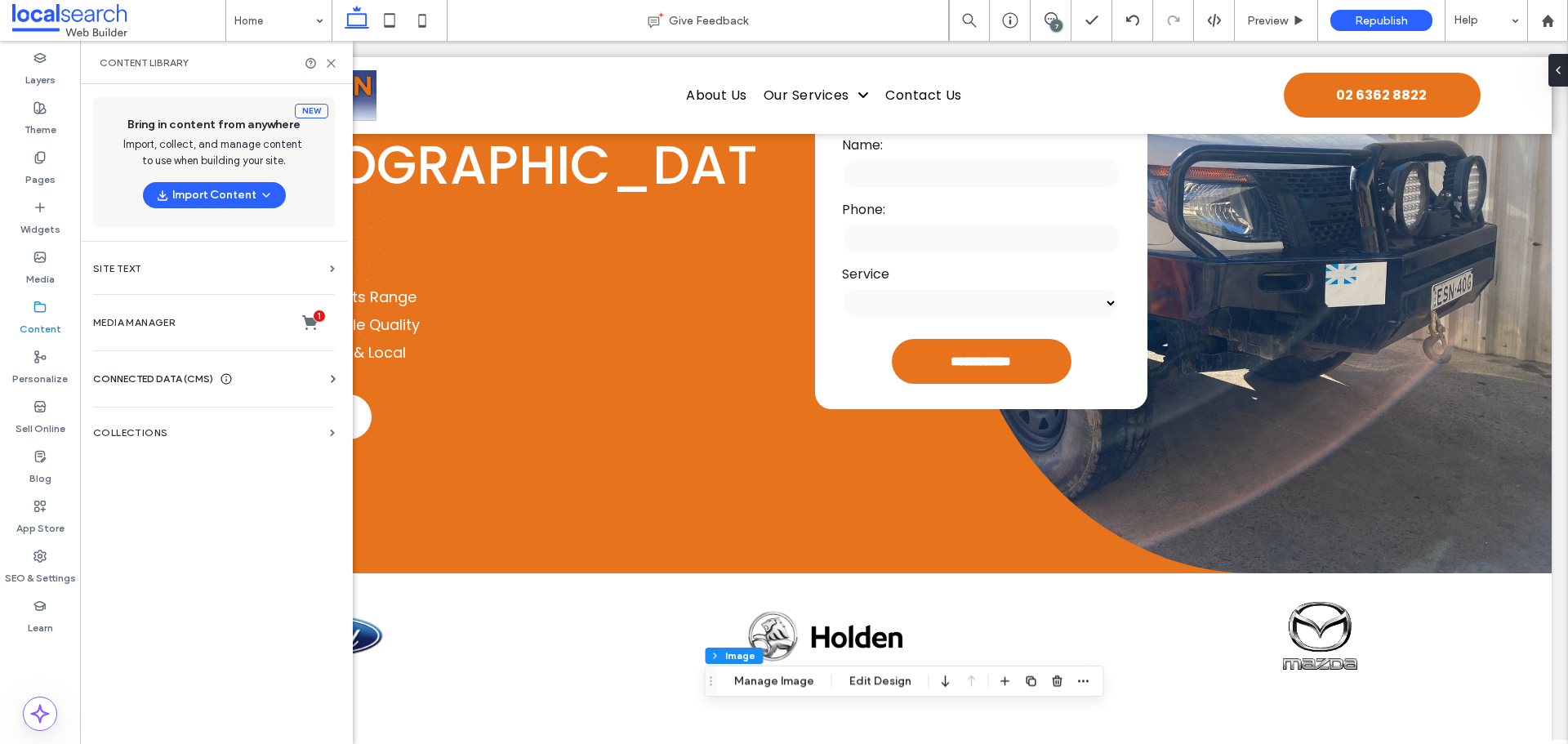
click at [240, 435] on div "No posts yet Blogging is a great way to boost SEO, attract customers and engage…" at bounding box center [590, 572] width 760 height 662
click at [258, 432] on label "Collections" at bounding box center [207, 433] width 230 height 11
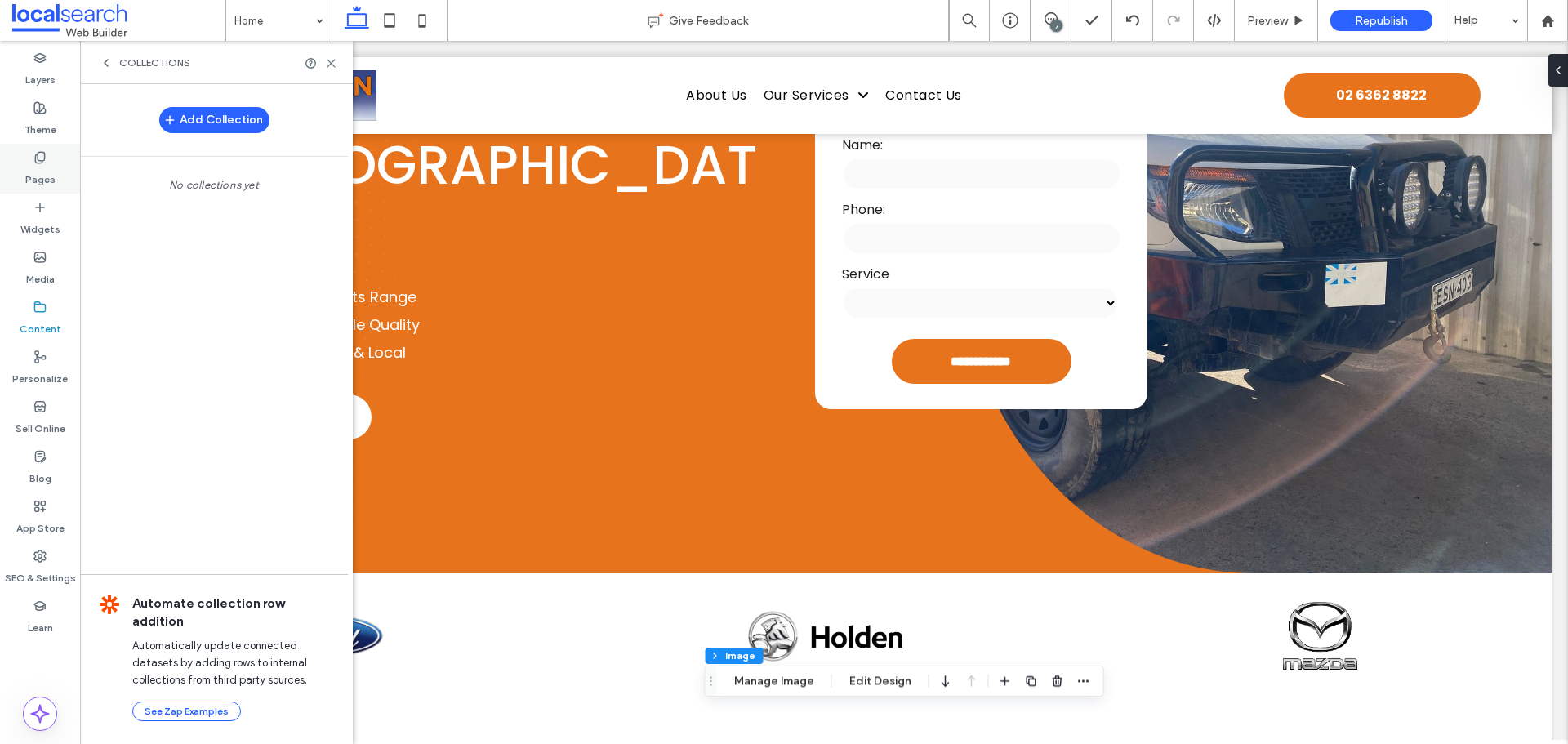
click at [60, 158] on div "Pages" at bounding box center [40, 169] width 80 height 50
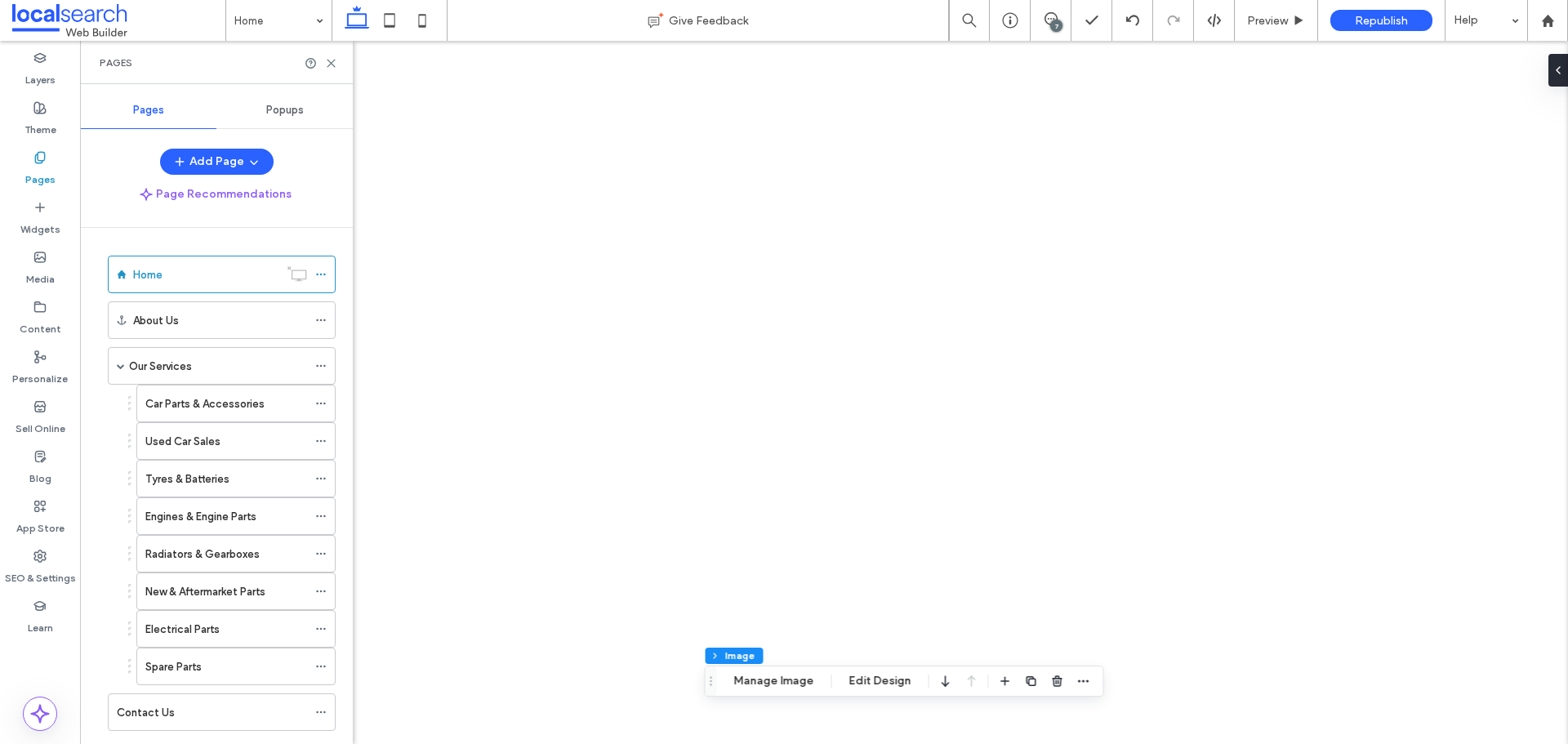
click at [305, 92] on div "Pages Popups Add Page Page Recommendations Home About Us Our Services Car Parts…" at bounding box center [216, 414] width 273 height 660
click at [297, 106] on span "Popups" at bounding box center [285, 110] width 38 height 13
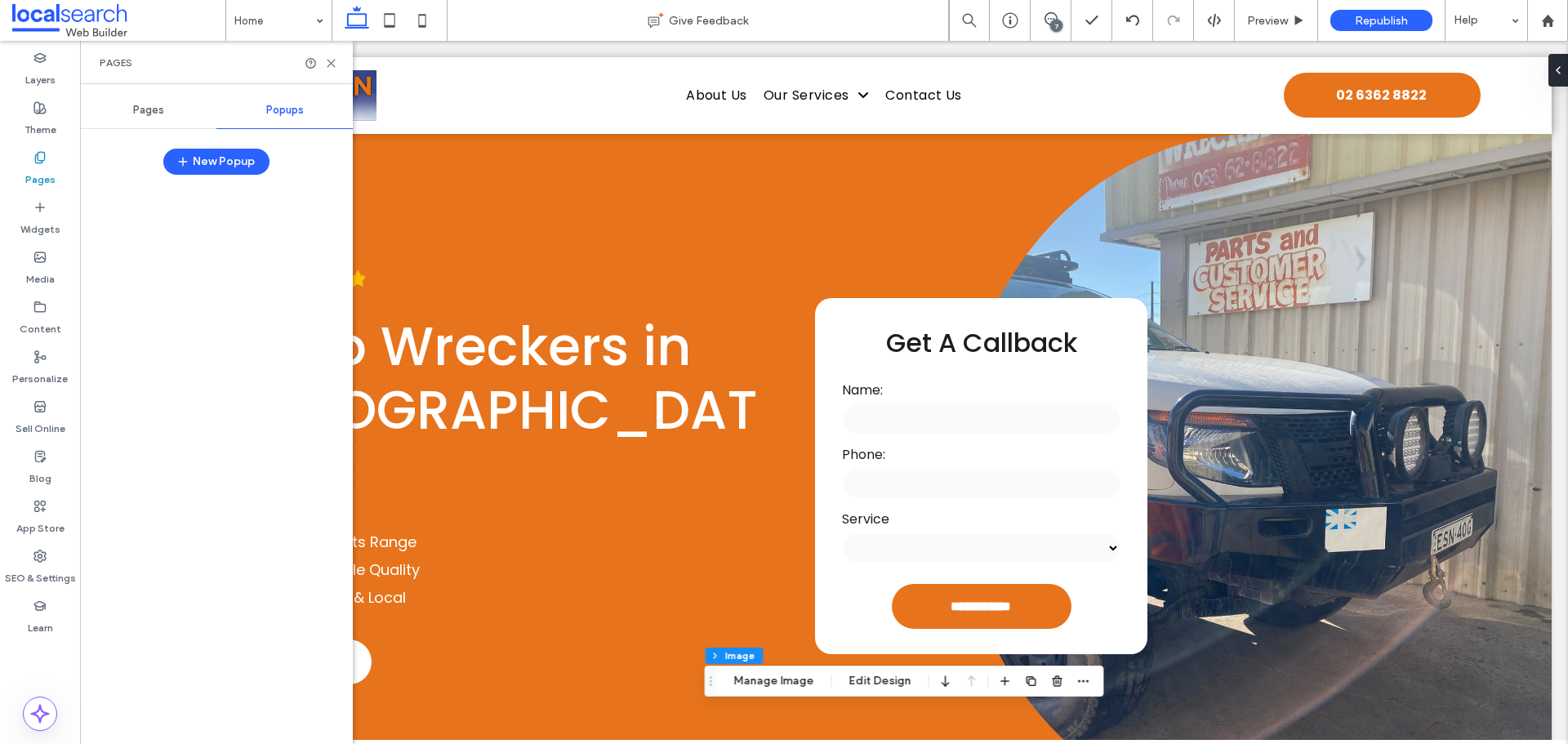
click at [145, 106] on span "Pages" at bounding box center [148, 110] width 31 height 13
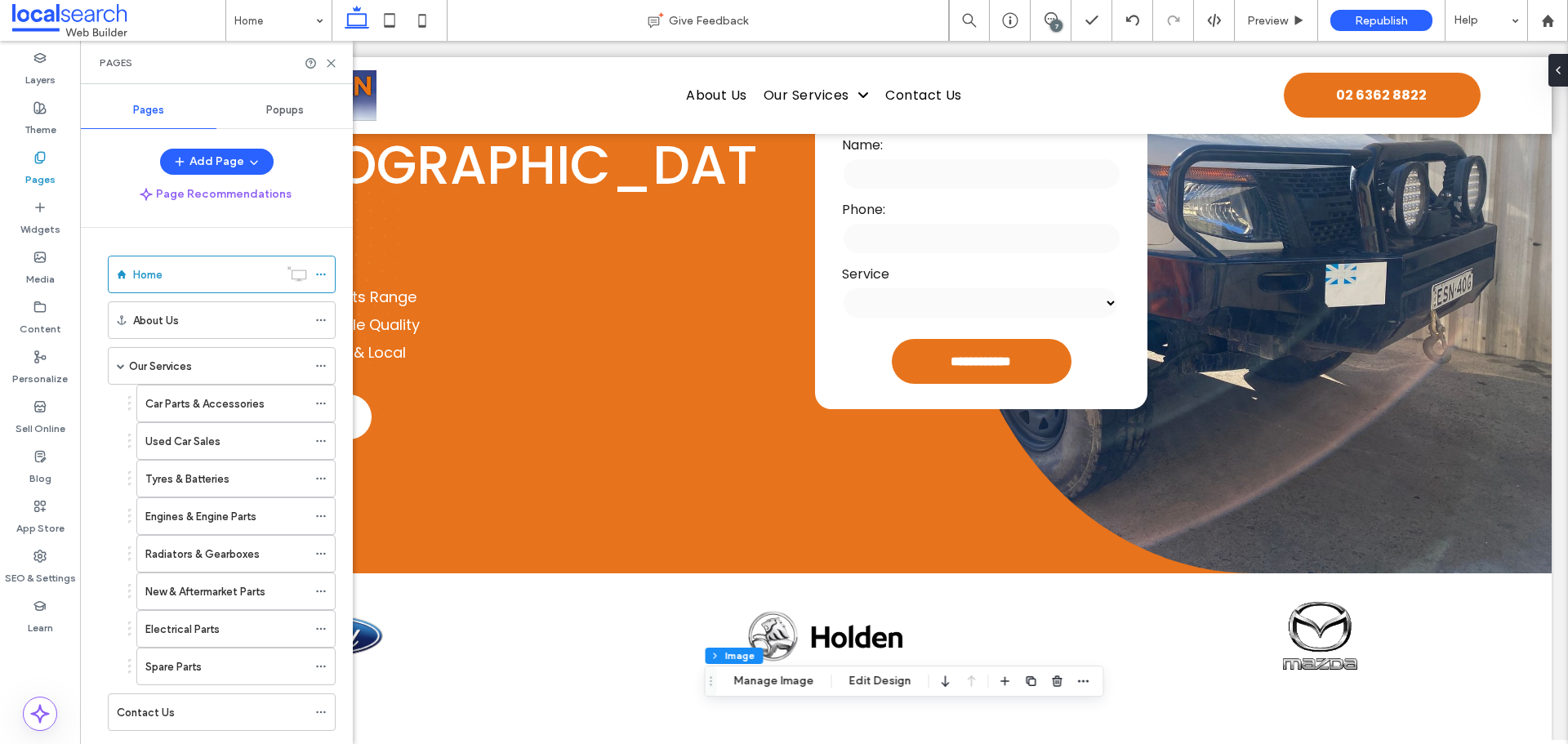
scroll to position [245, 0]
drag, startPoint x: 55, startPoint y: 550, endPoint x: 54, endPoint y: 541, distance: 9.1
click at [54, 550] on div "SEO & Settings" at bounding box center [40, 567] width 80 height 50
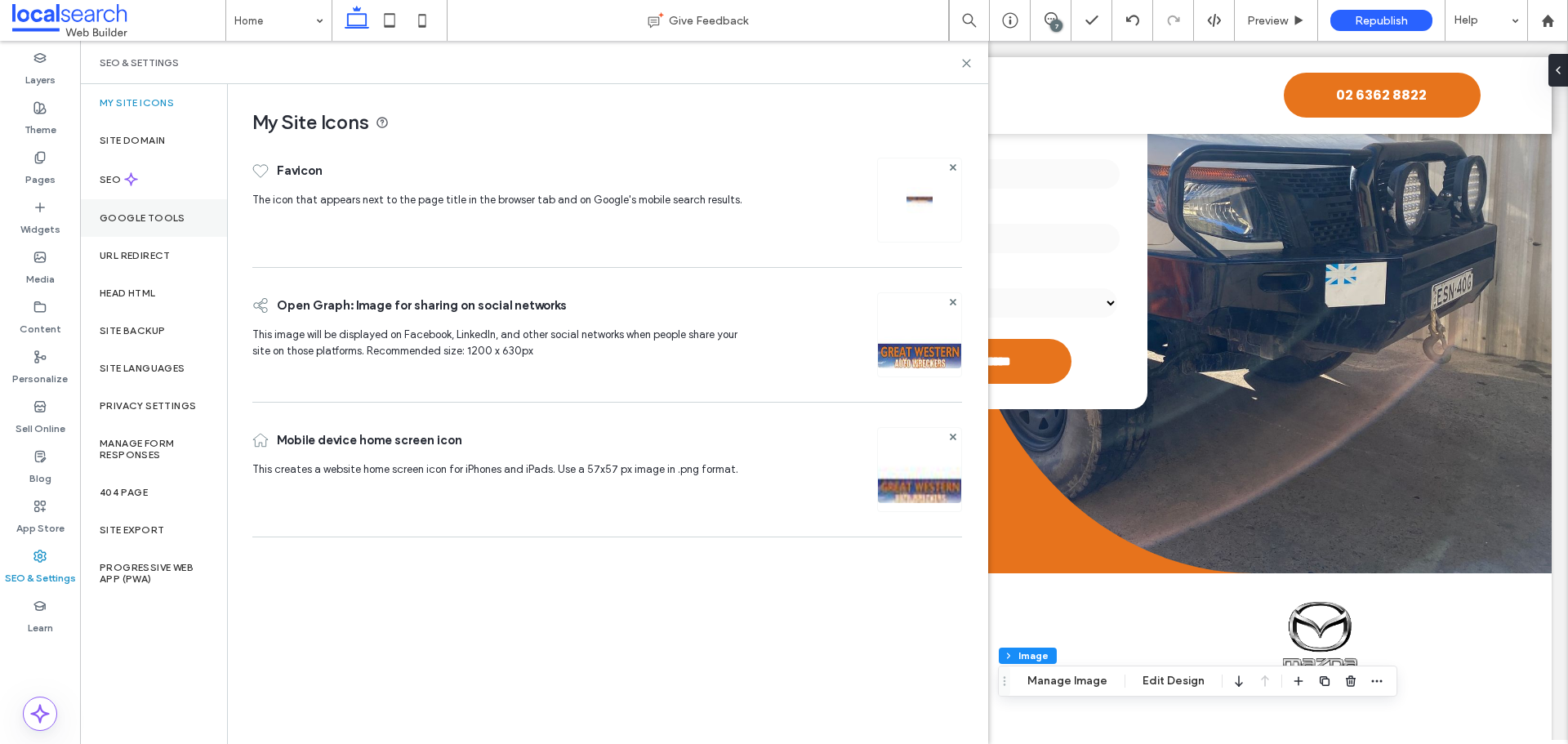
click at [146, 234] on div "Google Tools" at bounding box center [153, 218] width 147 height 38
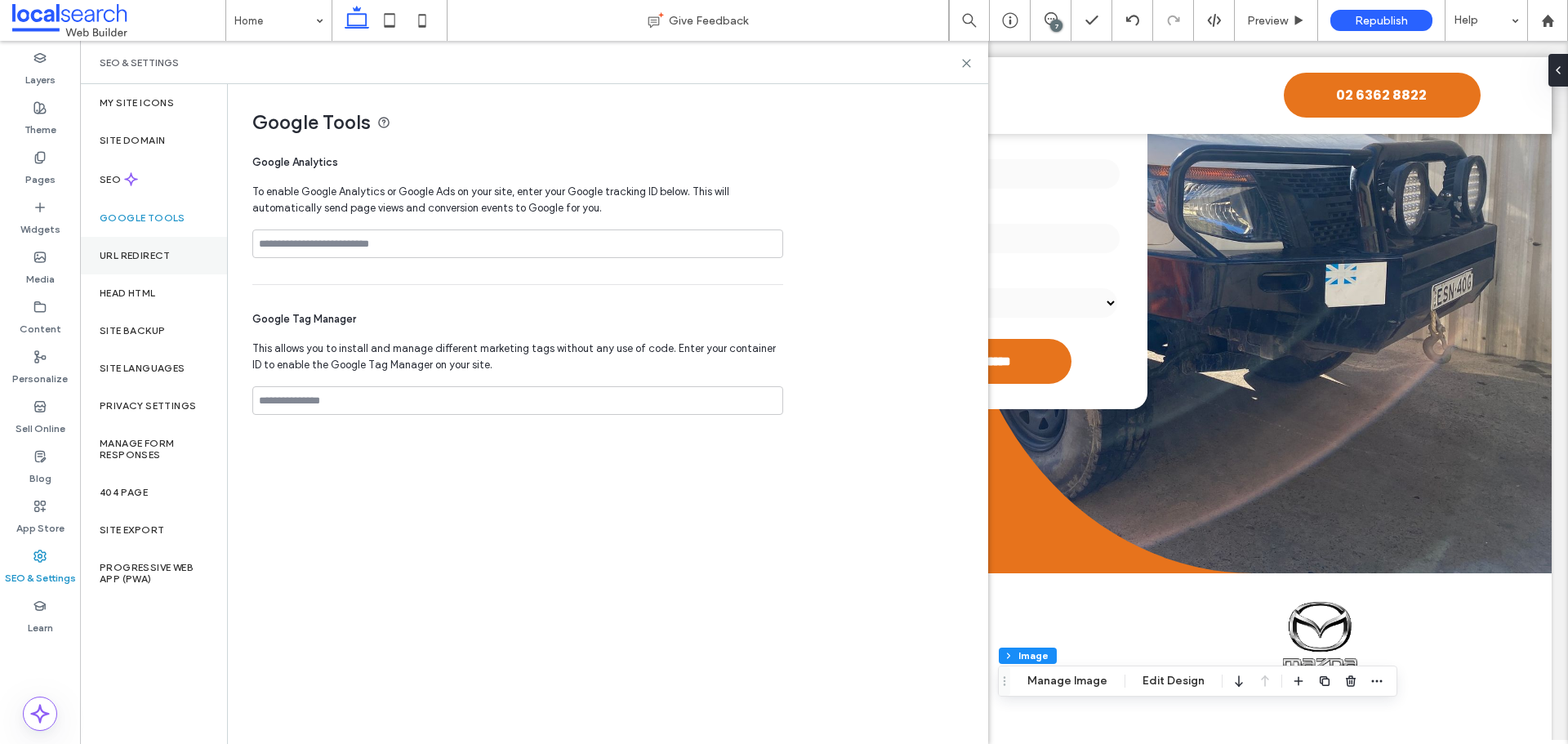
click at [153, 250] on label "URL Redirect" at bounding box center [135, 256] width 71 height 11
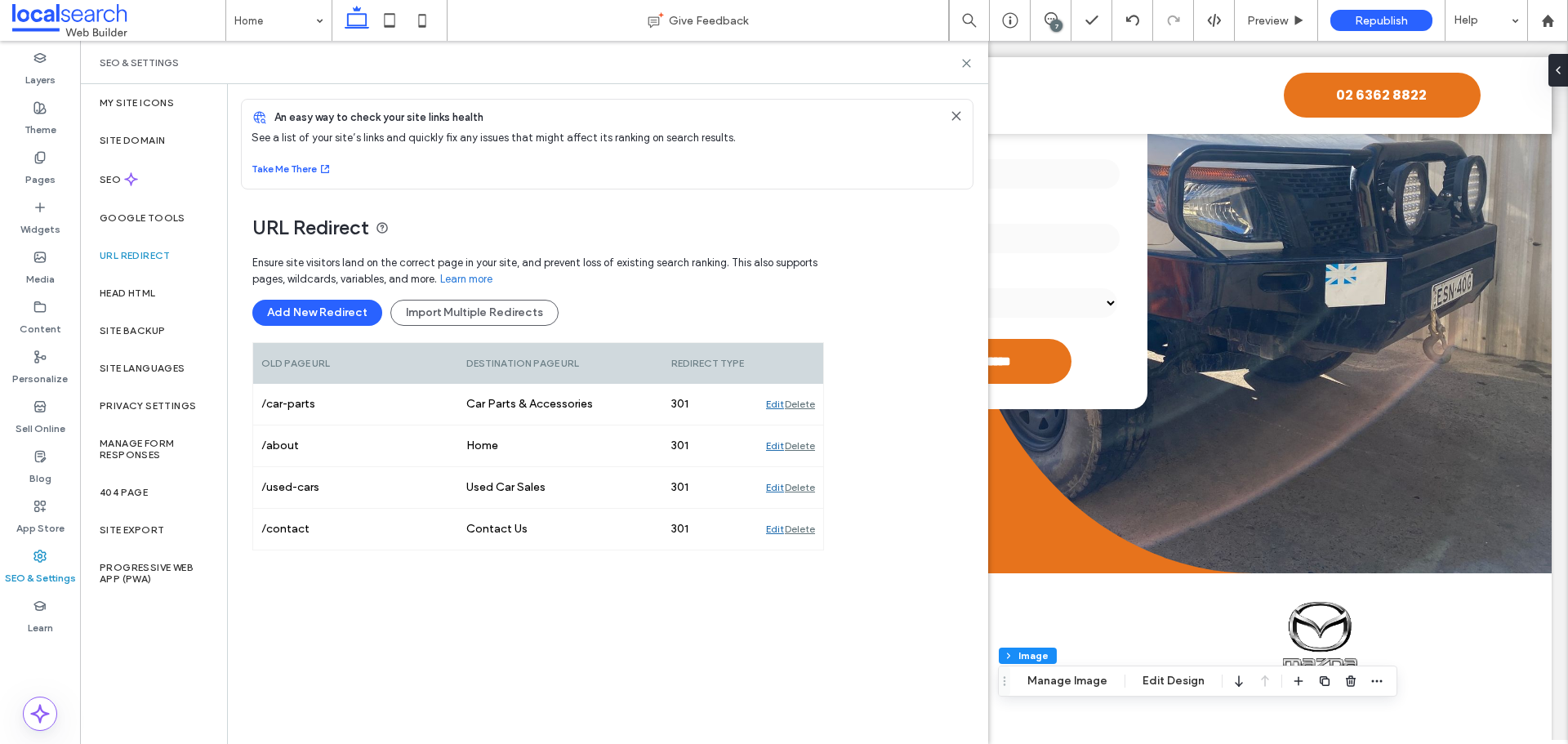
click at [258, 601] on div "Ensure site visitors land on the correct page in your site, and prevent loss of…" at bounding box center [537, 491] width 571 height 490
click at [968, 67] on icon at bounding box center [966, 63] width 12 height 12
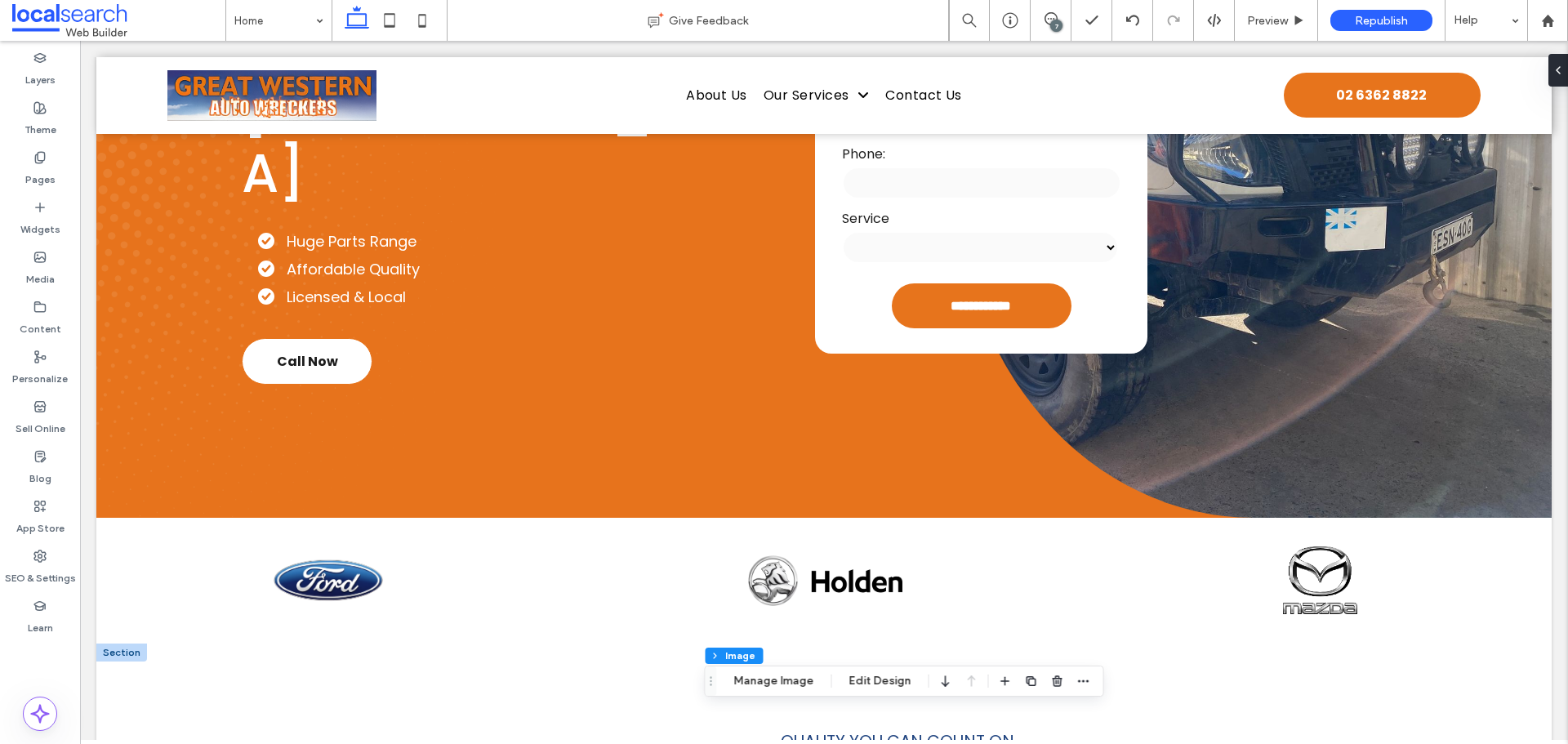
scroll to position [82, 0]
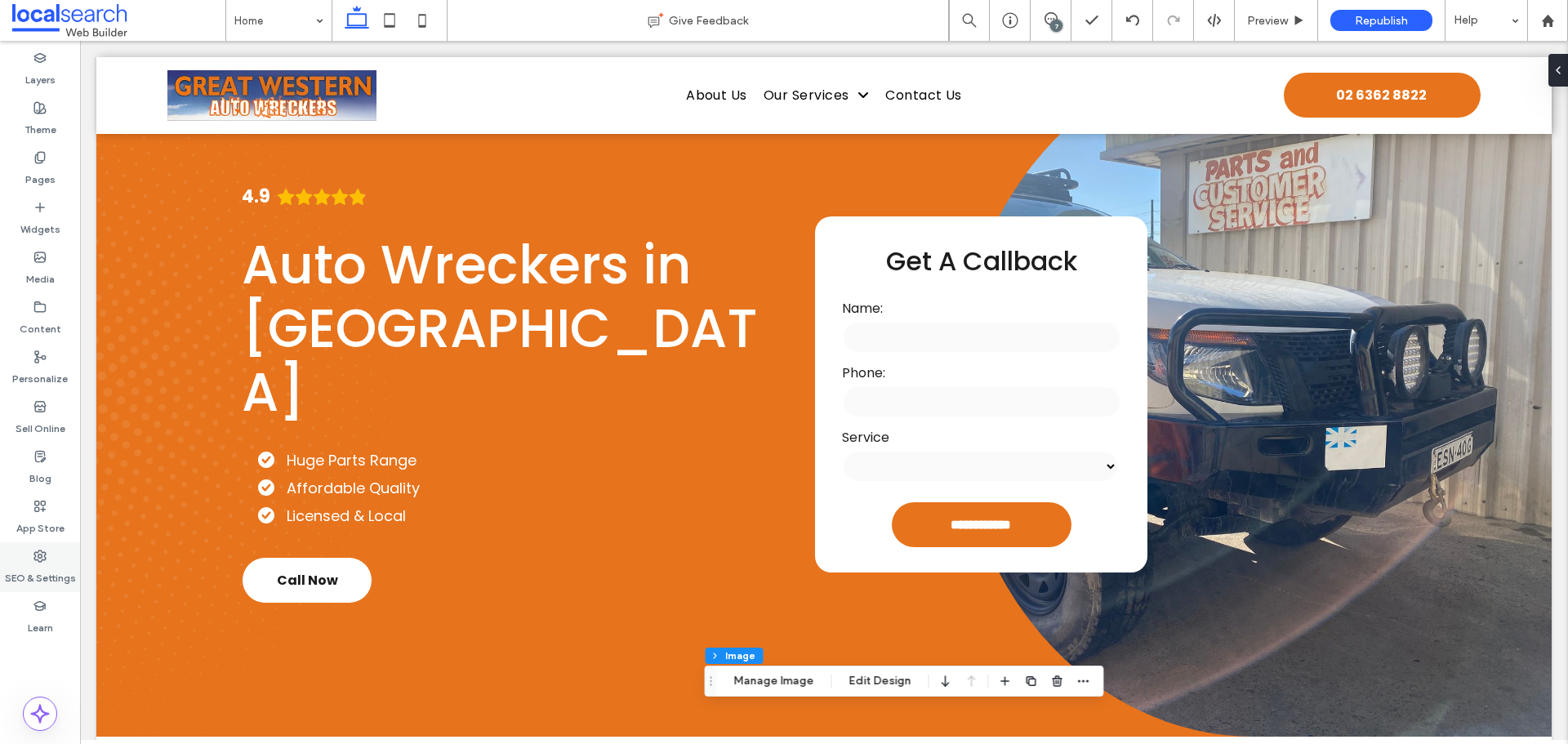
click at [59, 552] on div "SEO & Settings" at bounding box center [40, 567] width 80 height 50
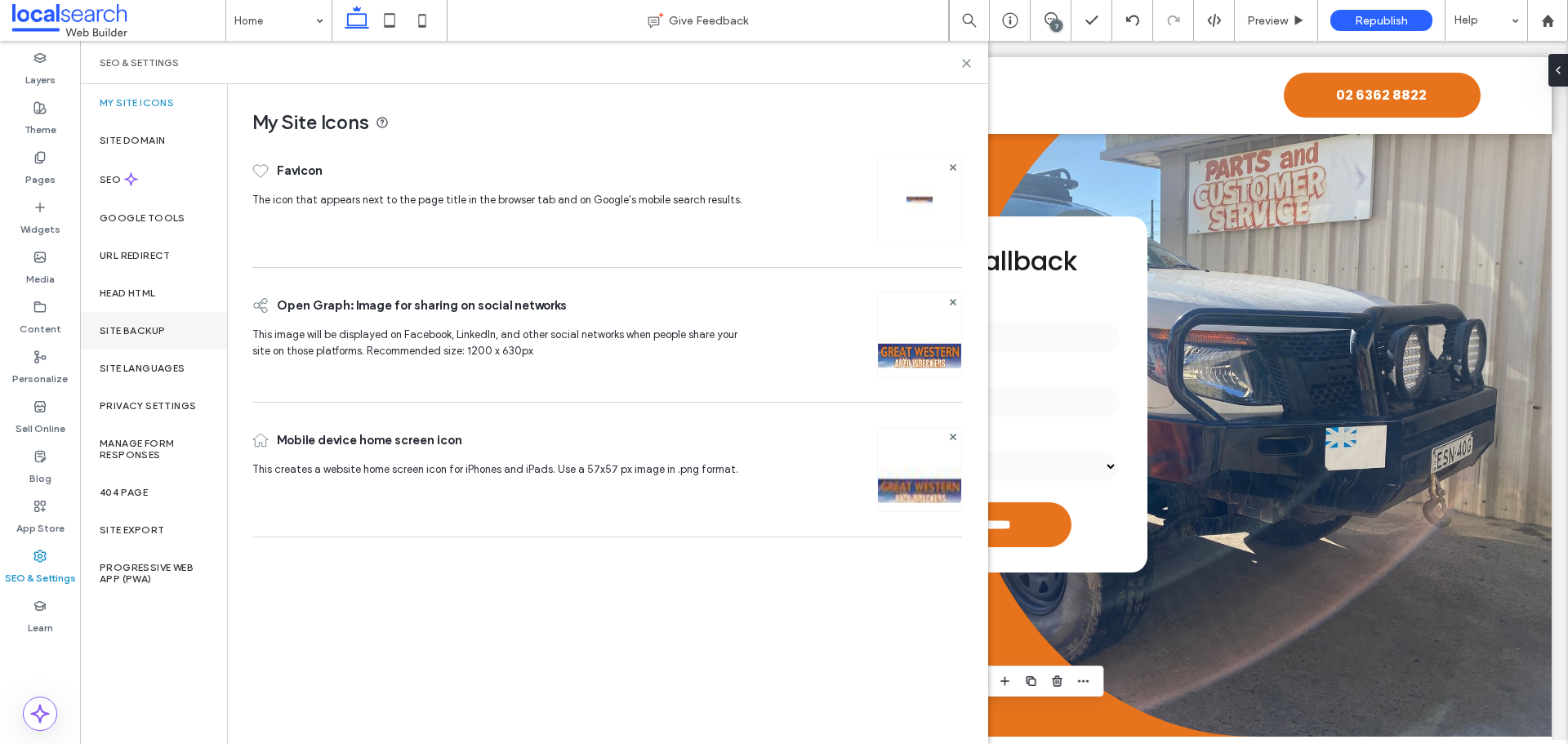
click at [169, 344] on div "Site Backup" at bounding box center [153, 331] width 147 height 38
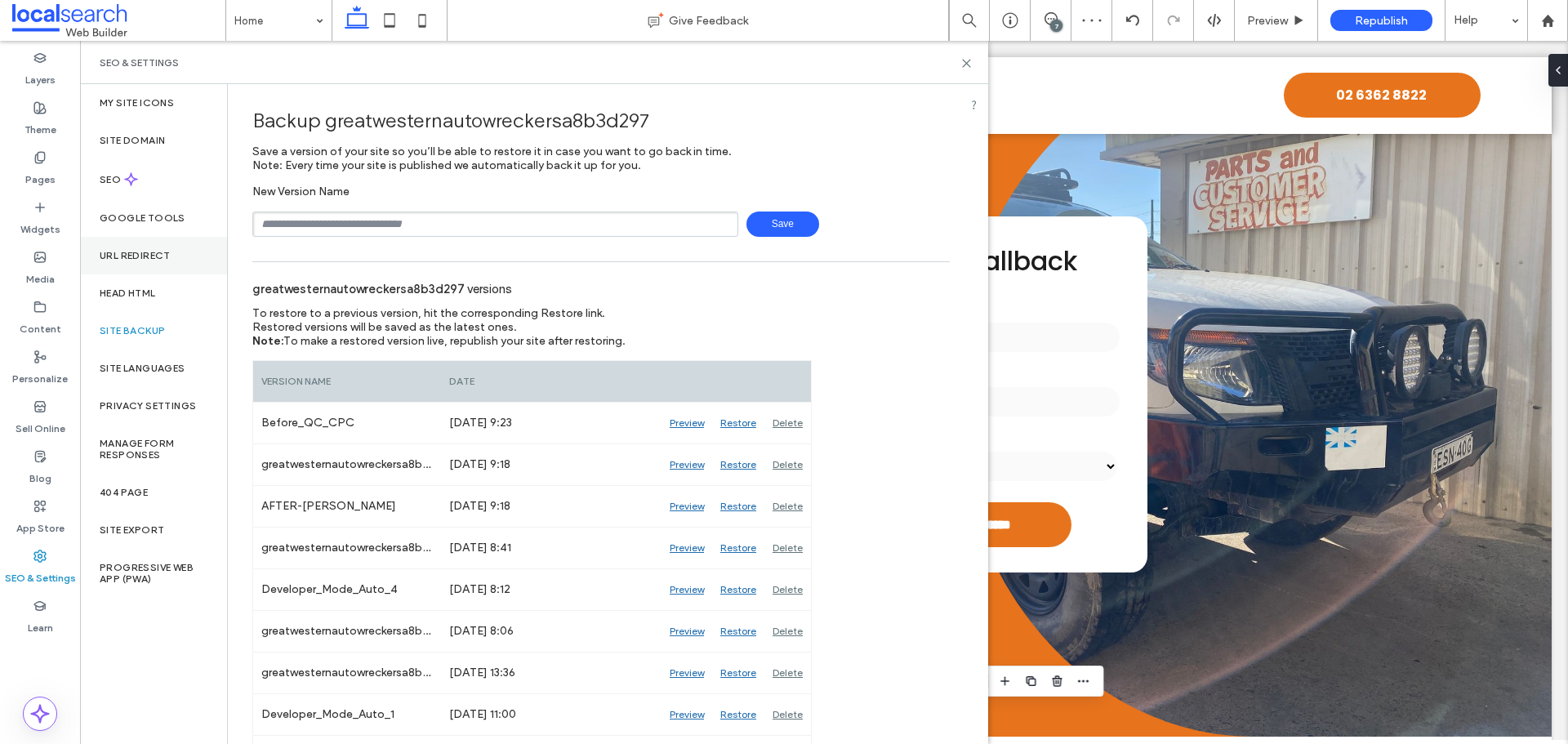
click at [169, 263] on div "URL Redirect" at bounding box center [153, 256] width 147 height 38
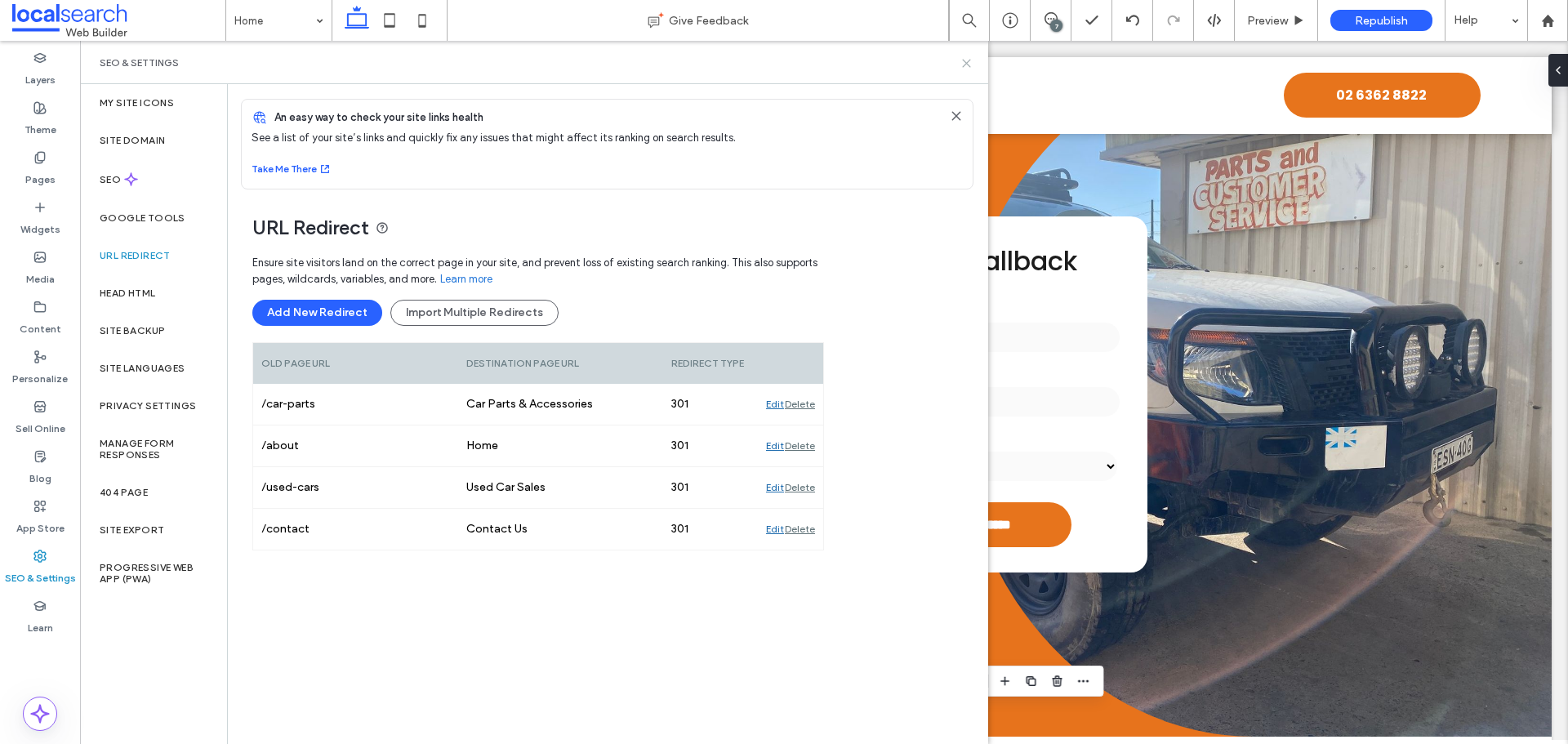
click at [965, 57] on icon at bounding box center [966, 63] width 12 height 12
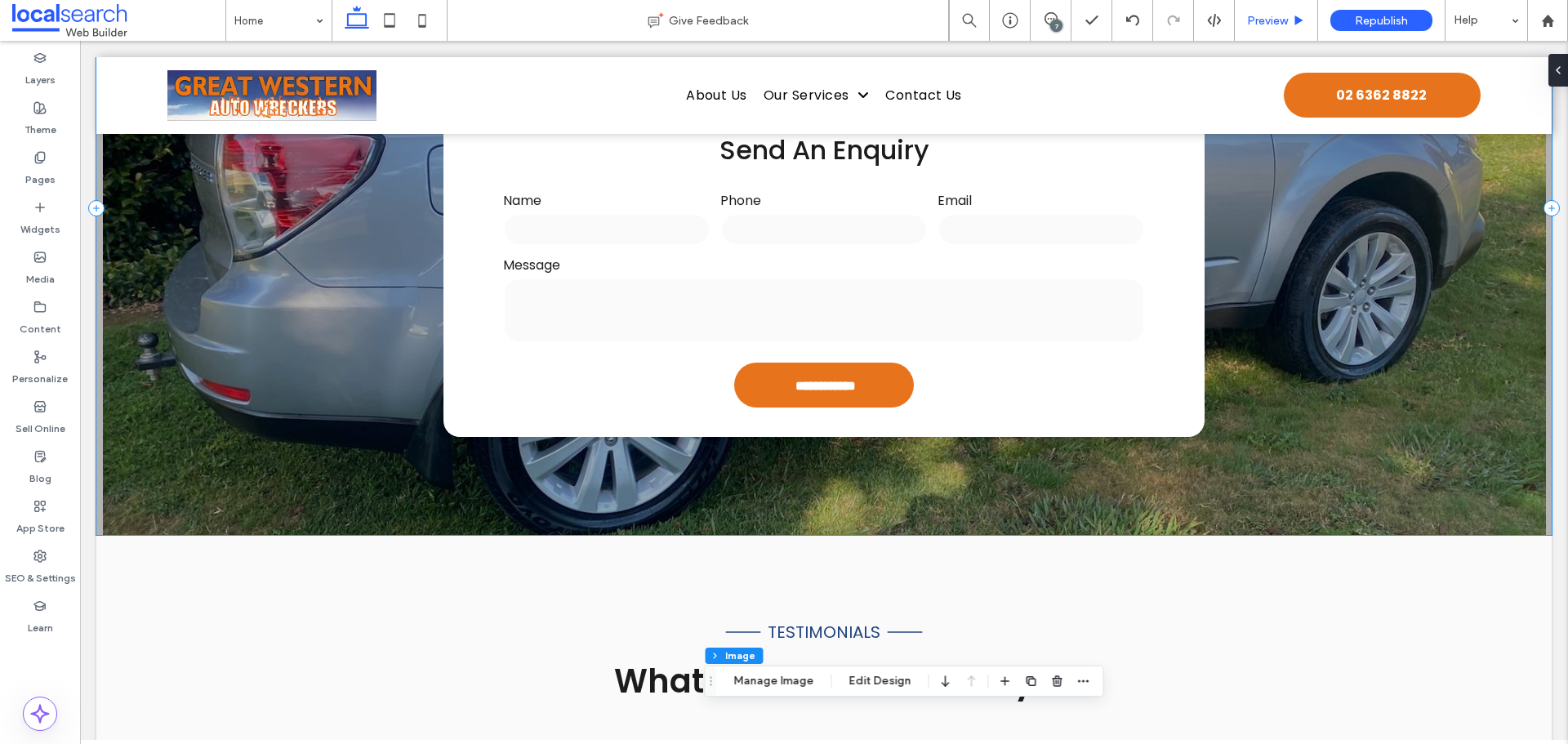
scroll to position [3349, 0]
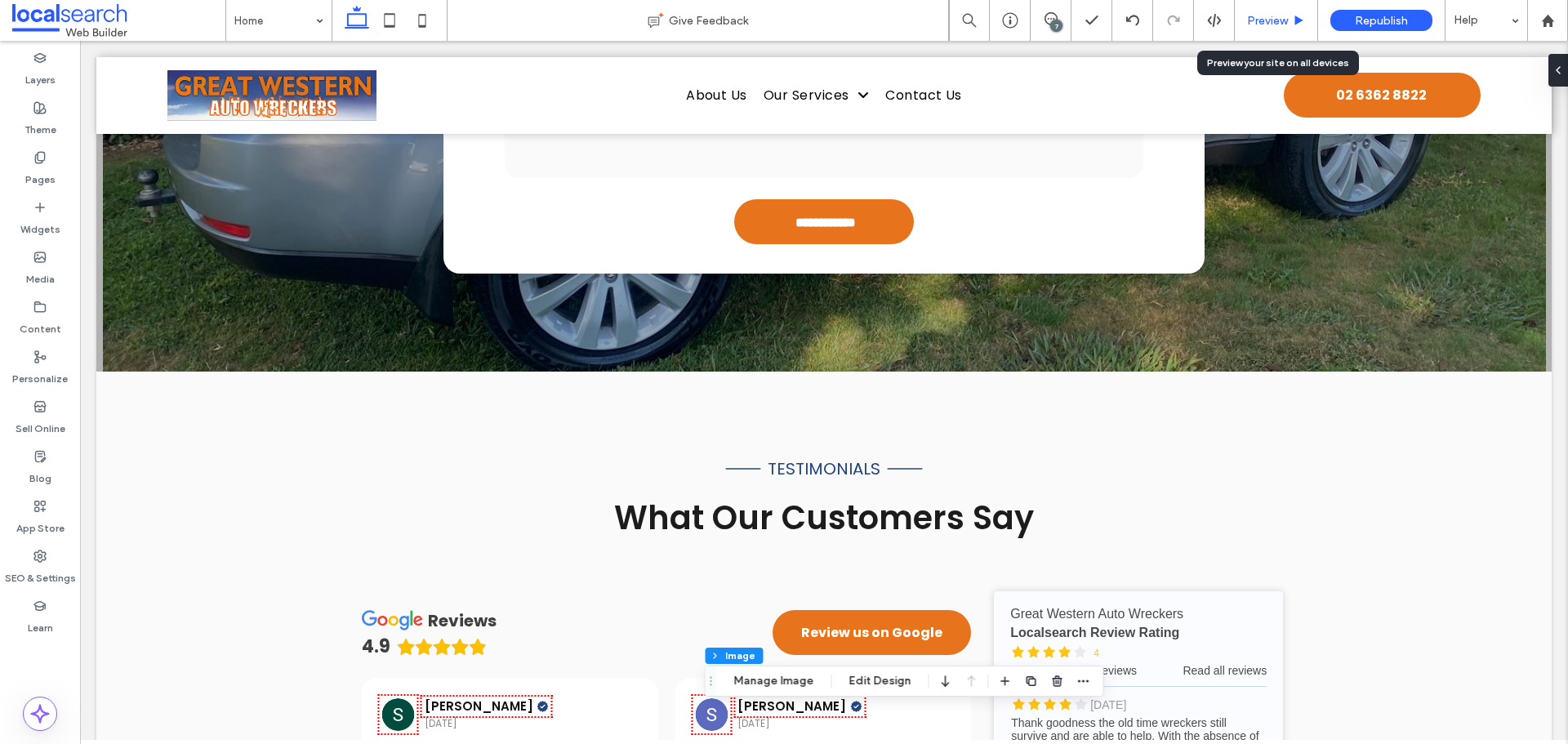
click at [1293, 25] on icon at bounding box center [1298, 21] width 12 height 12
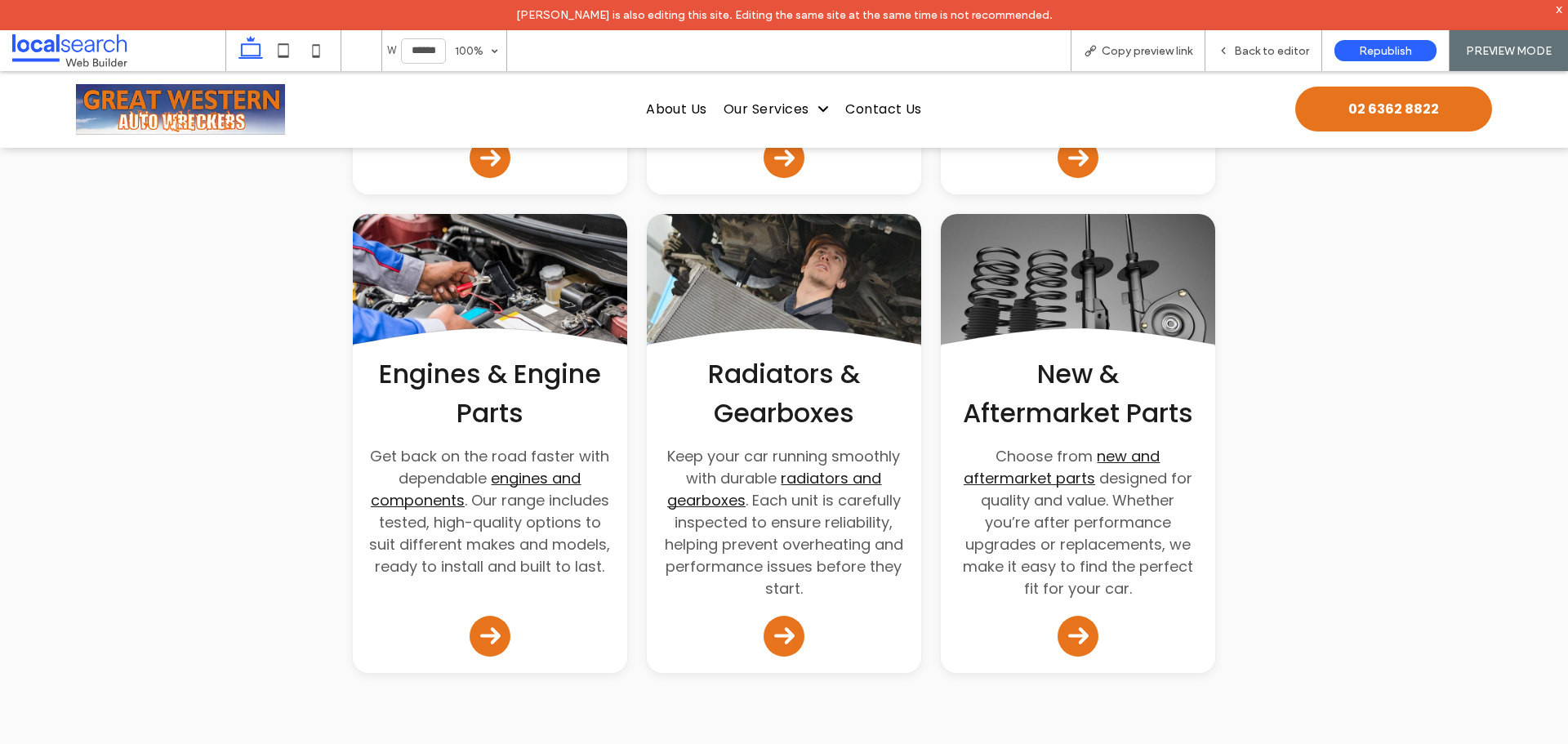
scroll to position [2312, 0]
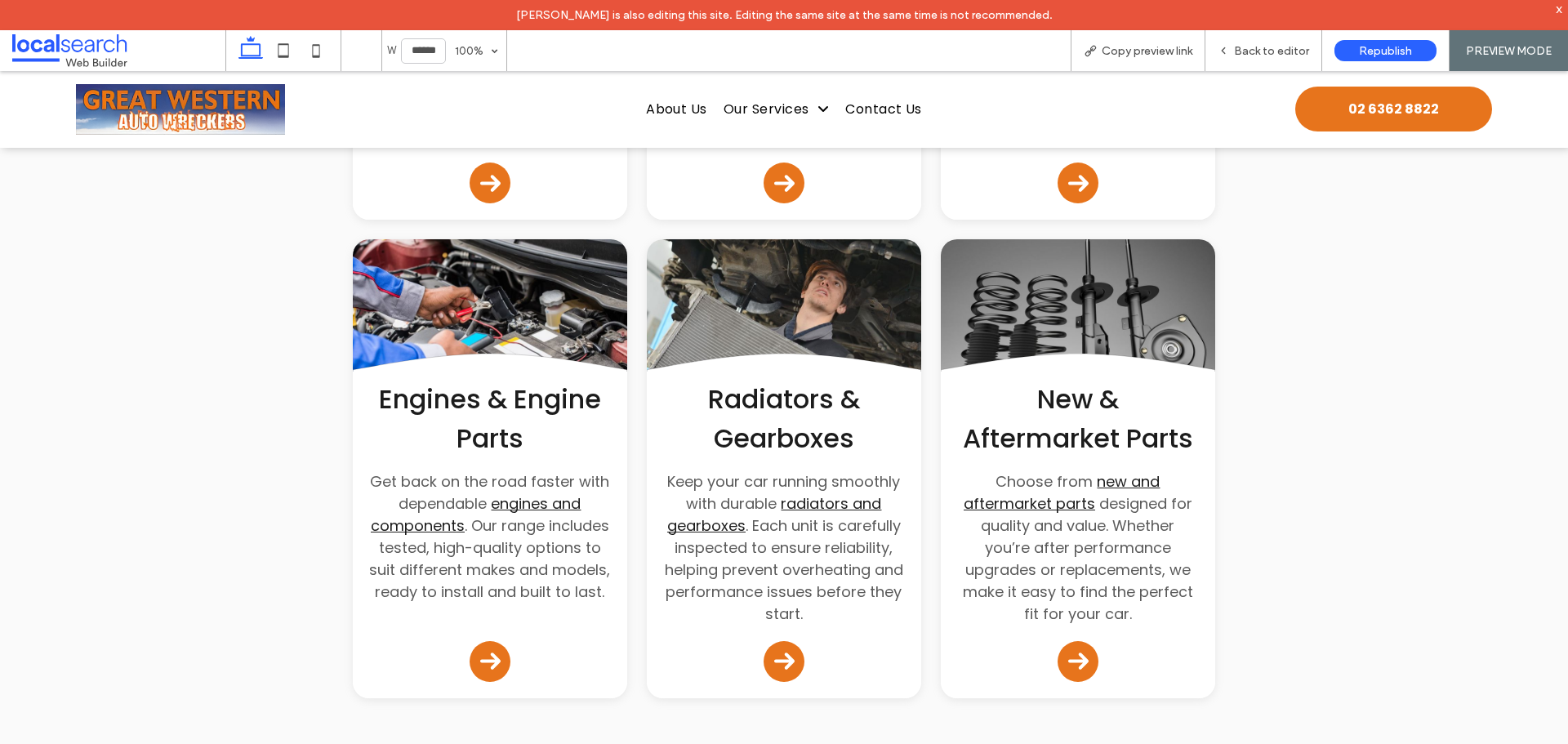
click at [153, 106] on img at bounding box center [180, 109] width 209 height 50
click at [1253, 62] on div "W ****** 100% Copy preview link Back to editor Republish PREVIEW MODE Design Pa…" at bounding box center [784, 372] width 1568 height 744
click at [1252, 56] on span "Back to editor" at bounding box center [1271, 51] width 75 height 14
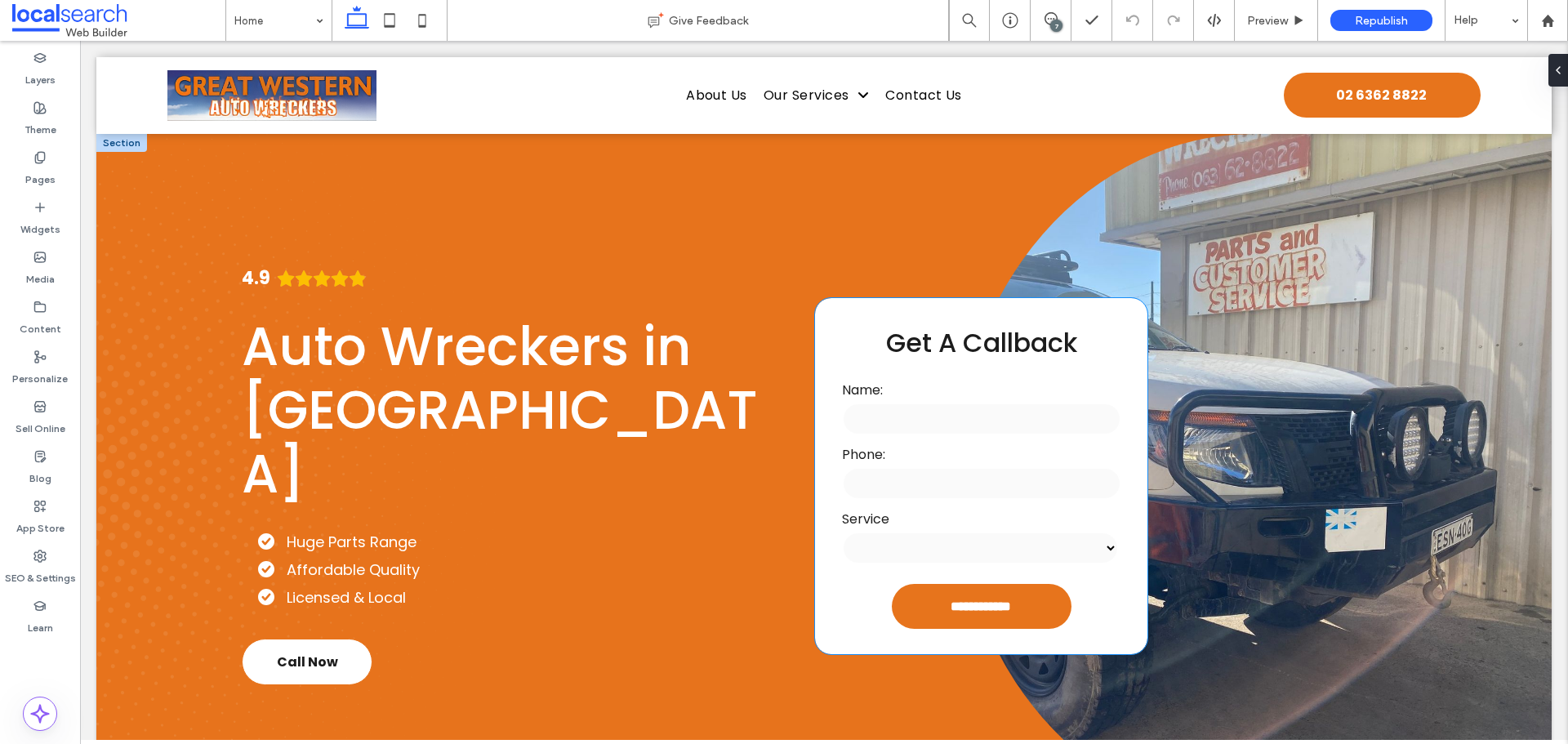
click at [1039, 502] on div "Phone:" at bounding box center [981, 473] width 289 height 64
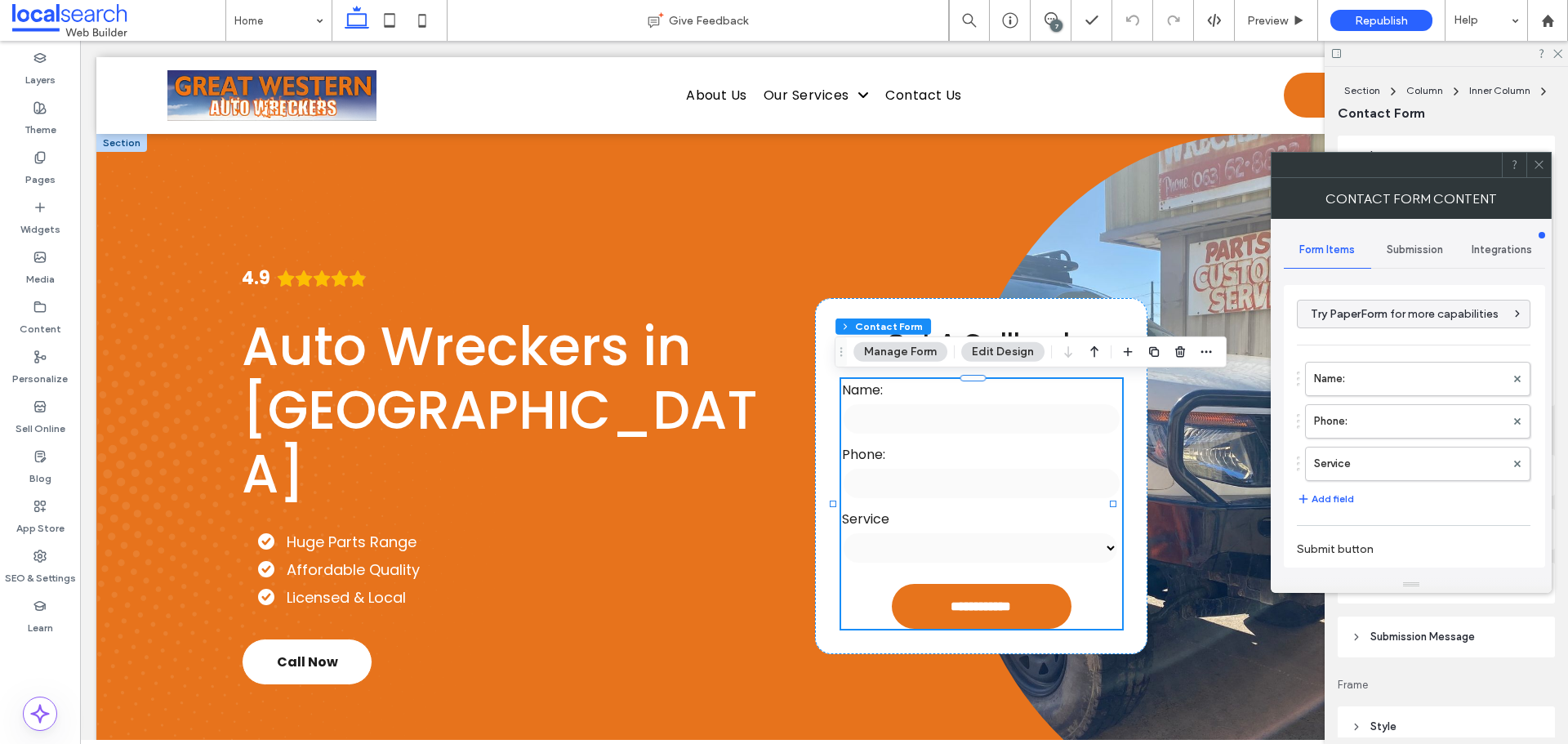
type input "**********"
type input "*"
type input "***"
type input "**"
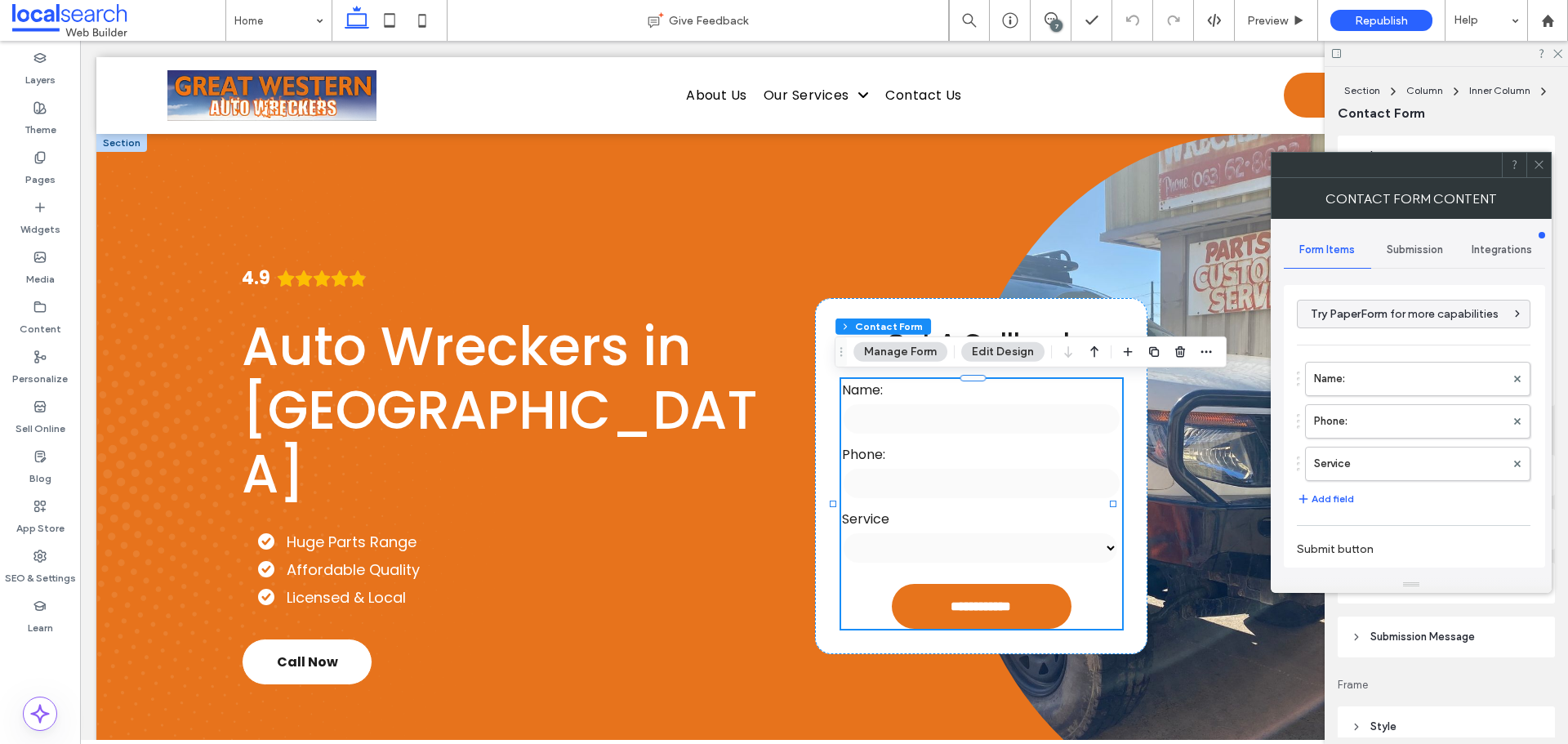
click at [1418, 250] on span "Submission" at bounding box center [1415, 250] width 56 height 13
click at [1406, 340] on label "New submission notification" at bounding box center [1415, 327] width 218 height 32
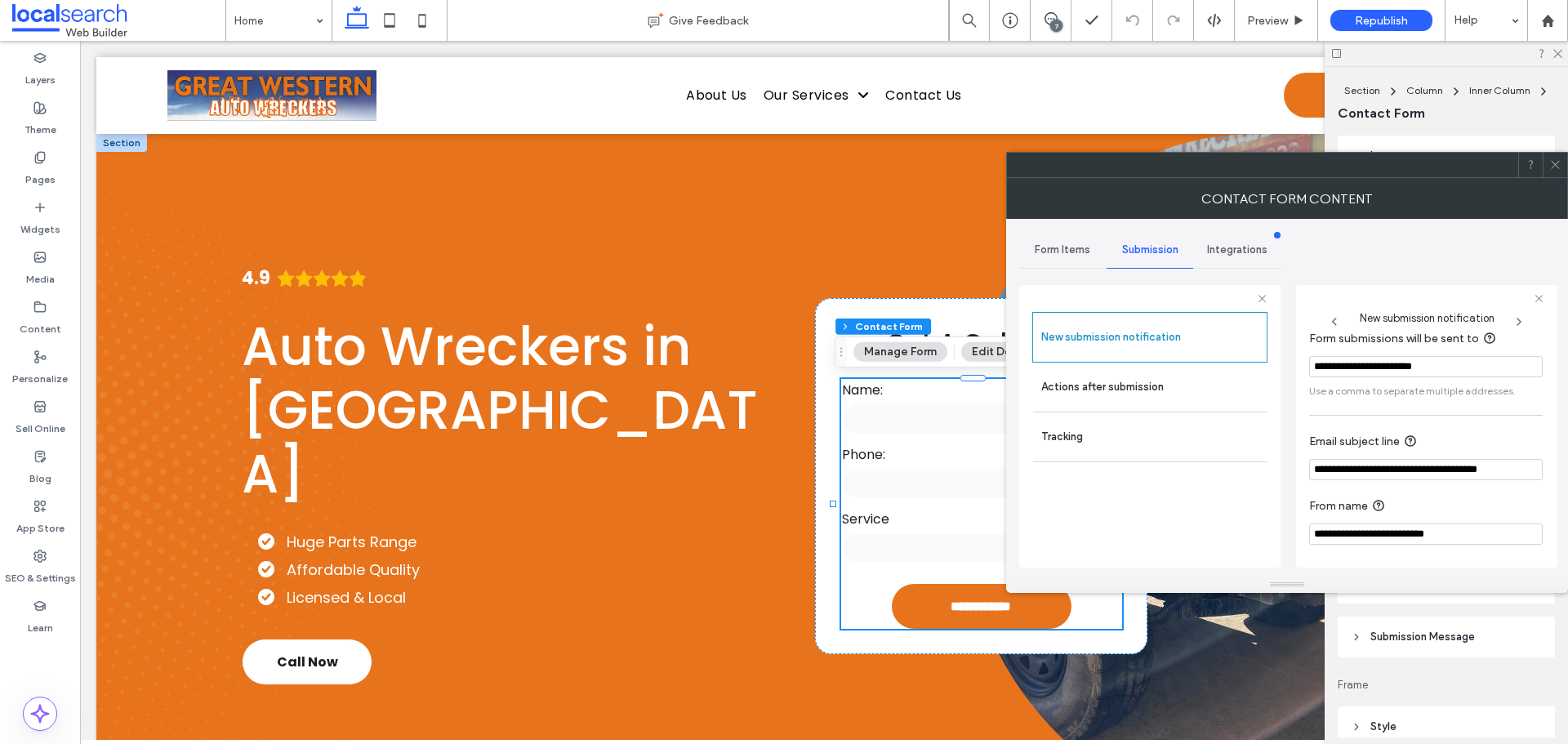
scroll to position [85, 0]
click at [1206, 369] on div "Actions after submission" at bounding box center [1149, 388] width 234 height 49
click at [1235, 381] on label "Actions after submission" at bounding box center [1150, 387] width 218 height 32
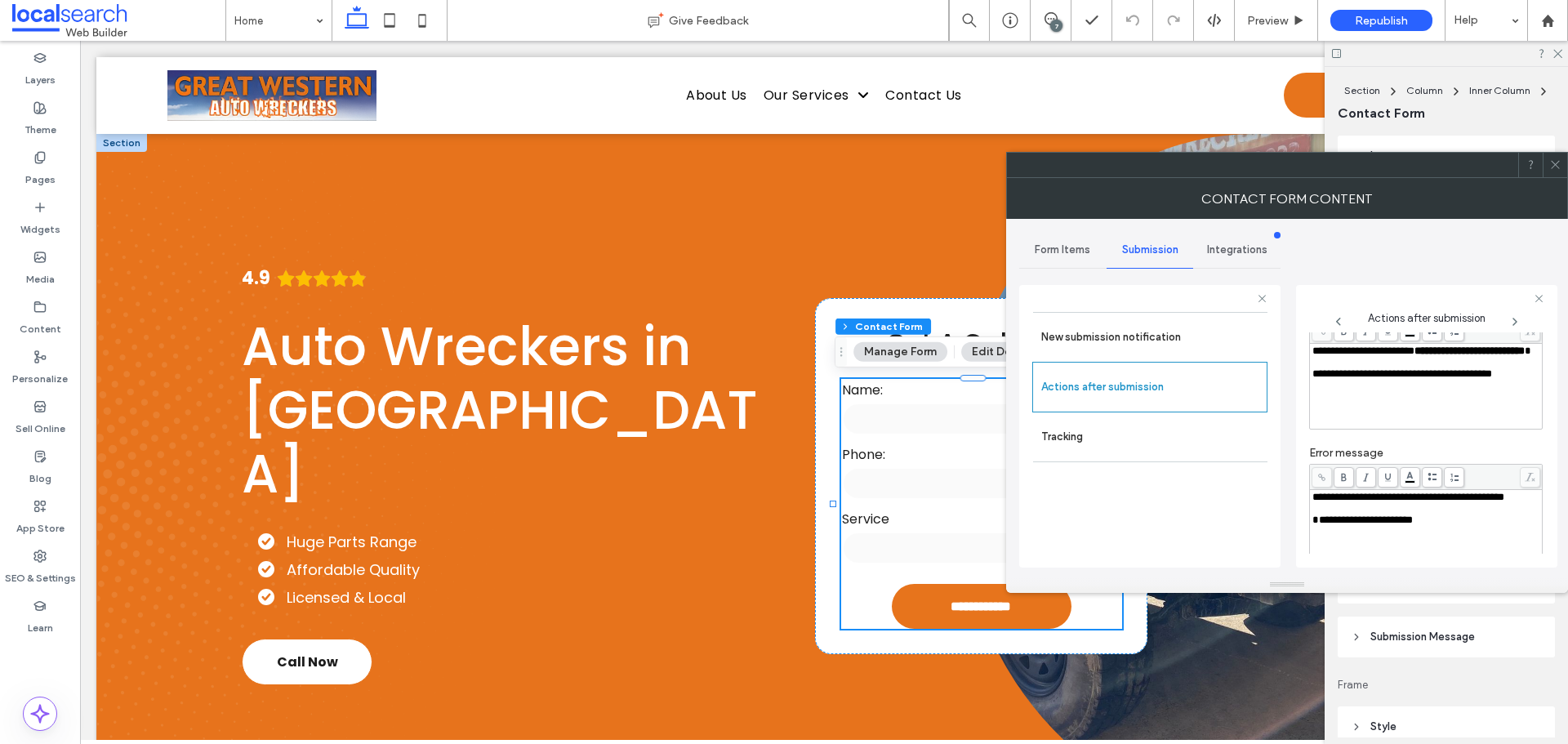
scroll to position [37, 0]
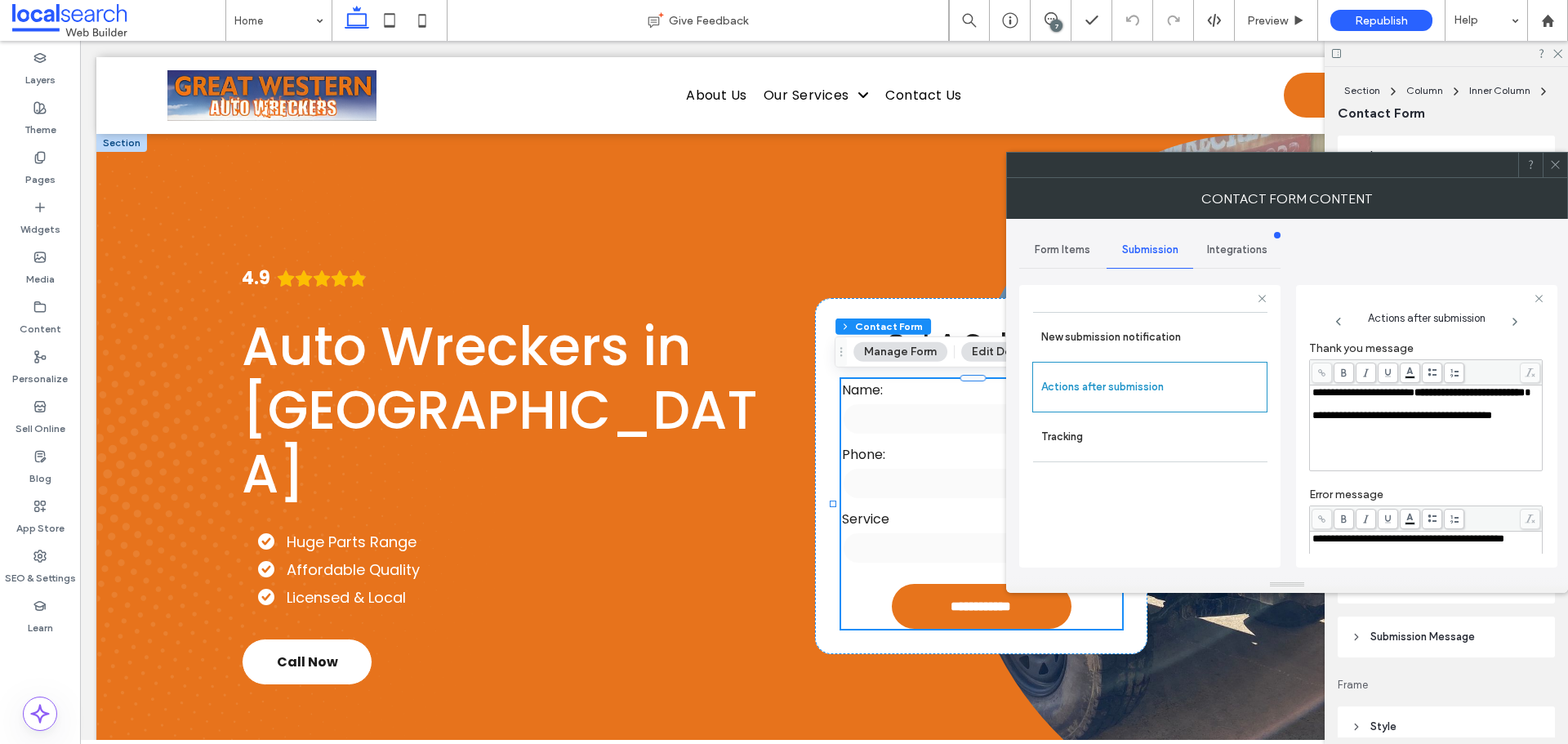
click at [1079, 251] on span "Form Items" at bounding box center [1062, 250] width 56 height 13
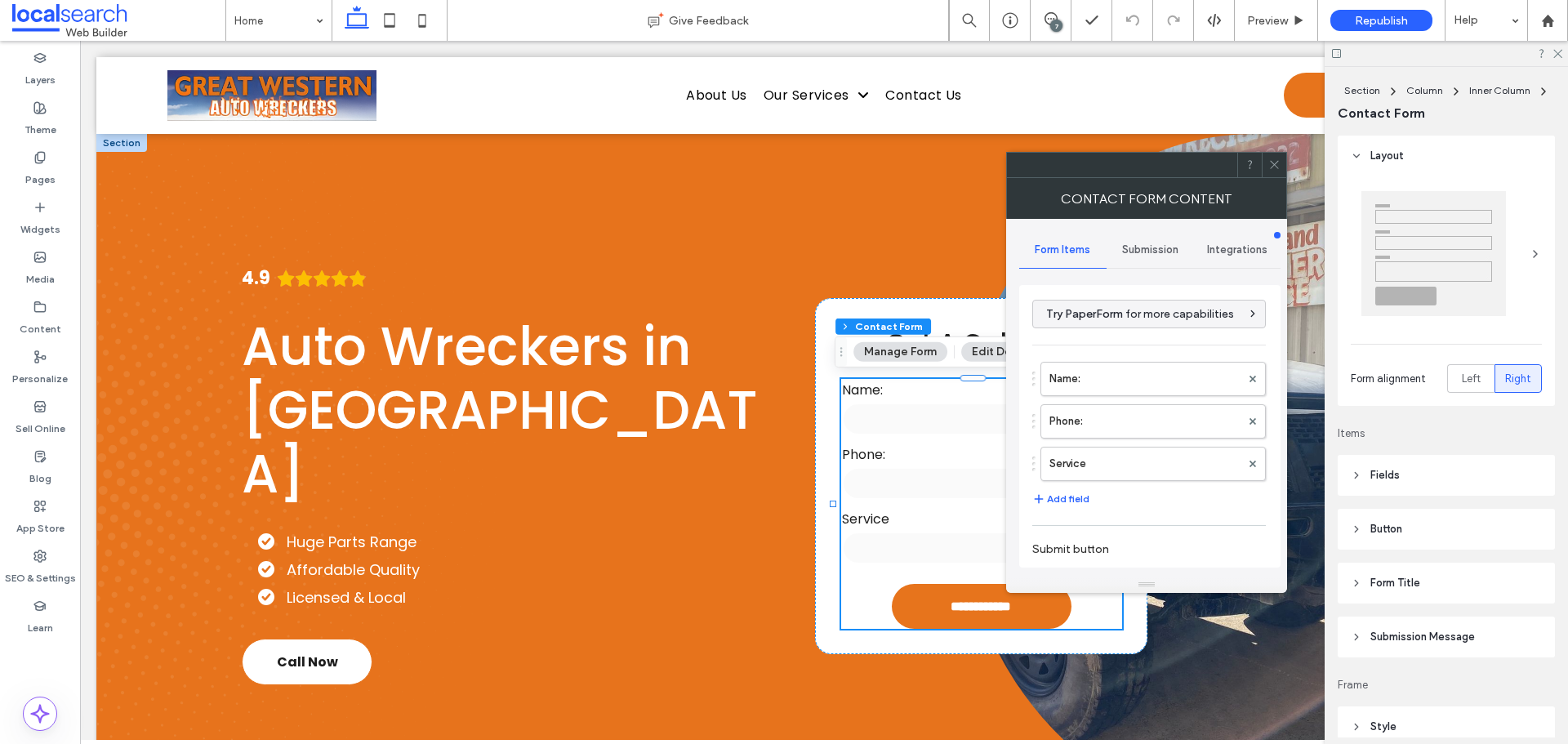
click at [1277, 163] on icon at bounding box center [1274, 164] width 12 height 12
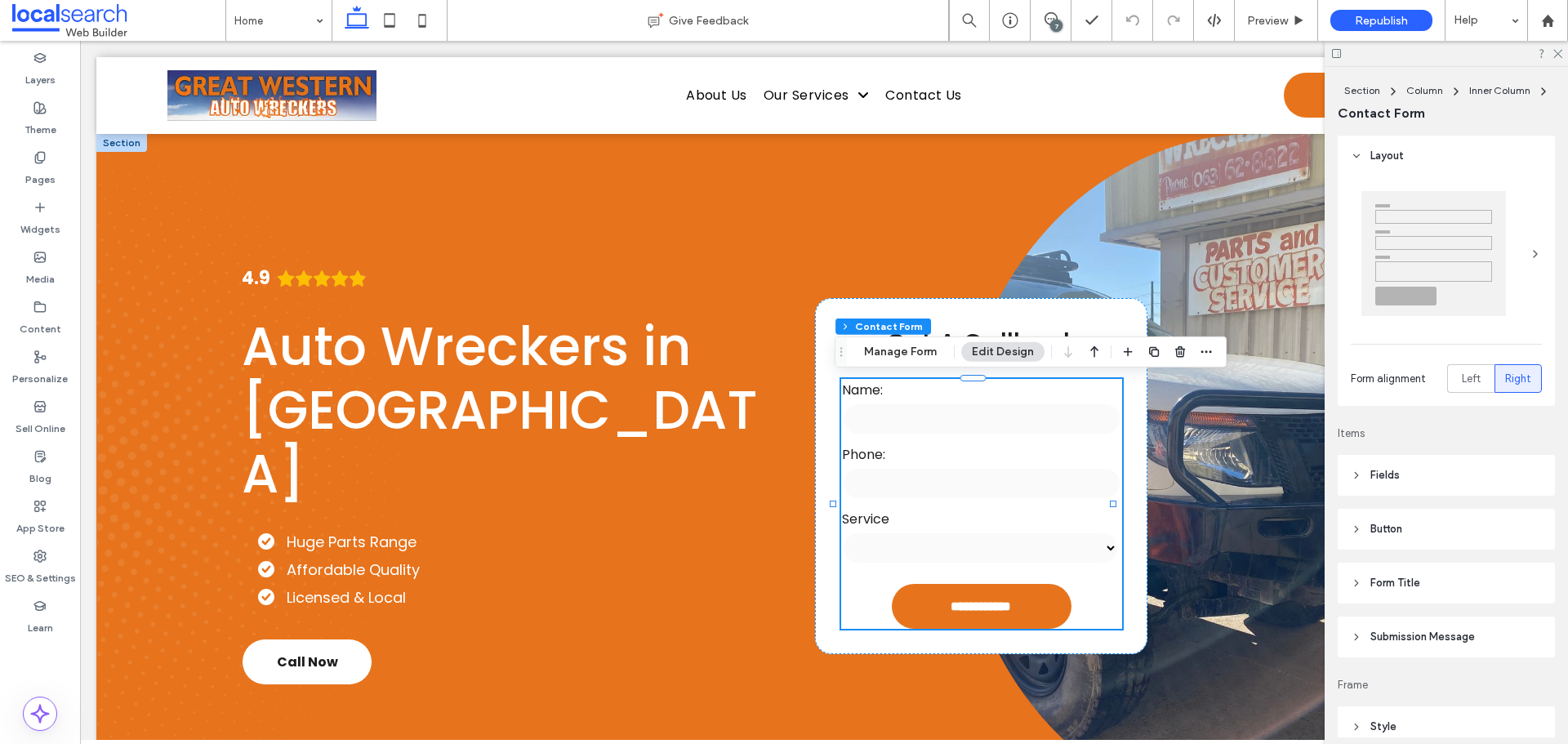
click at [1018, 349] on button "Edit Design" at bounding box center [1002, 352] width 83 height 20
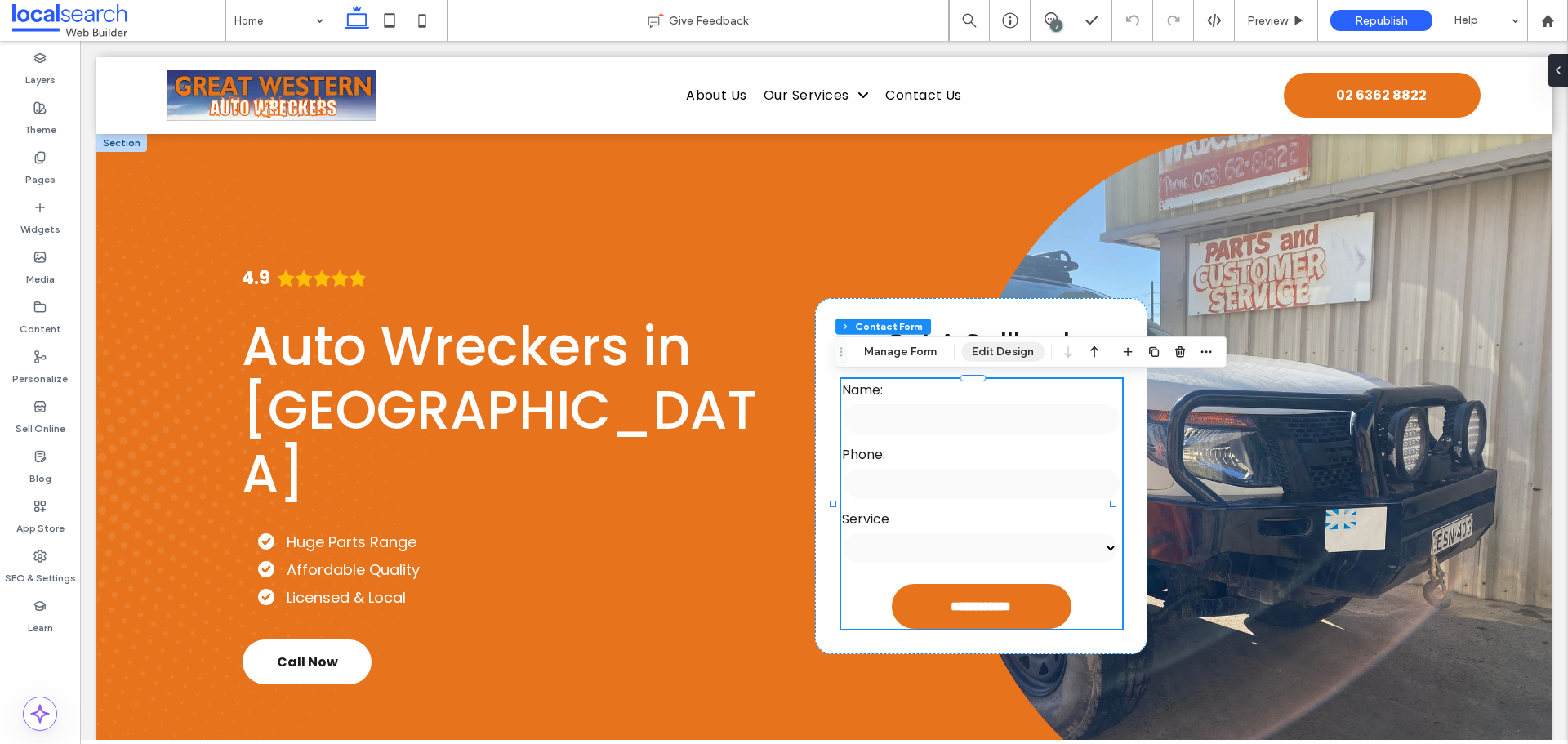
click at [1018, 349] on button "Edit Design" at bounding box center [1002, 352] width 83 height 20
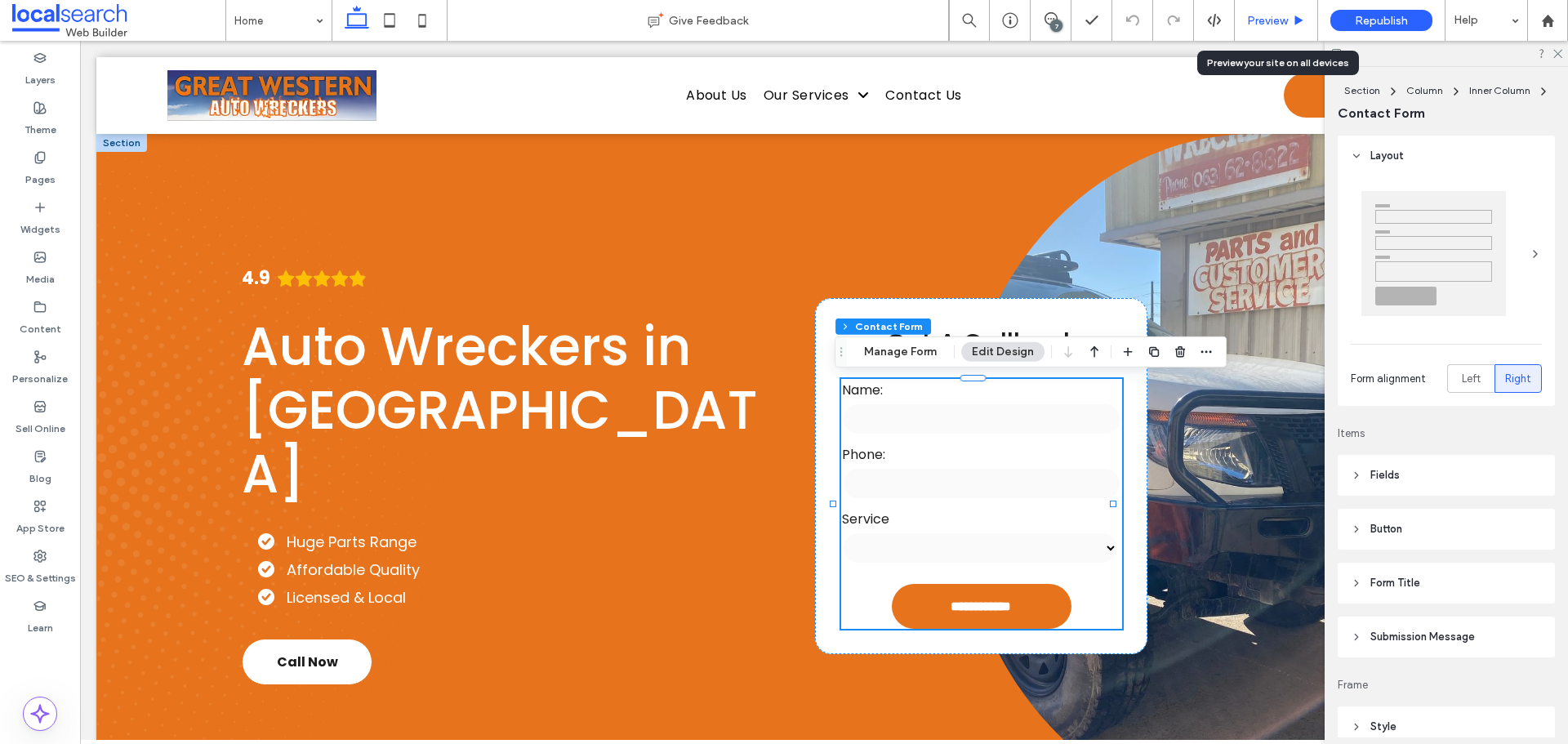
drag, startPoint x: 1285, startPoint y: 25, endPoint x: 824, endPoint y: 700, distance: 817.4
click at [1285, 25] on span "Preview" at bounding box center [1267, 21] width 41 height 14
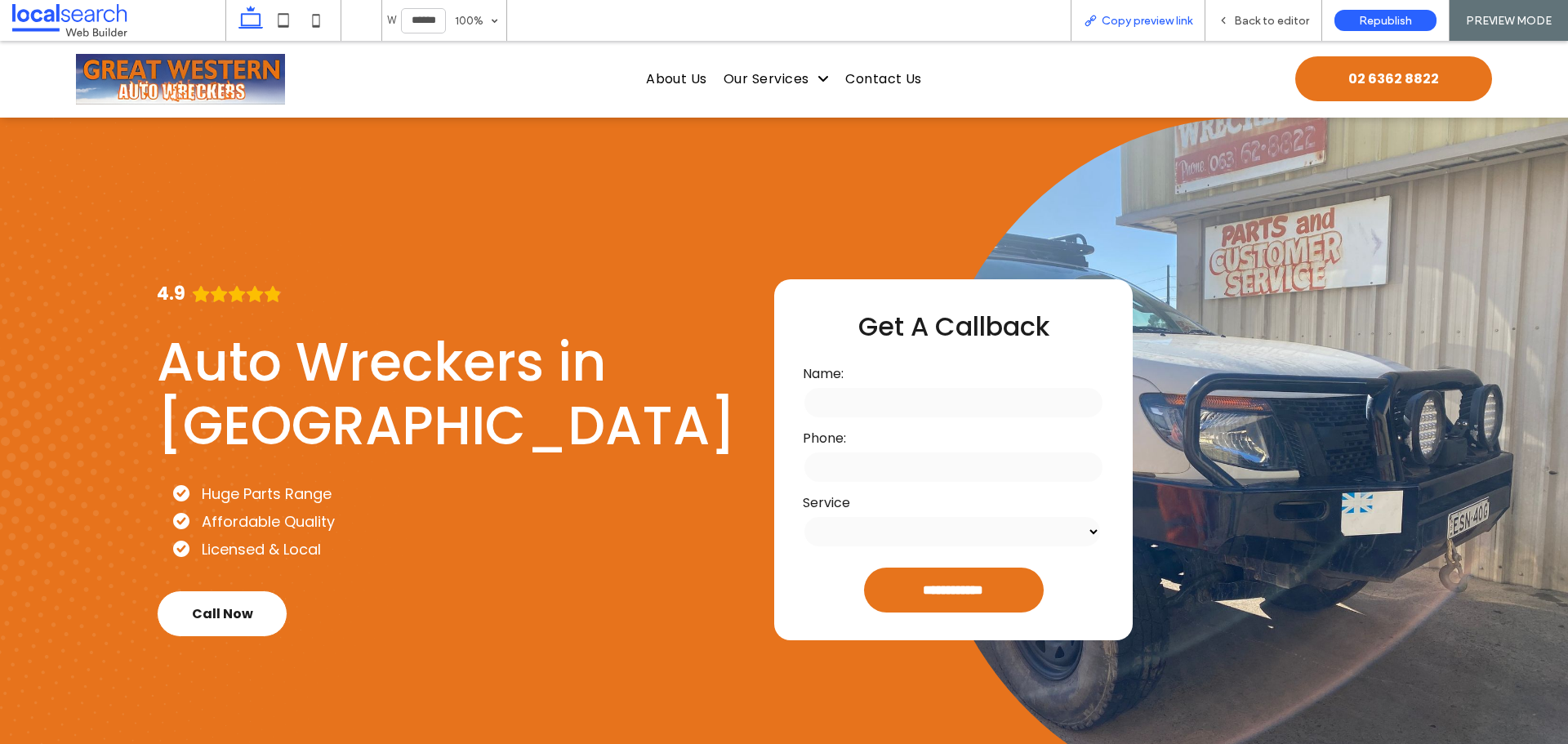
click at [1180, 20] on span "Copy preview link" at bounding box center [1147, 21] width 91 height 14
click at [1119, 19] on span "Copy preview link" at bounding box center [1147, 21] width 91 height 14
click at [1241, 27] on span "Back to editor" at bounding box center [1271, 21] width 75 height 14
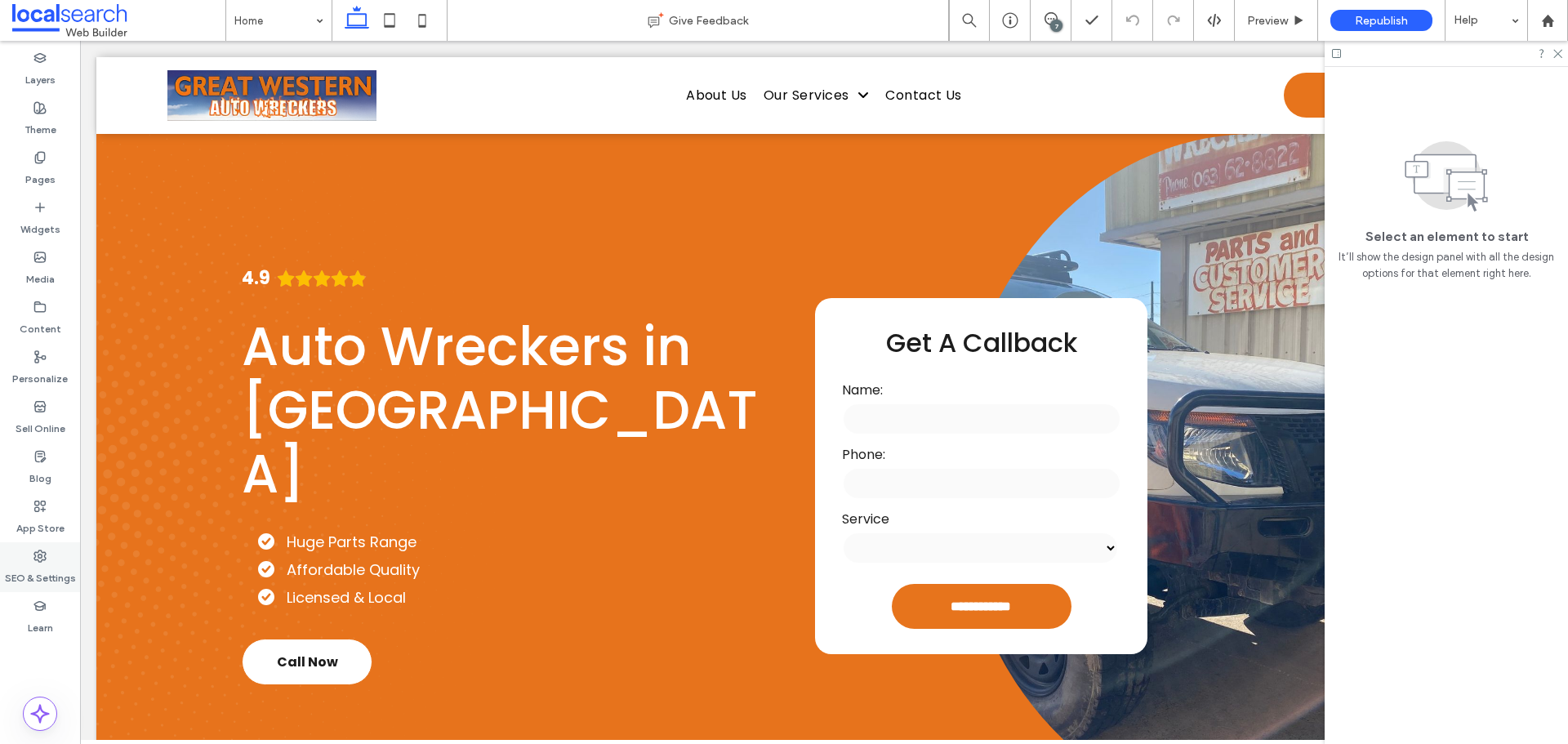
click at [47, 559] on div "SEO & Settings" at bounding box center [40, 567] width 80 height 50
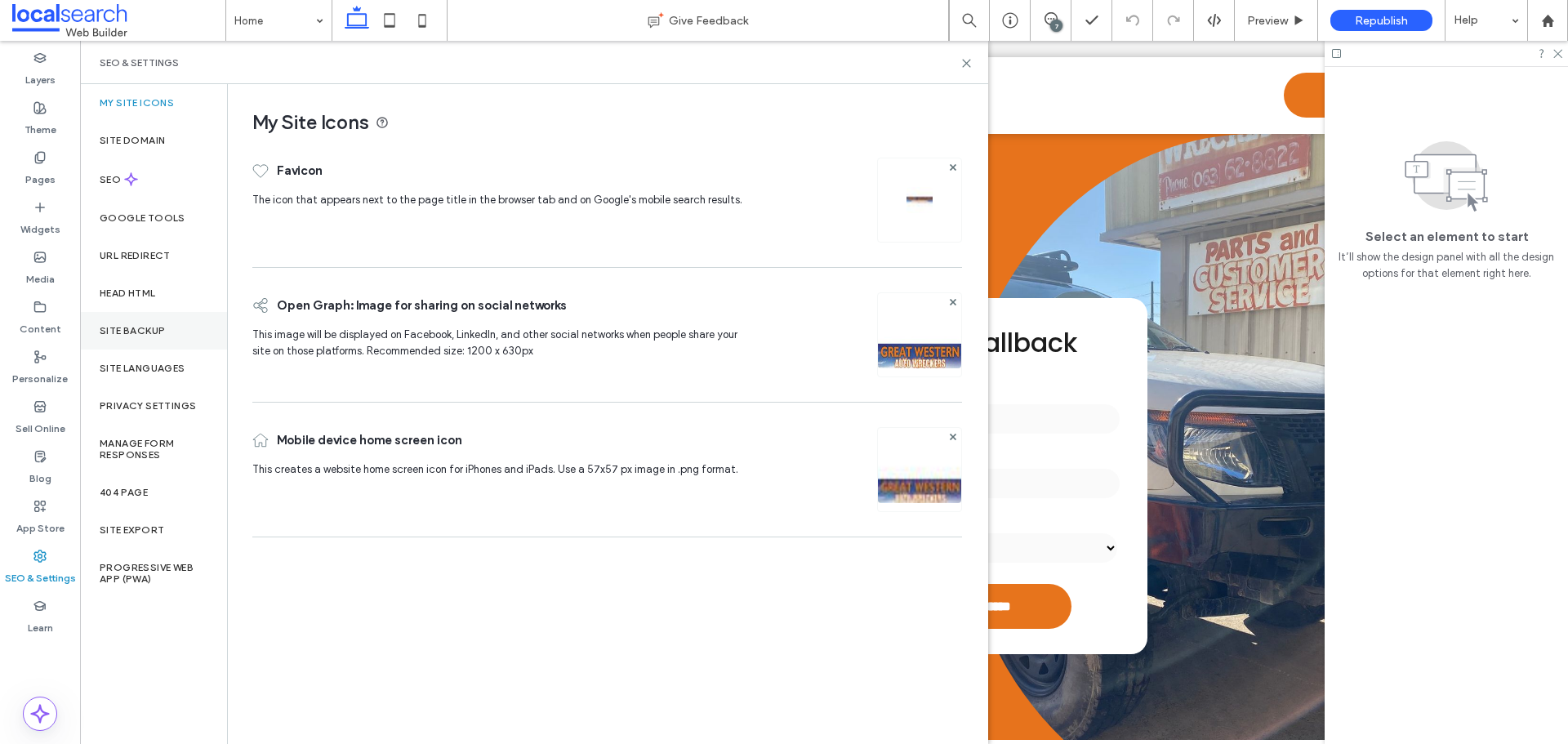
click at [180, 333] on div "Site Backup" at bounding box center [153, 331] width 147 height 38
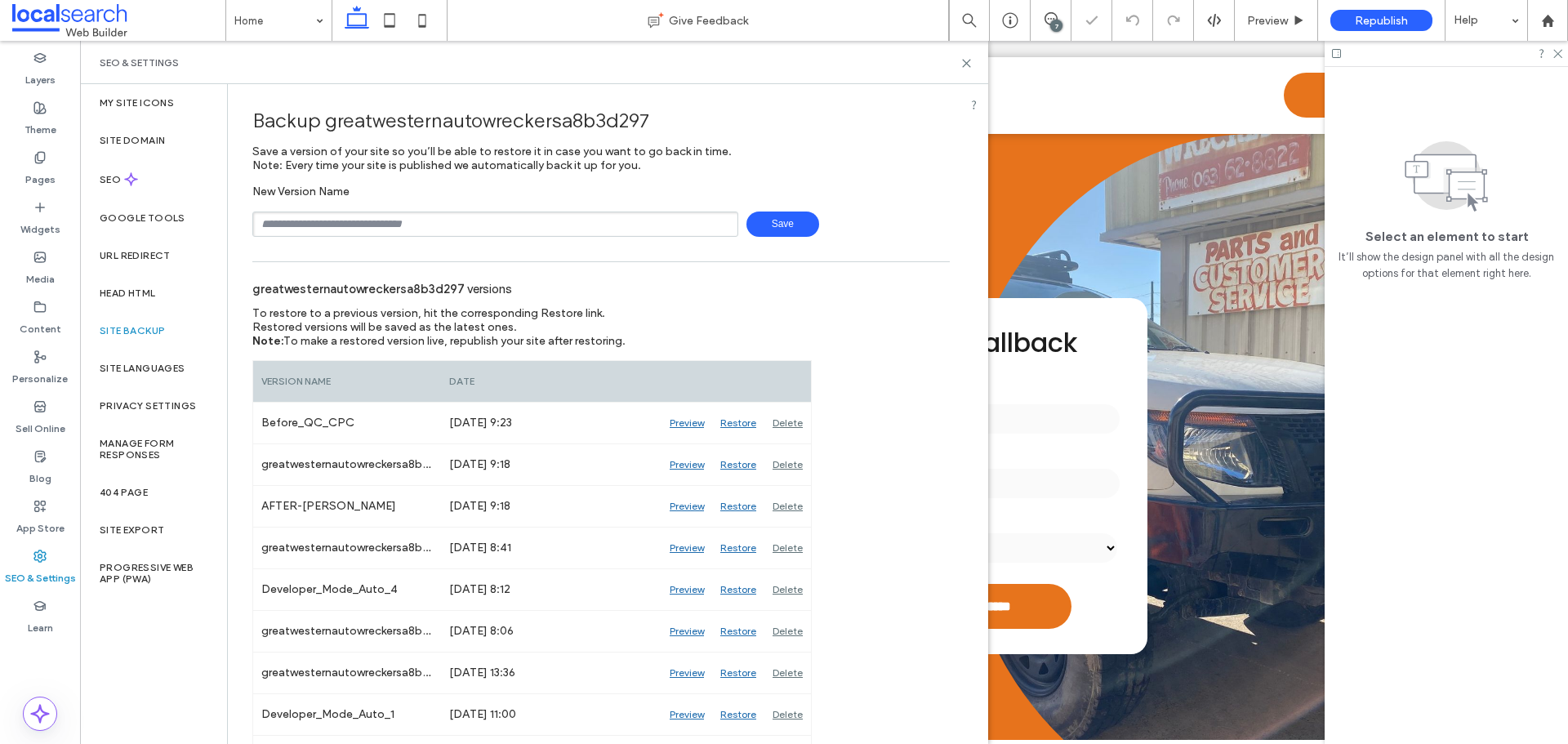
click at [402, 235] on input "text" at bounding box center [495, 224] width 486 height 26
type input "**********"
click at [771, 226] on span "Save" at bounding box center [783, 224] width 73 height 26
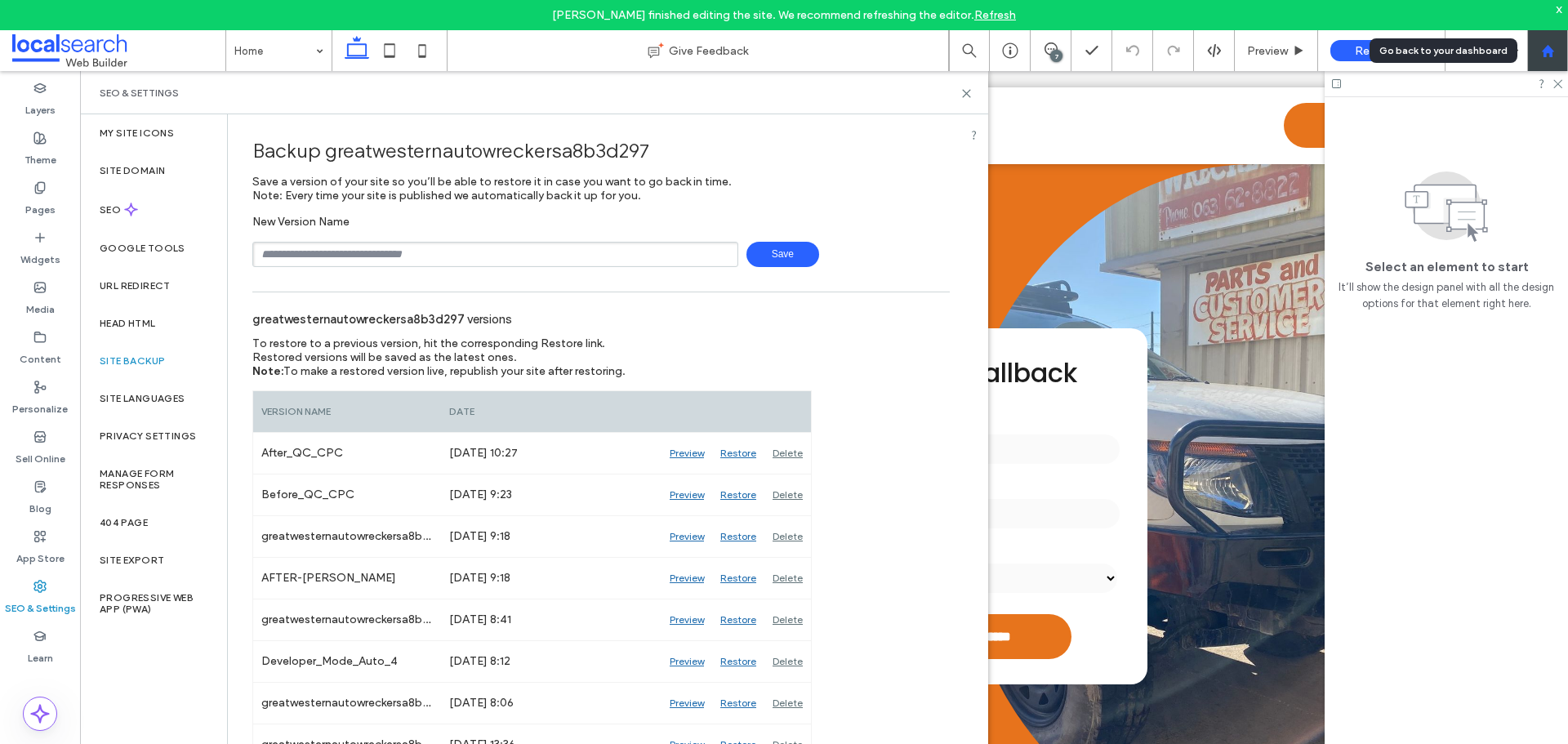
click at [1541, 63] on div at bounding box center [1547, 50] width 41 height 41
